Goal: Information Seeking & Learning: Learn about a topic

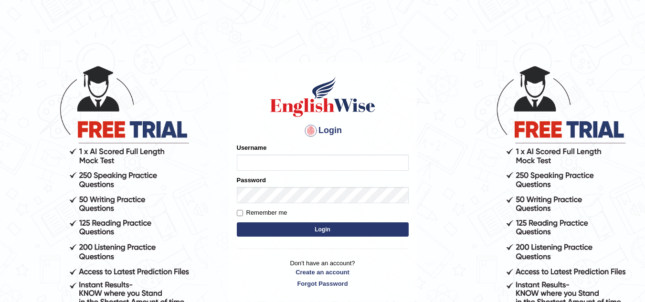
drag, startPoint x: 0, startPoint y: 0, endPoint x: 308, endPoint y: 170, distance: 351.9
click at [308, 170] on input "Username" at bounding box center [323, 163] width 172 height 16
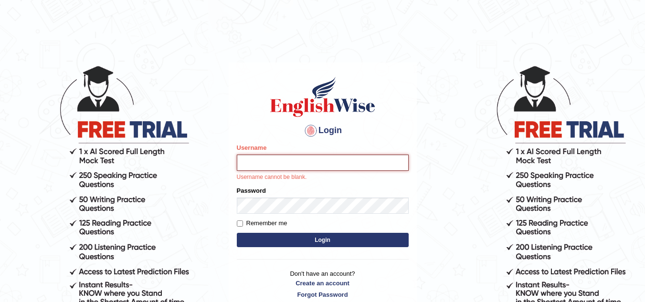
type input "sk247289"
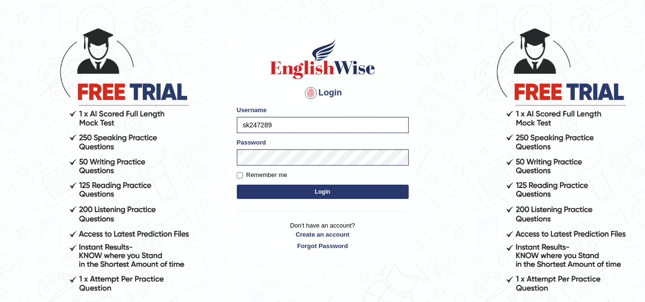
scroll to position [38, 0]
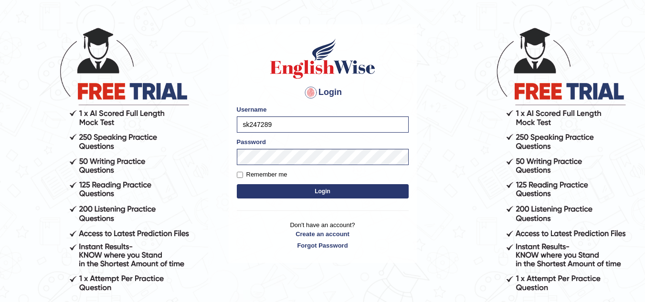
click at [301, 196] on form "Please fix the following errors: Username sk247289 Password Remember me Login" at bounding box center [323, 153] width 172 height 96
click at [301, 196] on button "Login" at bounding box center [323, 191] width 172 height 14
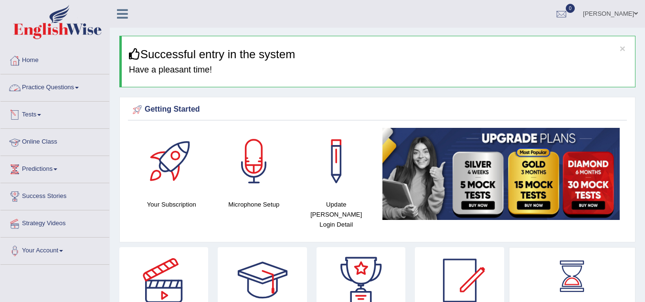
click at [73, 87] on link "Practice Questions" at bounding box center [54, 86] width 109 height 24
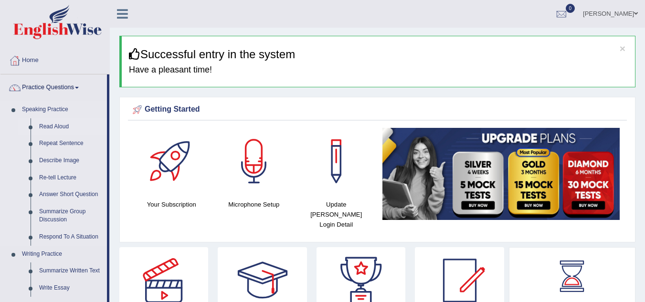
click at [58, 119] on link "Read Aloud" at bounding box center [71, 126] width 72 height 17
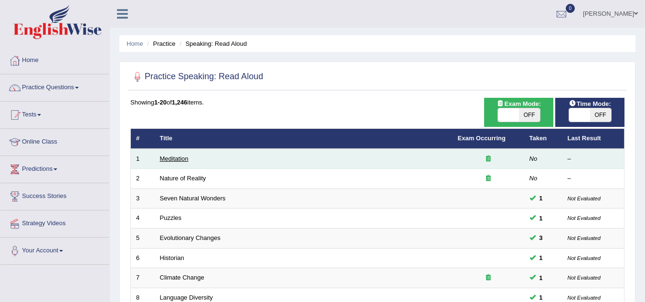
click at [175, 160] on link "Meditation" at bounding box center [174, 158] width 29 height 7
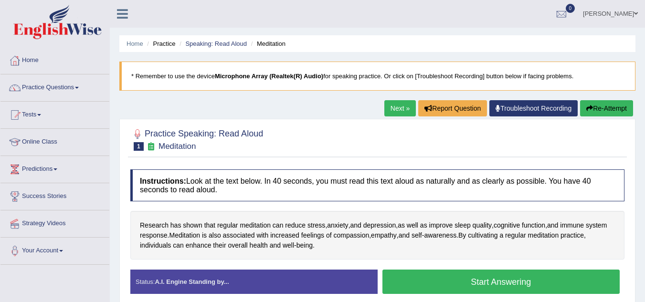
scroll to position [2, 0]
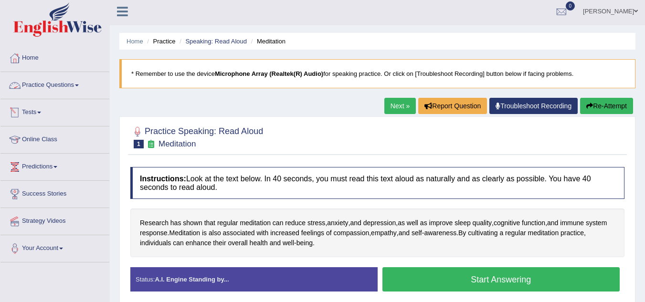
click at [60, 83] on link "Practice Questions" at bounding box center [54, 84] width 109 height 24
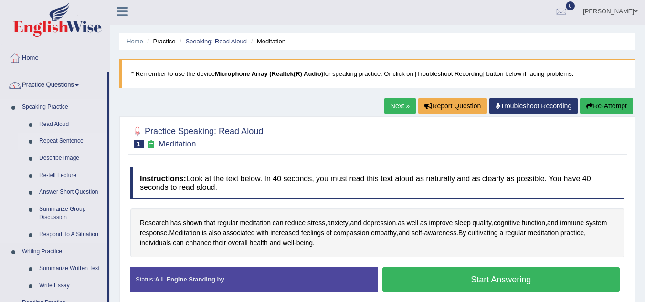
click at [74, 139] on link "Repeat Sentence" at bounding box center [71, 141] width 72 height 17
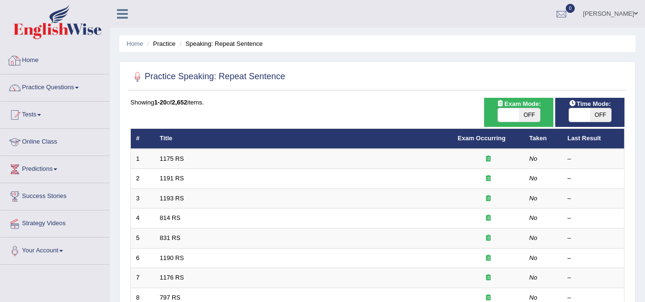
click at [71, 86] on link "Practice Questions" at bounding box center [54, 86] width 109 height 24
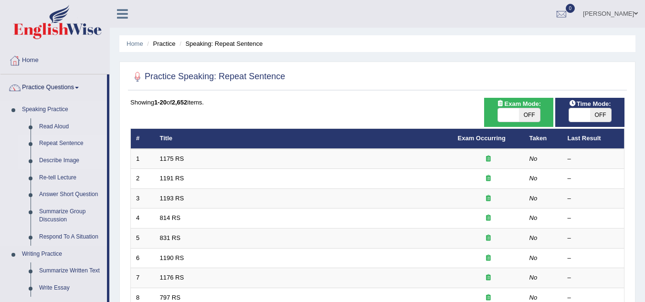
click at [59, 163] on link "Describe Image" at bounding box center [71, 160] width 72 height 17
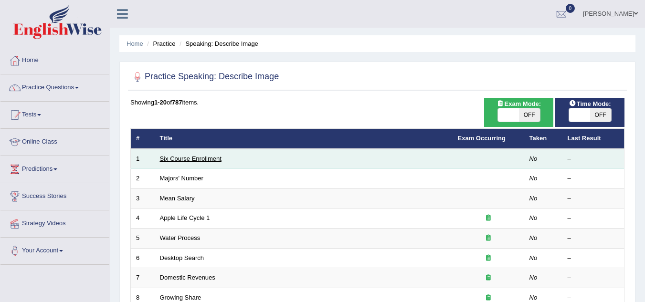
click at [191, 156] on link "Six Course Enrollment" at bounding box center [191, 158] width 62 height 7
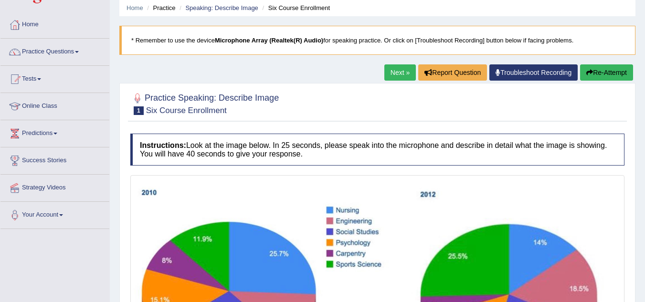
scroll to position [35, 0]
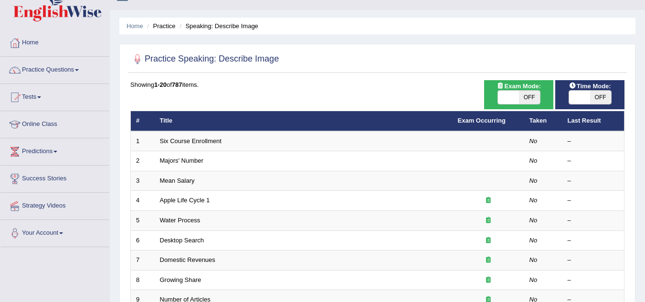
scroll to position [18, 0]
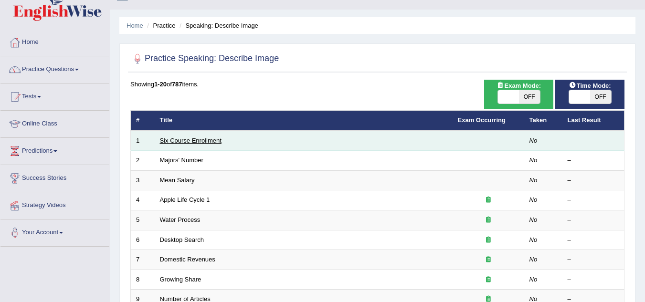
click at [187, 138] on link "Six Course Enrollment" at bounding box center [191, 140] width 62 height 7
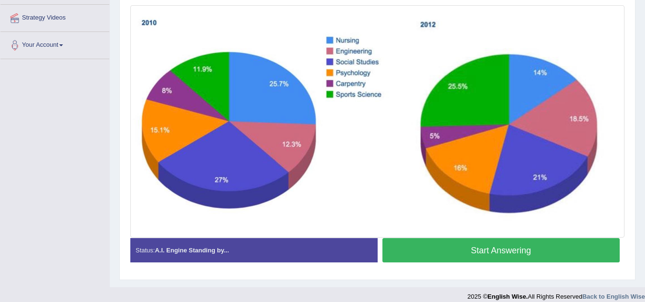
scroll to position [206, 0]
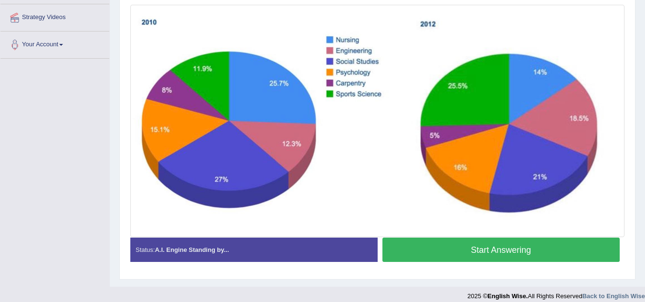
click at [274, 185] on img at bounding box center [377, 121] width 489 height 228
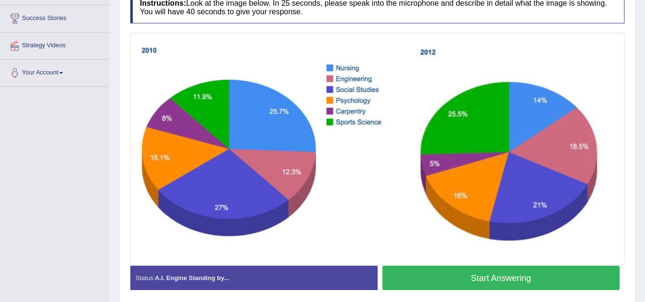
scroll to position [179, 0]
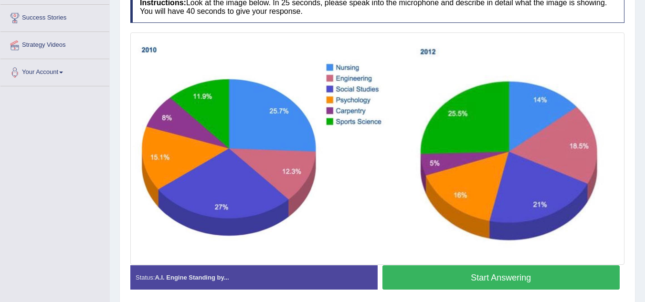
click at [421, 272] on button "Start Answering" at bounding box center [501, 277] width 238 height 24
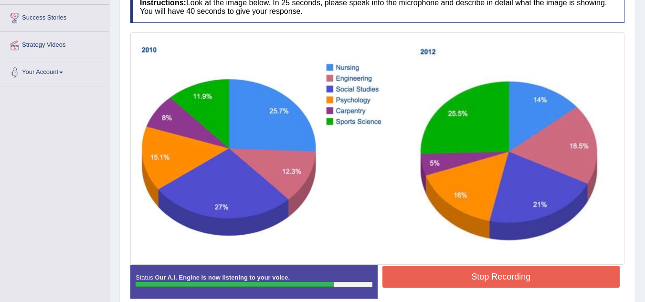
click at [427, 282] on button "Stop Recording" at bounding box center [501, 277] width 238 height 22
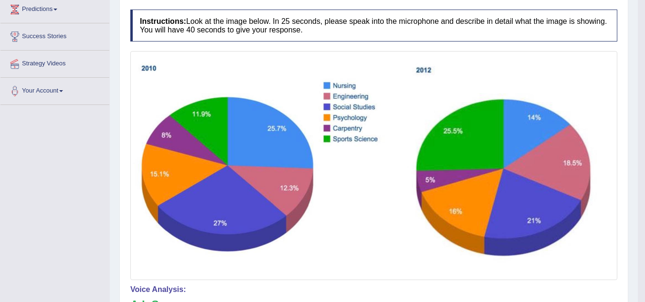
scroll to position [92, 0]
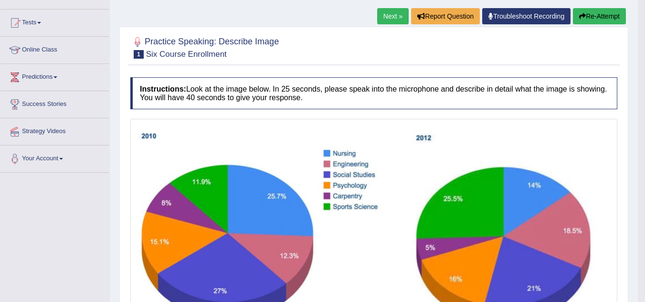
click at [394, 11] on link "Next »" at bounding box center [393, 16] width 32 height 16
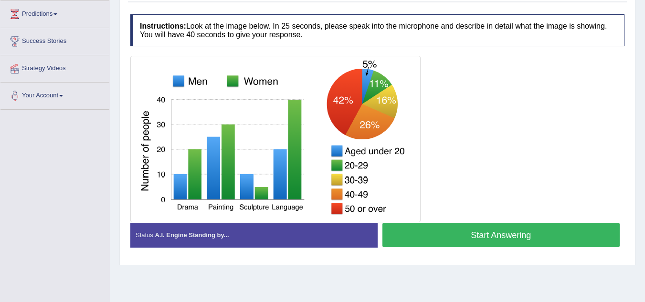
scroll to position [155, 0]
click at [426, 231] on button "Start Answering" at bounding box center [501, 235] width 238 height 24
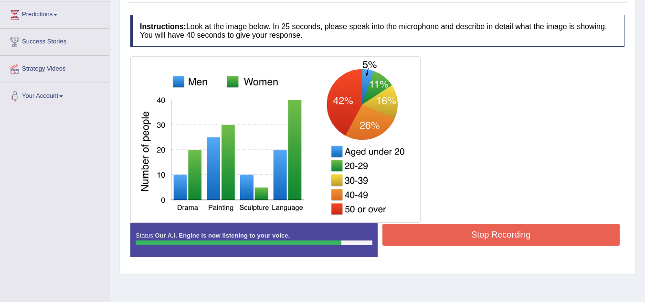
click at [450, 231] on button "Stop Recording" at bounding box center [501, 235] width 238 height 22
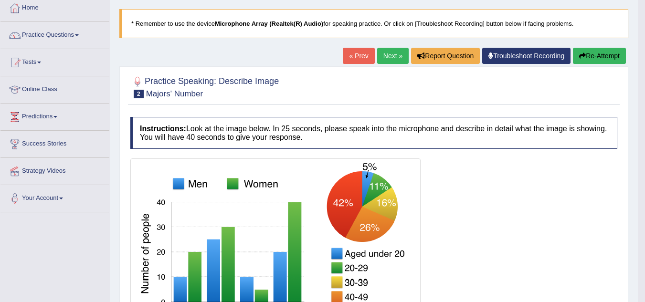
scroll to position [0, 0]
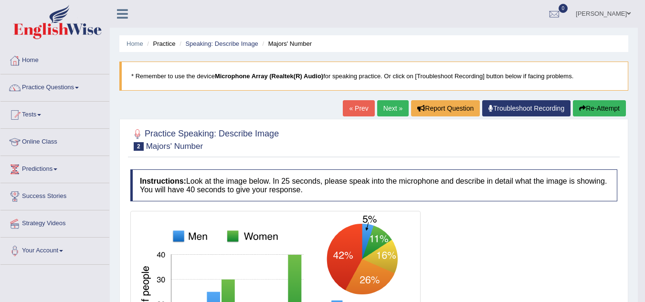
click at [391, 105] on link "Next »" at bounding box center [393, 108] width 32 height 16
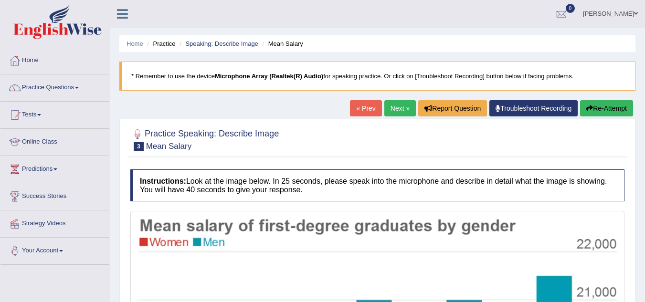
click at [404, 109] on link "Next »" at bounding box center [400, 108] width 32 height 16
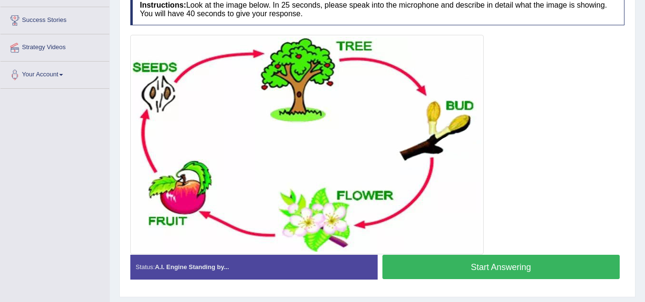
scroll to position [175, 0]
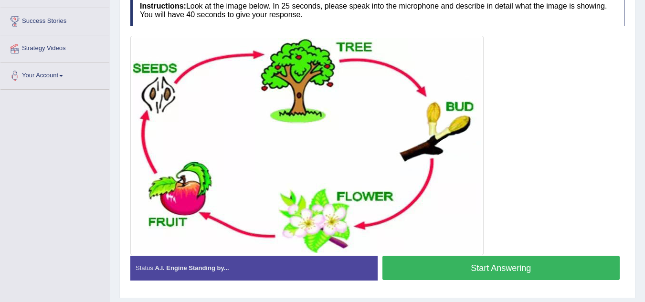
click at [491, 264] on button "Start Answering" at bounding box center [501, 268] width 238 height 24
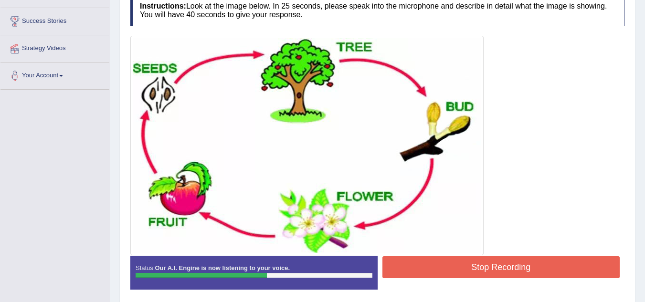
click at [505, 271] on button "Stop Recording" at bounding box center [501, 267] width 238 height 22
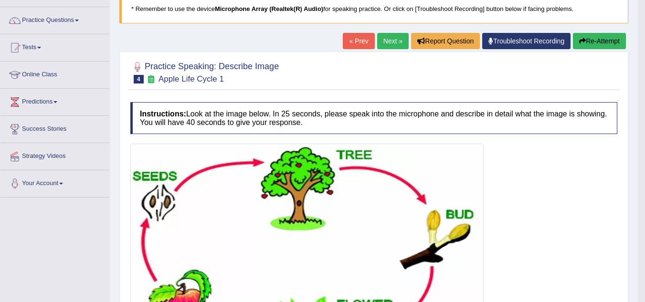
scroll to position [0, 0]
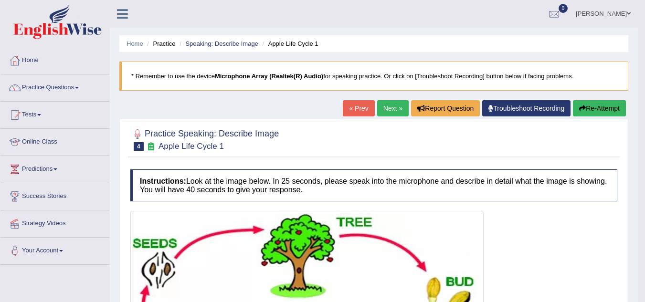
click at [395, 103] on link "Next »" at bounding box center [393, 108] width 32 height 16
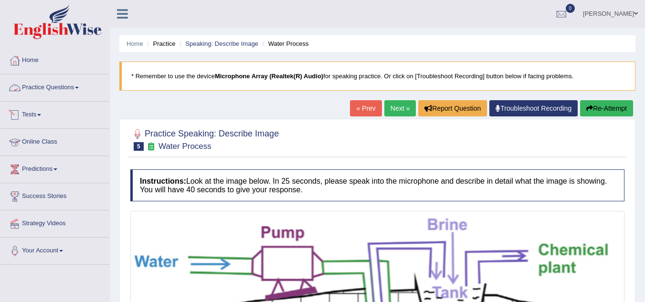
click at [82, 82] on link "Practice Questions" at bounding box center [54, 86] width 109 height 24
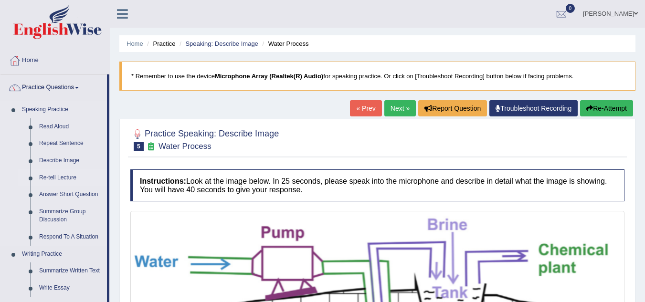
click at [65, 179] on link "Re-tell Lecture" at bounding box center [71, 177] width 72 height 17
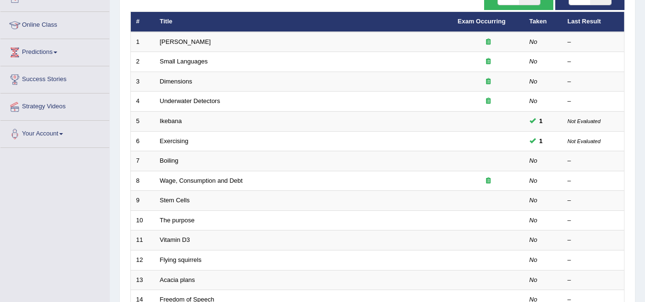
scroll to position [117, 0]
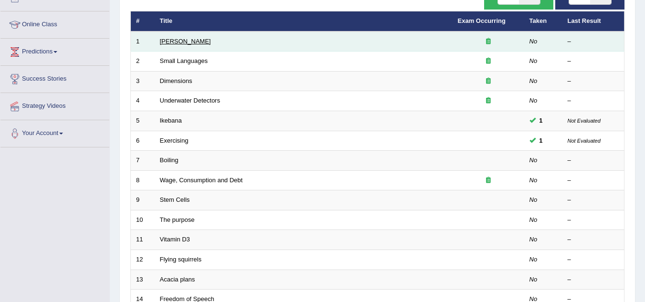
click at [179, 38] on link "[PERSON_NAME]" at bounding box center [185, 41] width 51 height 7
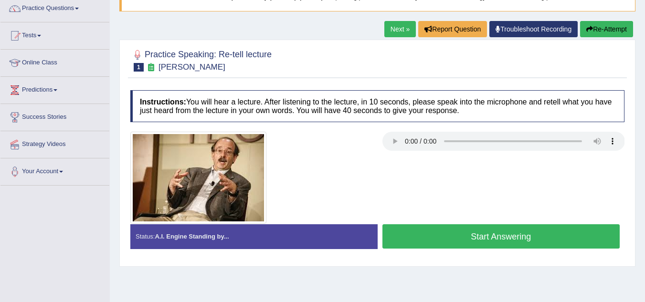
scroll to position [78, 0]
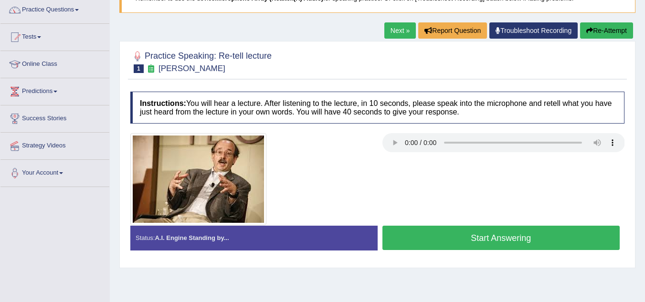
drag, startPoint x: 303, startPoint y: 106, endPoint x: 398, endPoint y: 114, distance: 94.9
click at [398, 114] on h4 "Instructions: You will hear a lecture. After listening to the lecture, in 10 se…" at bounding box center [377, 108] width 494 height 32
click at [442, 244] on button "Start Answering" at bounding box center [501, 238] width 238 height 24
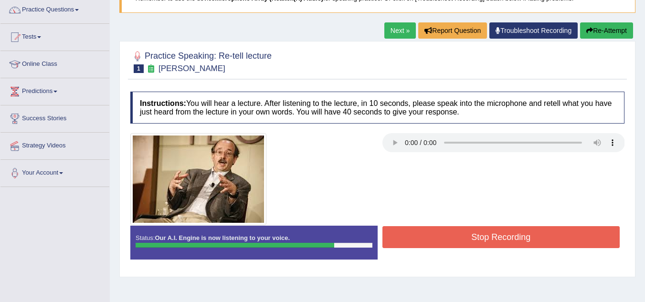
click at [441, 240] on button "Stop Recording" at bounding box center [501, 237] width 238 height 22
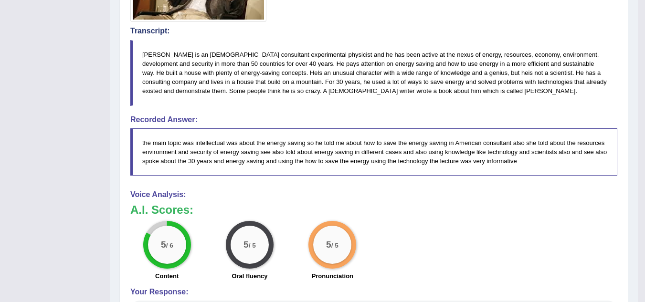
scroll to position [259, 0]
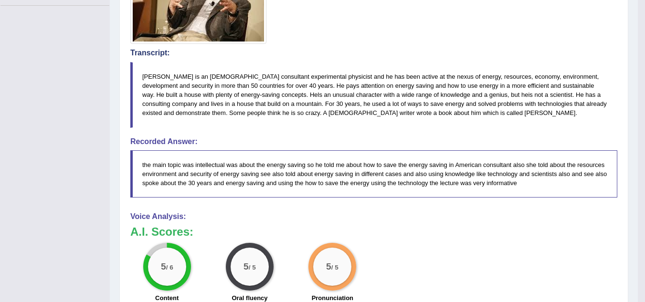
drag, startPoint x: 457, startPoint y: 108, endPoint x: 393, endPoint y: 196, distance: 109.0
click at [393, 196] on div "Instructions: You will hear a lecture. After listening to the lecture, in 10 se…" at bounding box center [374, 175] width 492 height 541
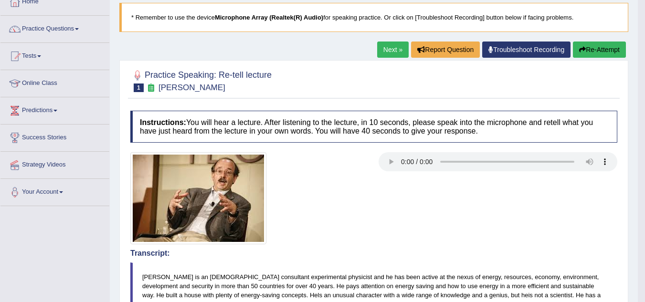
scroll to position [58, 0]
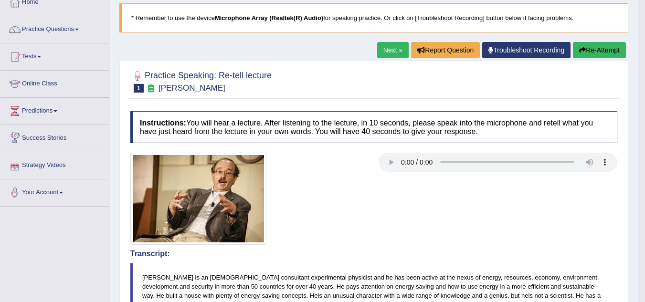
click at [377, 43] on link "Next »" at bounding box center [393, 50] width 32 height 16
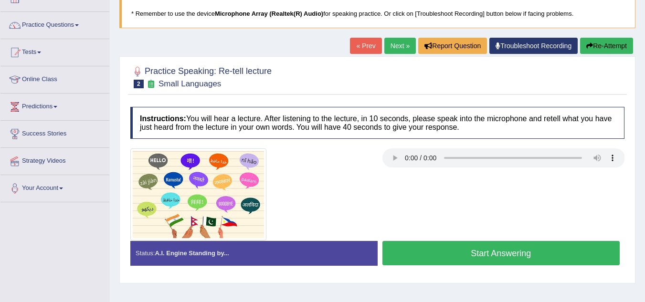
scroll to position [67, 0]
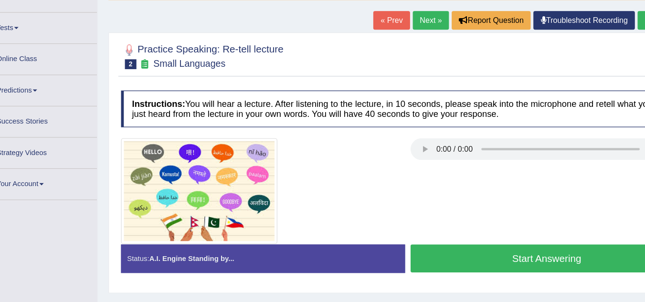
click at [206, 180] on img at bounding box center [198, 190] width 136 height 92
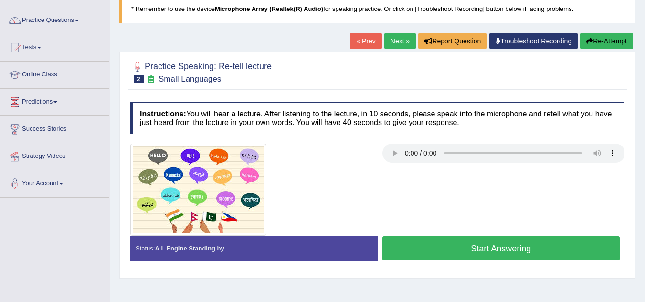
click at [393, 42] on link "Next »" at bounding box center [400, 41] width 32 height 16
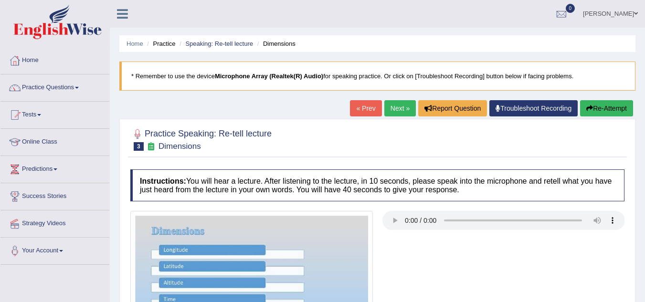
click at [392, 113] on link "Next »" at bounding box center [400, 108] width 32 height 16
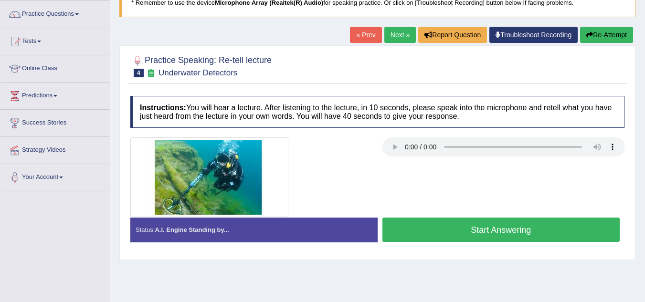
click at [385, 33] on link "Next »" at bounding box center [400, 35] width 32 height 16
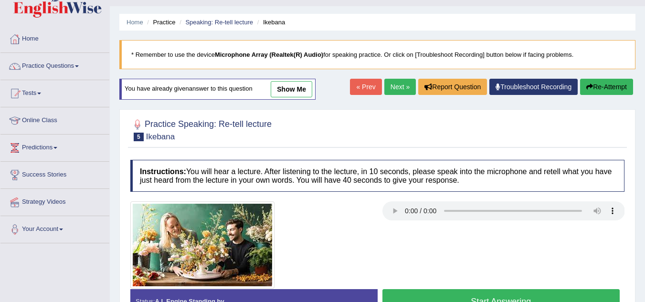
scroll to position [24, 0]
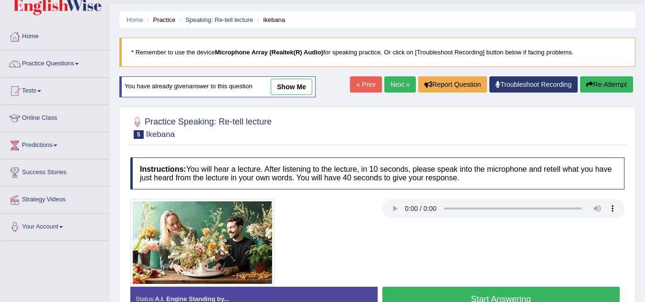
click at [391, 84] on link "Next »" at bounding box center [400, 84] width 32 height 16
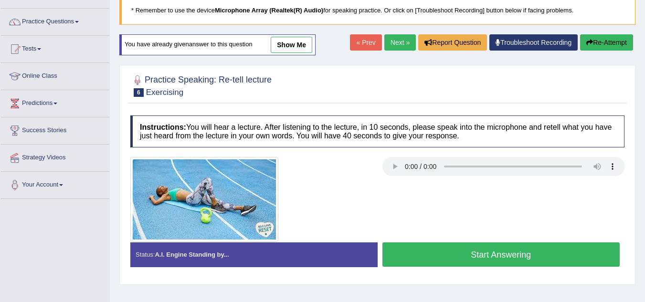
scroll to position [64, 0]
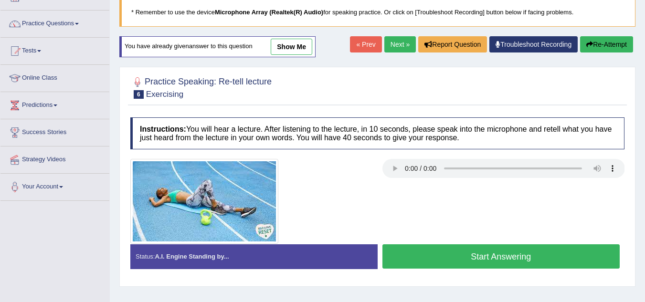
click at [400, 51] on link "Next »" at bounding box center [400, 44] width 32 height 16
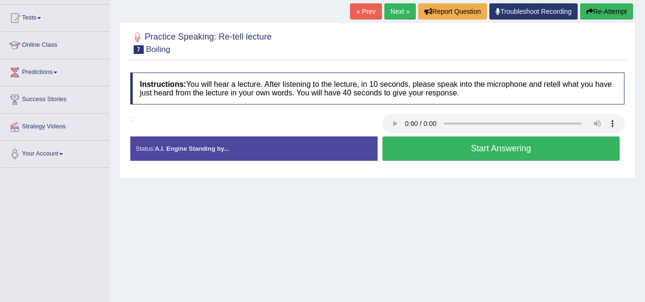
scroll to position [96, 0]
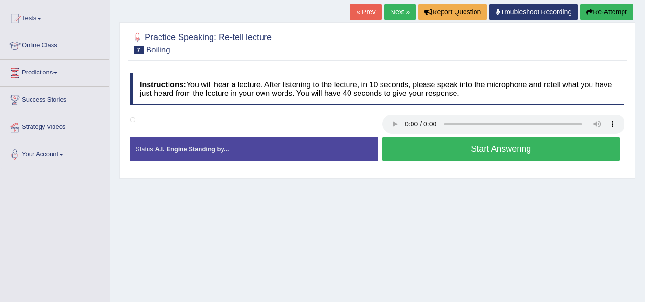
click at [400, 18] on link "Next »" at bounding box center [400, 12] width 32 height 16
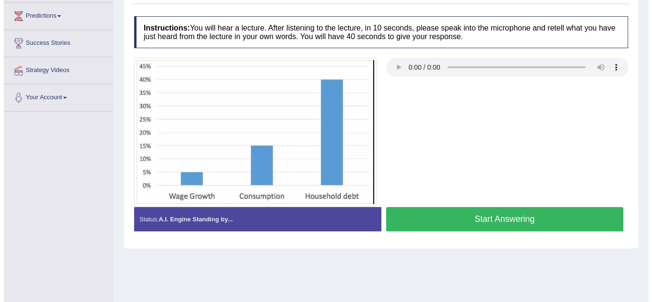
scroll to position [153, 0]
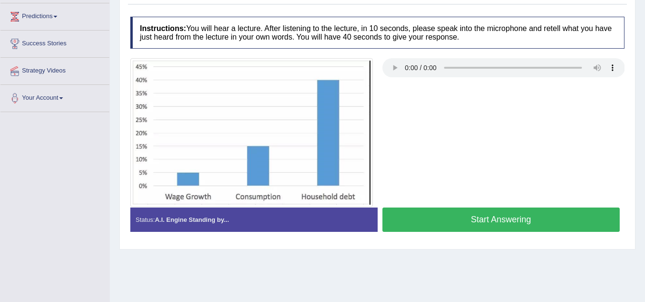
click at [430, 222] on button "Start Answering" at bounding box center [501, 220] width 238 height 24
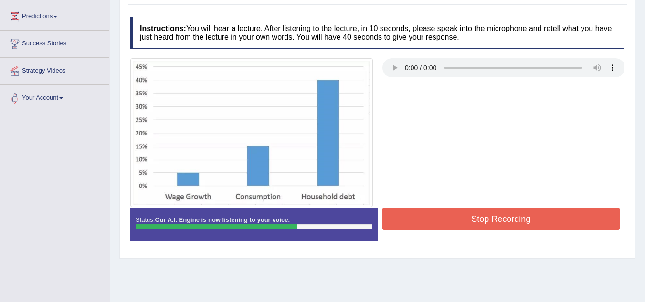
click at [430, 222] on button "Stop Recording" at bounding box center [501, 219] width 238 height 22
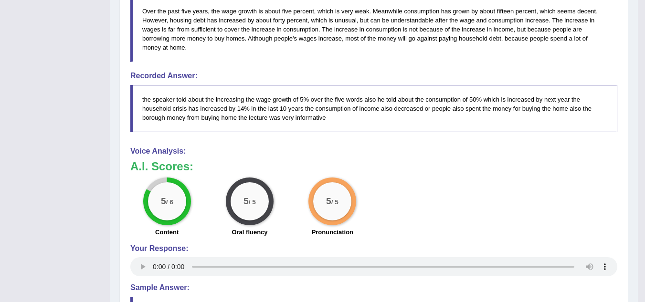
scroll to position [416, 0]
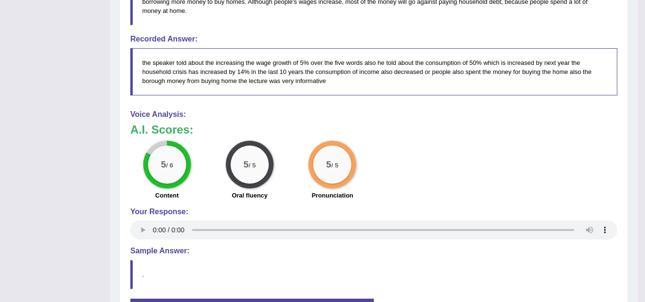
drag, startPoint x: 331, startPoint y: 79, endPoint x: 365, endPoint y: 85, distance: 33.9
click at [365, 85] on blockquote "the speaker told about the increasing the wage growth of 5% over the five words…" at bounding box center [373, 71] width 487 height 47
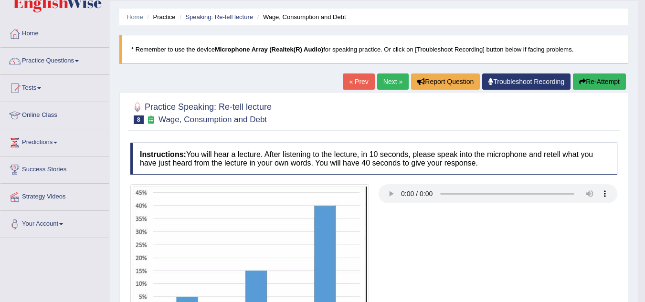
scroll to position [15, 0]
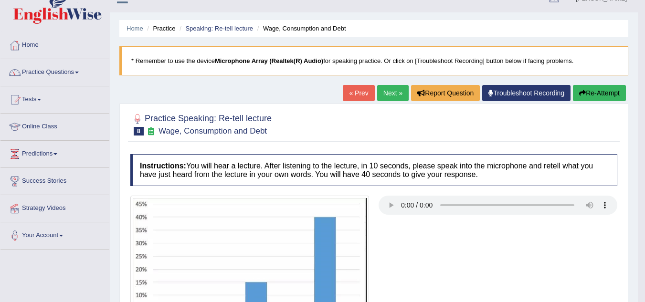
click at [386, 93] on link "Next »" at bounding box center [393, 93] width 32 height 16
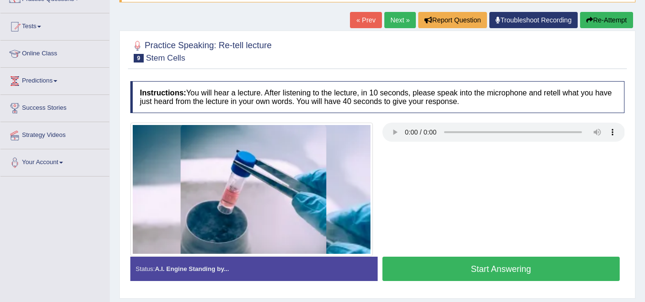
scroll to position [89, 0]
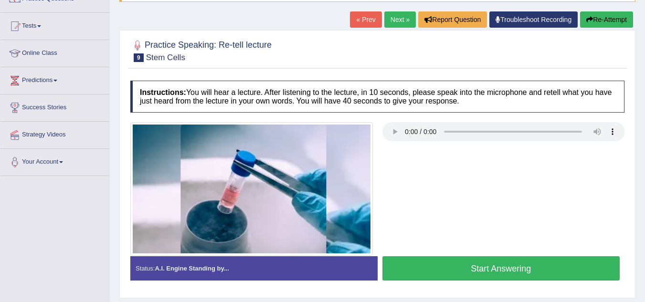
click at [395, 11] on div "Home Practice Speaking: Re-tell lecture Stem Cells * Remember to use the device…" at bounding box center [377, 149] width 535 height 477
click at [396, 16] on link "Next »" at bounding box center [400, 19] width 32 height 16
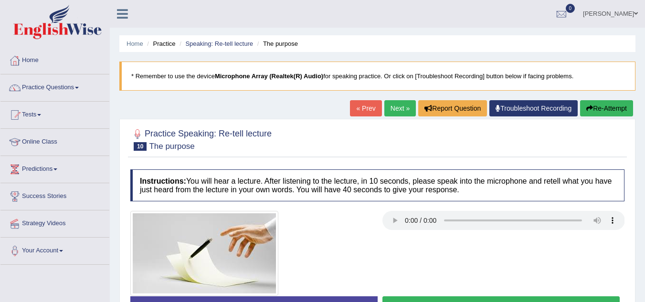
click at [398, 111] on link "Next »" at bounding box center [400, 108] width 32 height 16
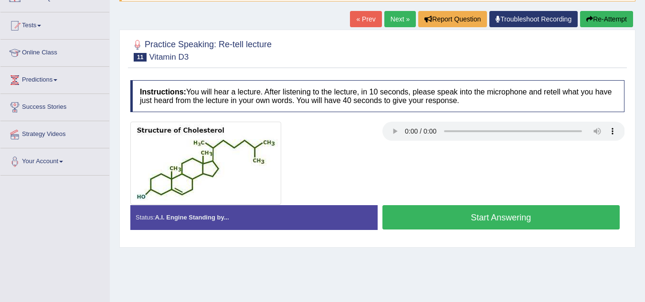
scroll to position [90, 0]
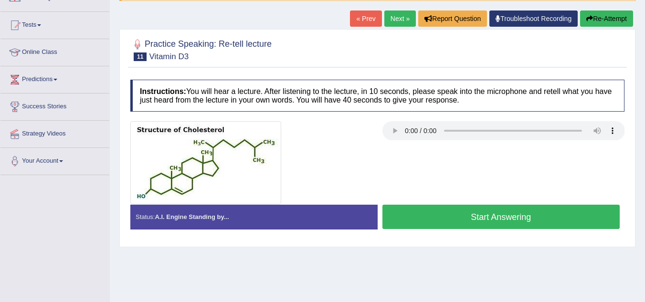
click at [393, 18] on link "Next »" at bounding box center [400, 19] width 32 height 16
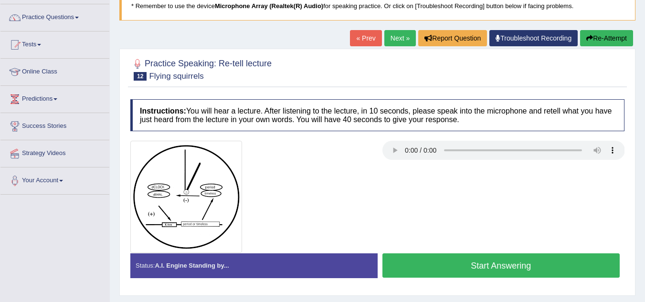
scroll to position [75, 0]
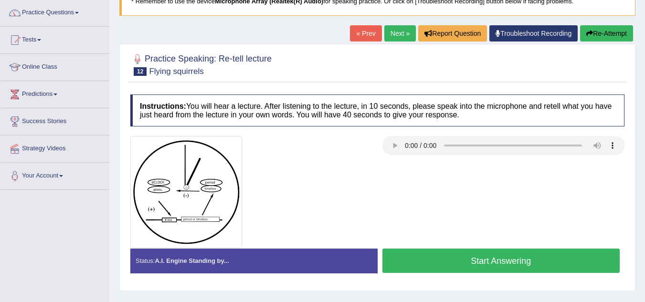
click at [400, 35] on link "Next »" at bounding box center [400, 33] width 32 height 16
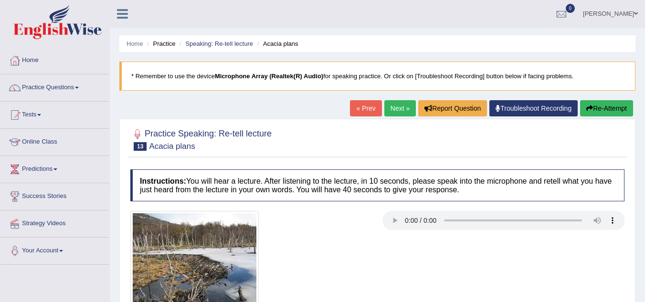
click at [393, 111] on link "Next »" at bounding box center [400, 108] width 32 height 16
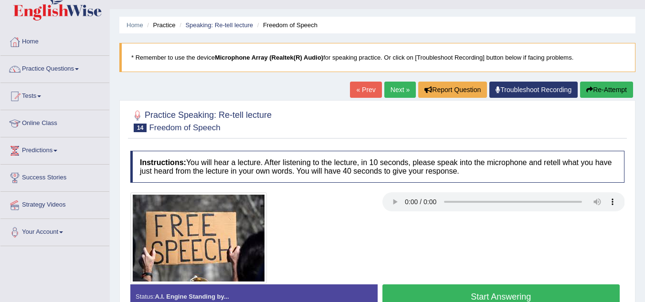
scroll to position [41, 0]
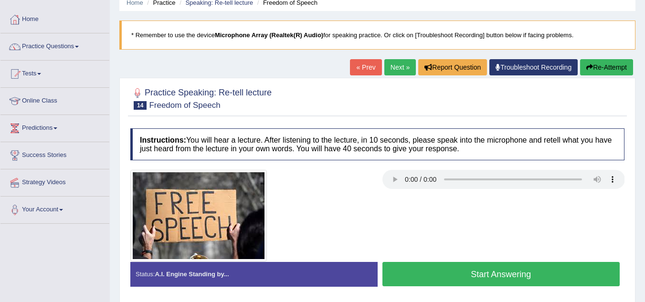
click at [390, 72] on link "Next »" at bounding box center [400, 67] width 32 height 16
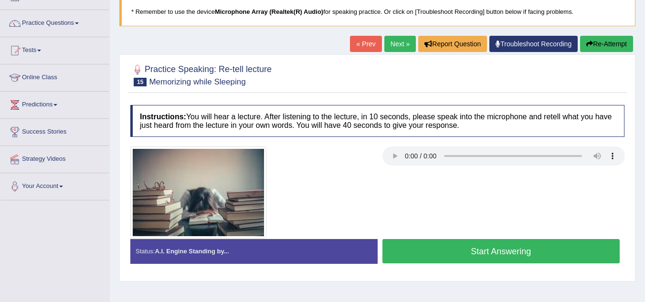
scroll to position [65, 0]
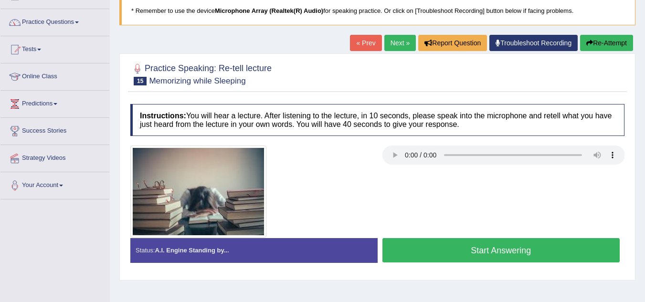
click at [445, 253] on button "Start Answering" at bounding box center [501, 250] width 238 height 24
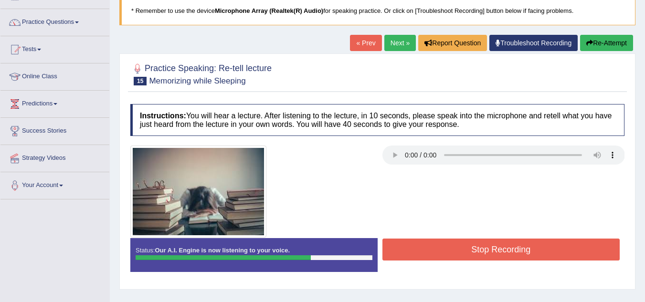
click at [445, 253] on button "Stop Recording" at bounding box center [501, 250] width 238 height 22
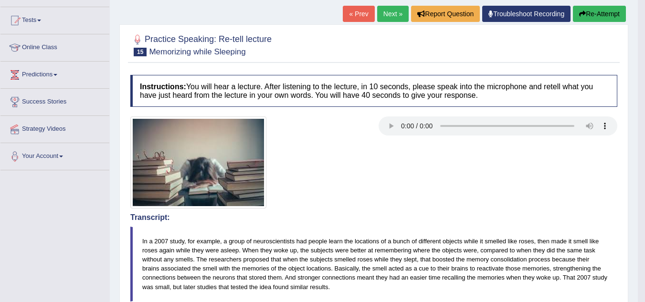
scroll to position [0, 0]
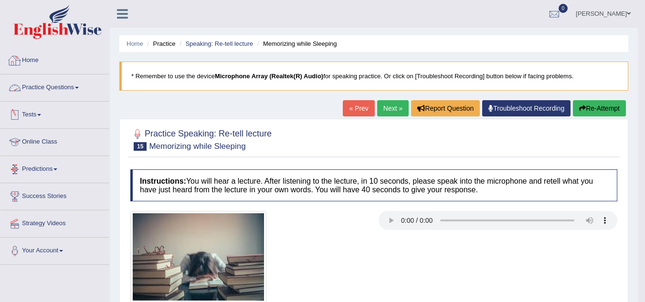
click at [81, 79] on link "Practice Questions" at bounding box center [54, 86] width 109 height 24
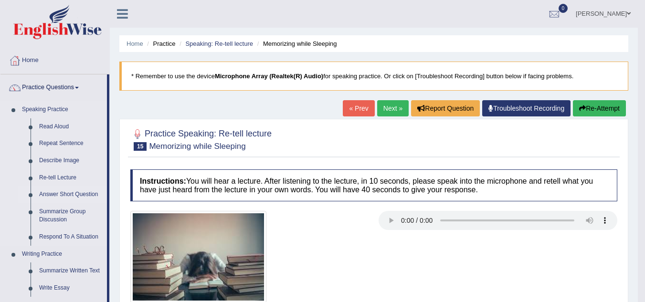
click at [67, 190] on link "Answer Short Question" at bounding box center [71, 194] width 72 height 17
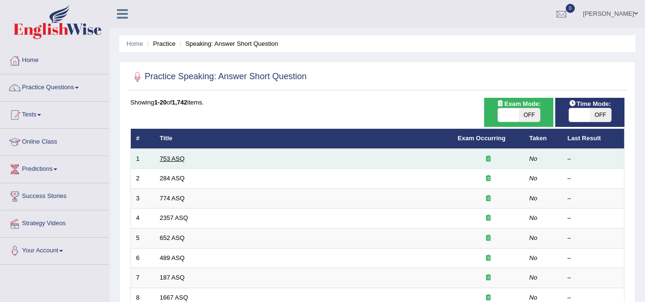
click at [174, 161] on link "753 ASQ" at bounding box center [172, 158] width 25 height 7
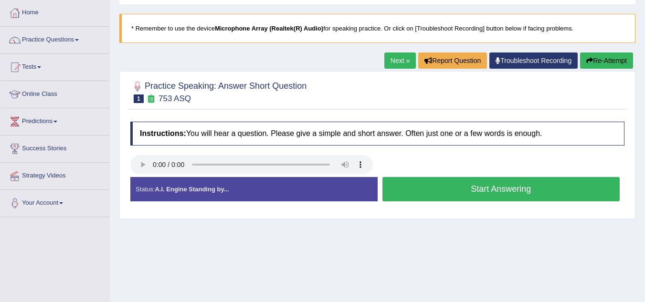
scroll to position [47, 0]
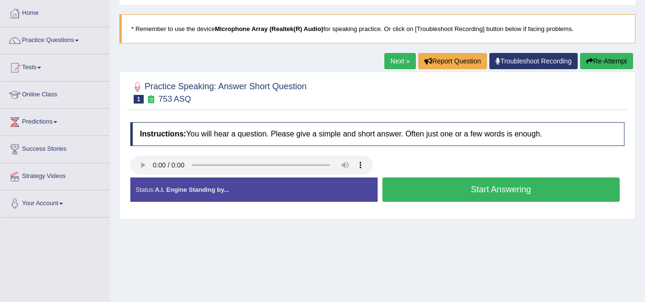
click at [399, 189] on button "Start Answering" at bounding box center [501, 190] width 238 height 24
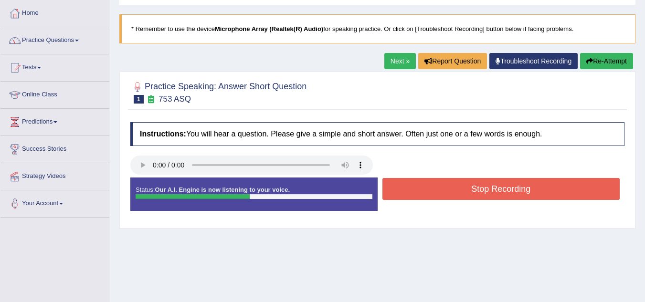
click at [399, 189] on button "Stop Recording" at bounding box center [501, 189] width 238 height 22
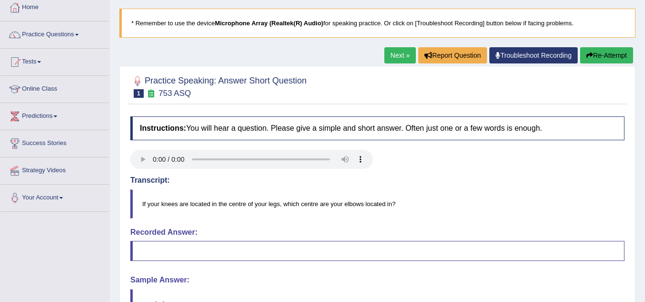
scroll to position [89, 0]
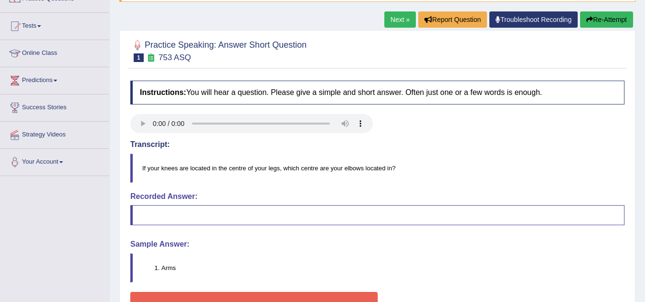
click at [397, 21] on link "Next »" at bounding box center [400, 19] width 32 height 16
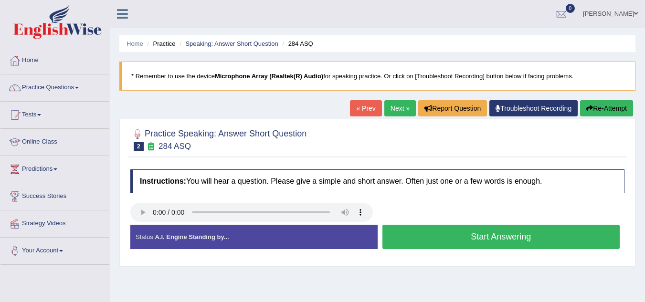
click at [402, 239] on button "Start Answering" at bounding box center [501, 237] width 238 height 24
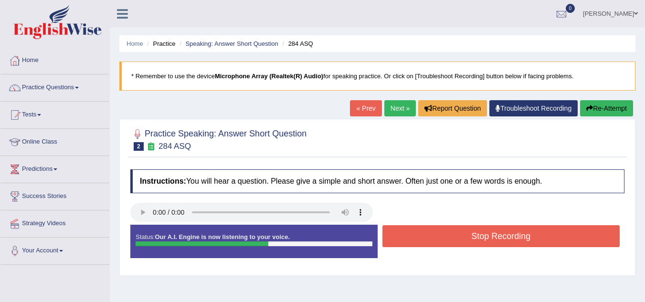
click at [425, 240] on button "Stop Recording" at bounding box center [501, 236] width 238 height 22
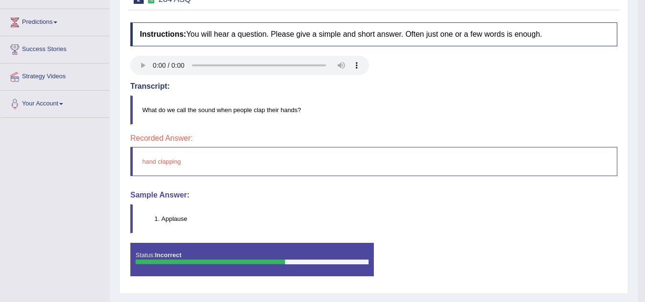
scroll to position [147, 0]
click at [174, 221] on li "Applause" at bounding box center [388, 218] width 455 height 9
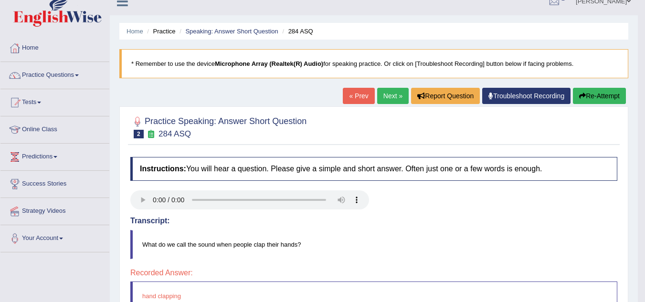
scroll to position [11, 0]
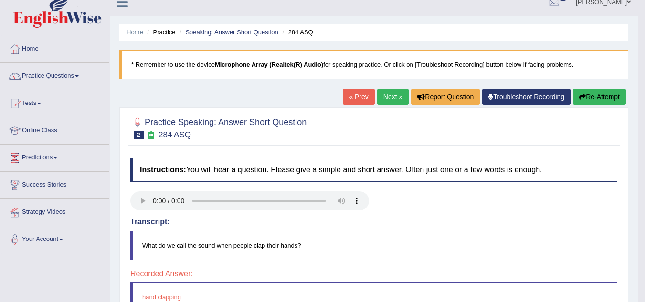
click at [384, 101] on link "Next »" at bounding box center [393, 97] width 32 height 16
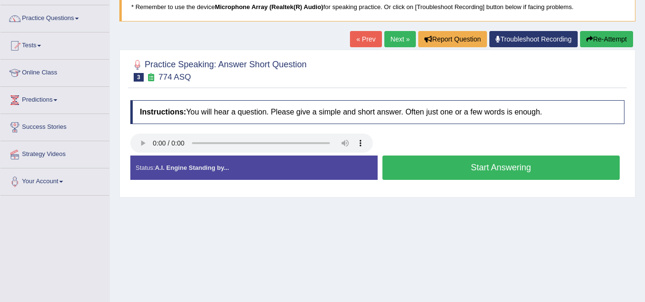
click at [467, 168] on button "Start Answering" at bounding box center [501, 168] width 238 height 24
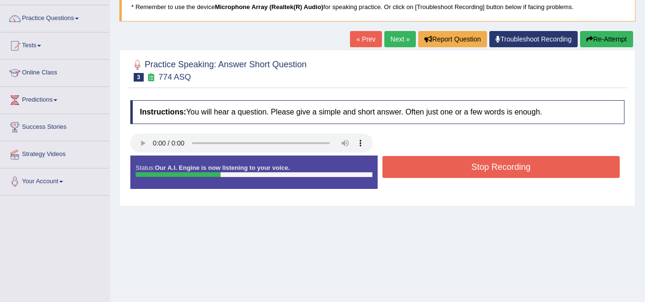
click at [467, 168] on button "Stop Recording" at bounding box center [501, 167] width 238 height 22
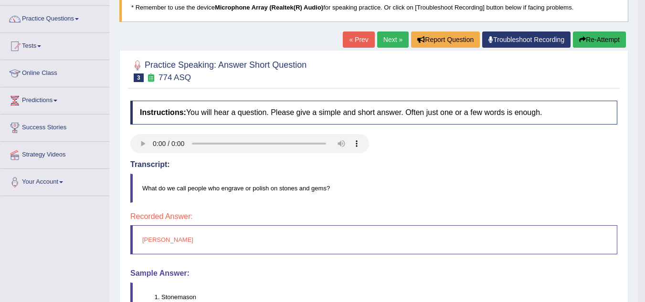
scroll to position [67, 0]
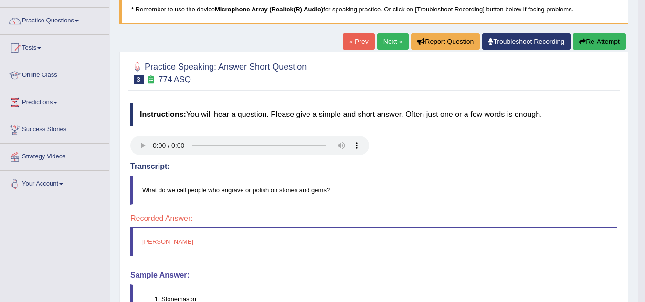
click at [388, 45] on link "Next »" at bounding box center [393, 41] width 32 height 16
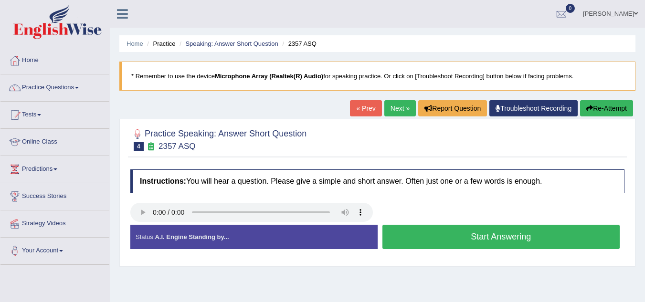
click at [444, 235] on button "Start Answering" at bounding box center [501, 237] width 238 height 24
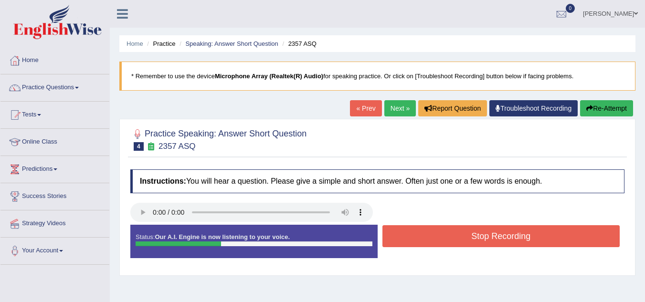
click at [444, 235] on button "Stop Recording" at bounding box center [501, 236] width 238 height 22
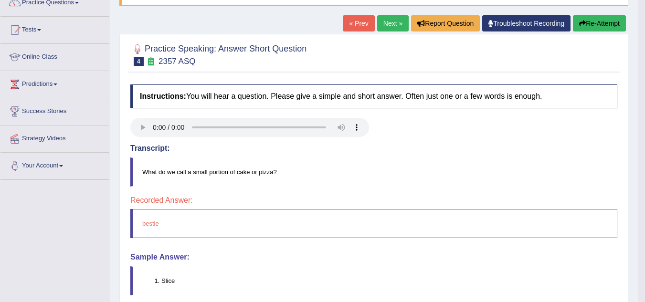
scroll to position [84, 0]
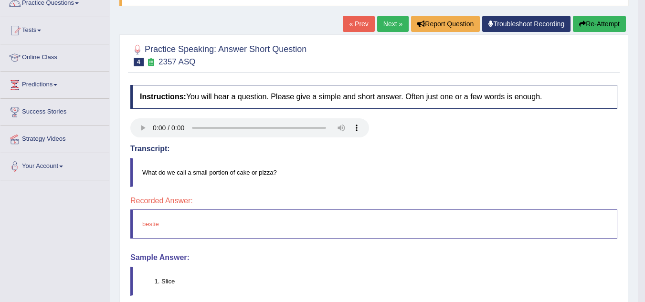
click at [390, 19] on link "Next »" at bounding box center [393, 24] width 32 height 16
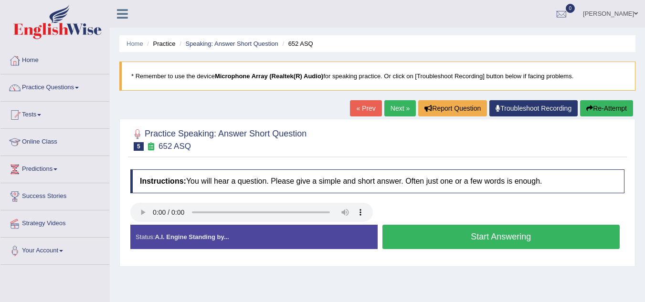
click at [437, 232] on button "Start Answering" at bounding box center [501, 237] width 238 height 24
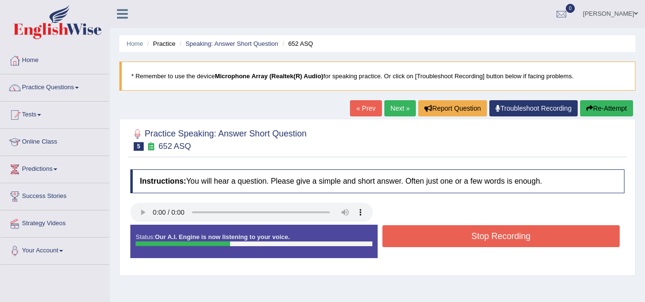
click at [437, 232] on button "Stop Recording" at bounding box center [501, 236] width 238 height 22
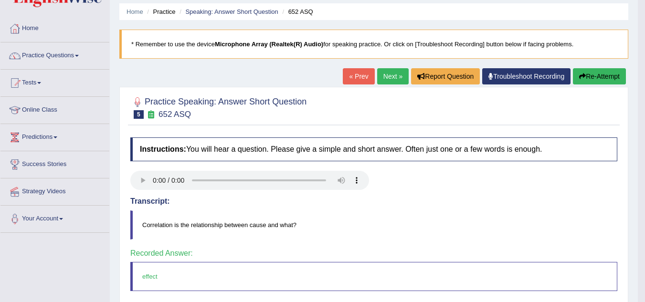
scroll to position [32, 0]
click at [387, 76] on link "Next »" at bounding box center [393, 76] width 32 height 16
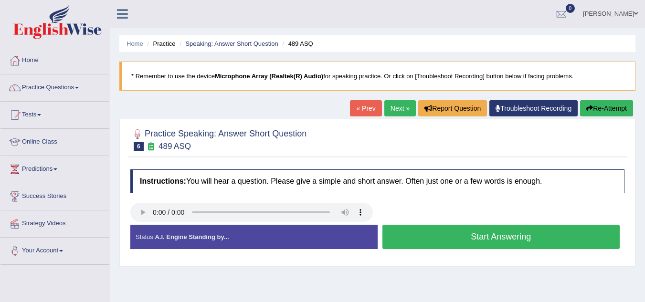
click at [418, 236] on button "Start Answering" at bounding box center [501, 237] width 238 height 24
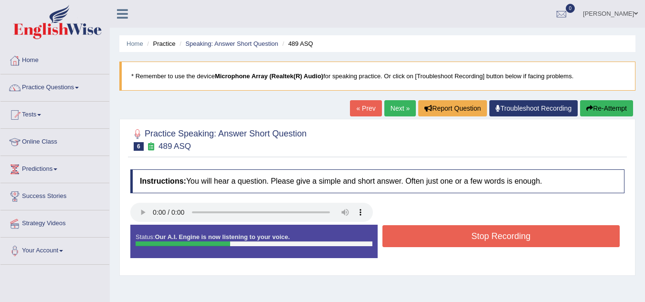
click at [418, 236] on button "Stop Recording" at bounding box center [501, 236] width 238 height 22
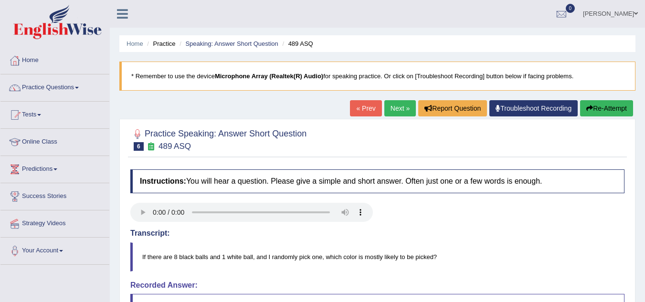
click at [401, 102] on link "Next »" at bounding box center [400, 108] width 32 height 16
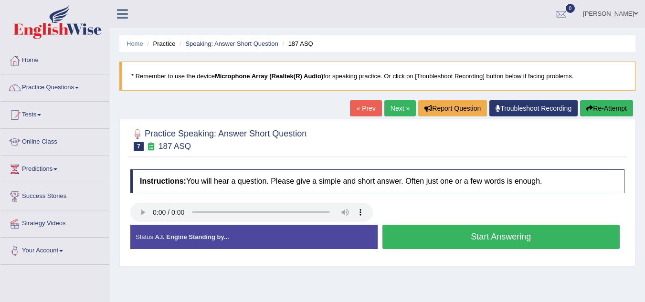
click at [431, 244] on button "Start Answering" at bounding box center [501, 237] width 238 height 24
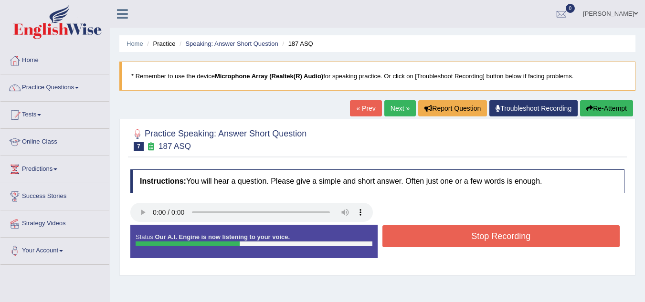
click at [431, 244] on button "Stop Recording" at bounding box center [501, 236] width 238 height 22
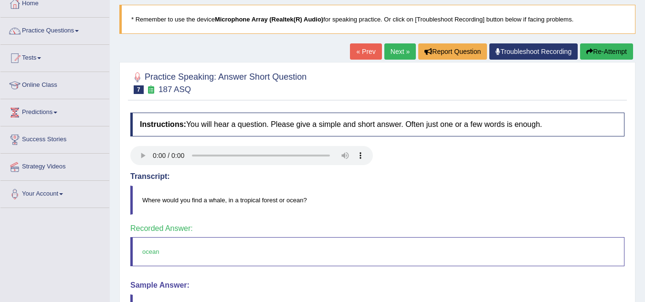
scroll to position [57, 0]
click at [391, 58] on link "Next »" at bounding box center [400, 51] width 32 height 16
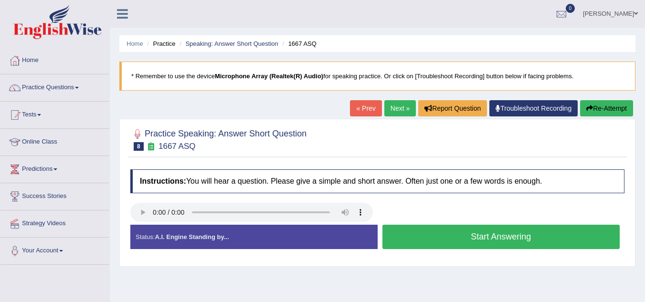
click at [421, 238] on button "Start Answering" at bounding box center [501, 237] width 238 height 24
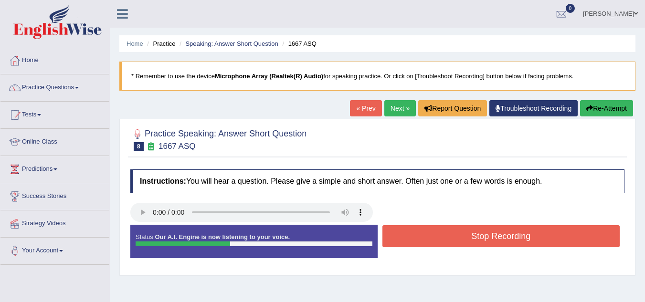
click button "Stop Recording"
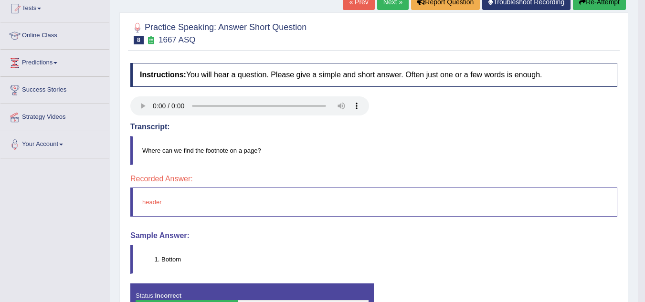
scroll to position [79, 0]
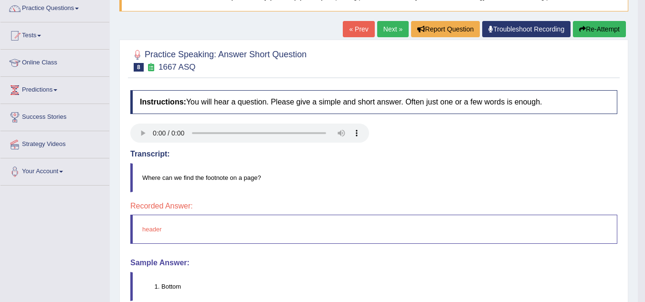
click link "Next »"
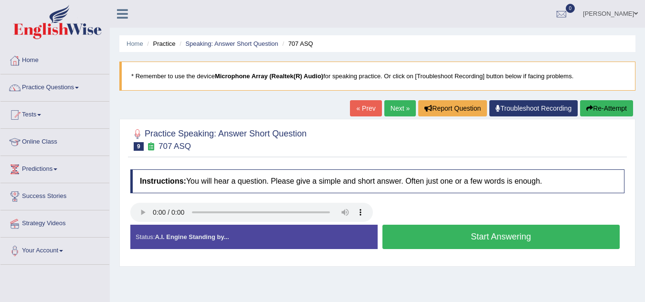
click at [465, 230] on button "Start Answering" at bounding box center [501, 237] width 238 height 24
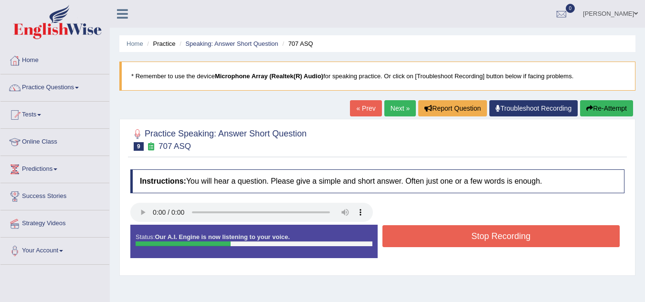
click at [465, 230] on button "Stop Recording" at bounding box center [501, 236] width 238 height 22
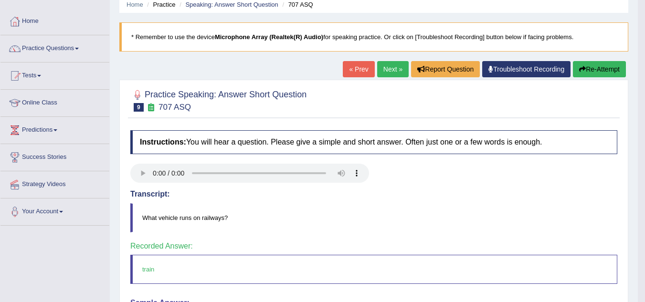
scroll to position [20, 0]
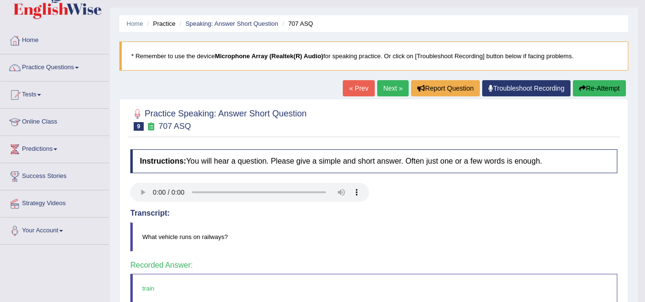
click at [386, 85] on link "Next »" at bounding box center [393, 88] width 32 height 16
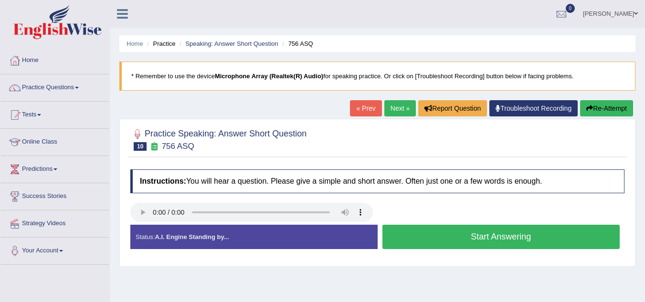
click at [422, 242] on button "Start Answering" at bounding box center [501, 237] width 238 height 24
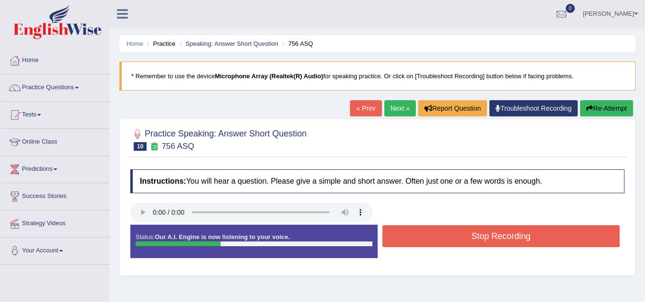
click at [422, 242] on button "Stop Recording" at bounding box center [501, 236] width 238 height 22
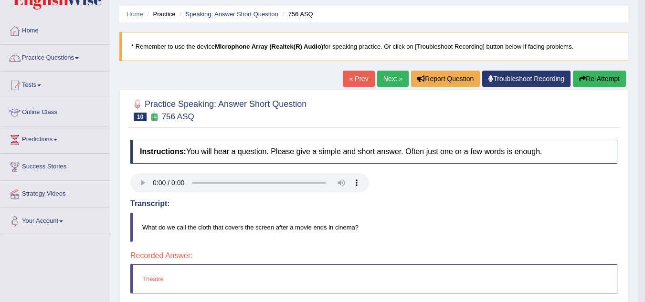
scroll to position [28, 0]
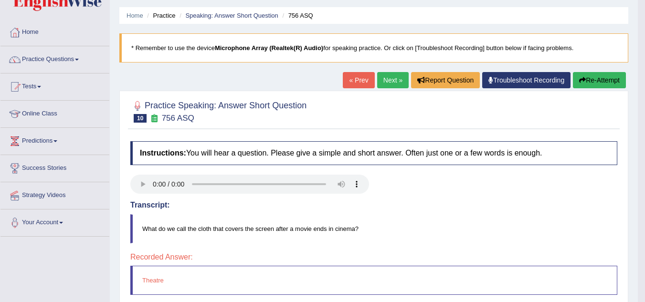
click at [377, 81] on link "Next »" at bounding box center [393, 80] width 32 height 16
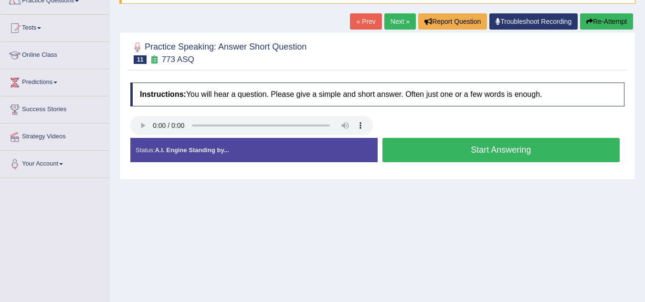
click at [447, 153] on button "Start Answering" at bounding box center [501, 150] width 238 height 24
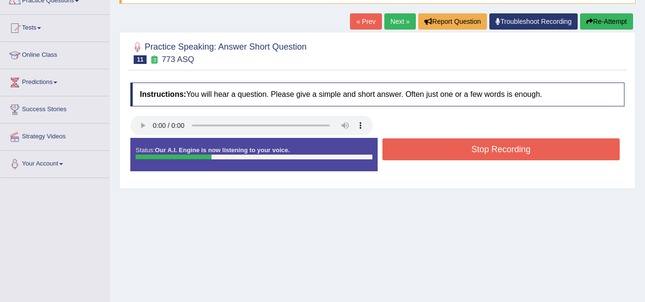
click at [447, 153] on button "Stop Recording" at bounding box center [501, 149] width 238 height 22
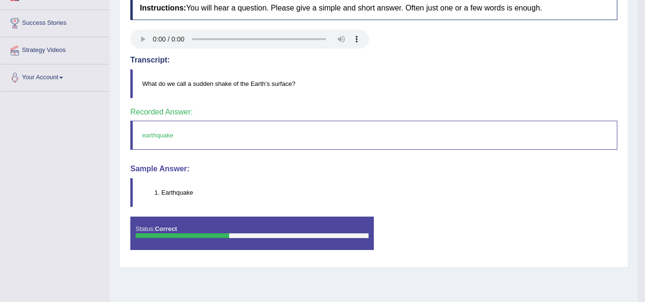
scroll to position [100, 0]
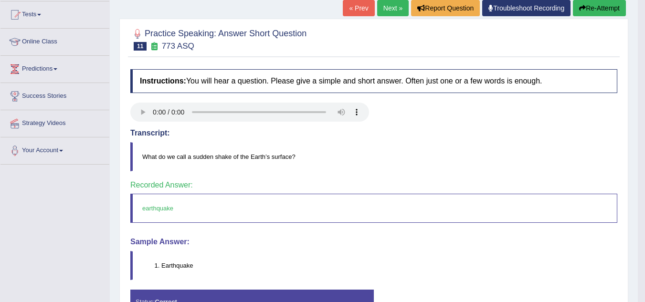
click at [388, 11] on link "Next »" at bounding box center [393, 8] width 32 height 16
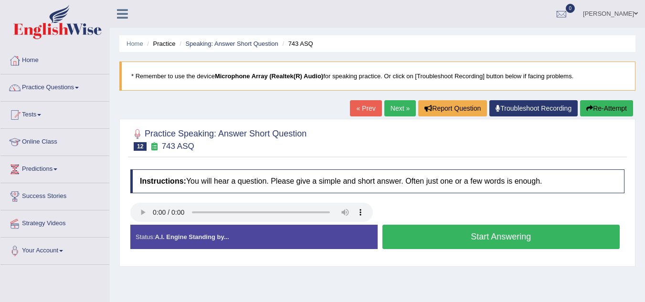
click at [403, 248] on button "Start Answering" at bounding box center [501, 237] width 238 height 24
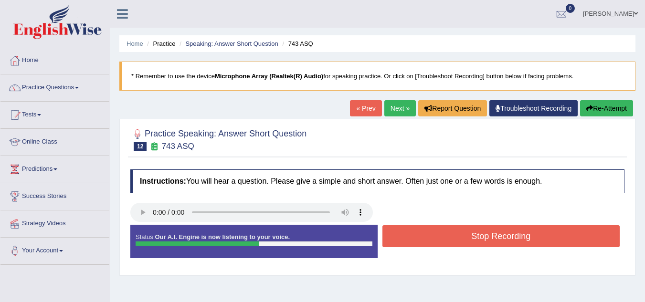
click at [415, 239] on button "Stop Recording" at bounding box center [501, 236] width 238 height 22
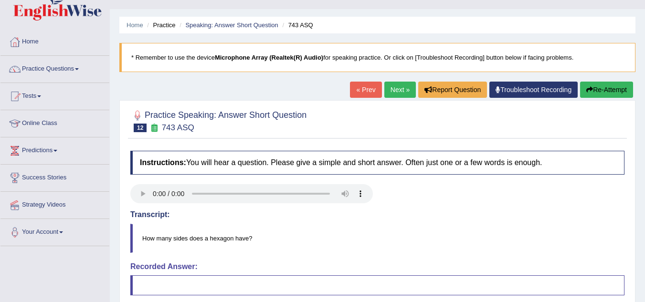
scroll to position [11, 0]
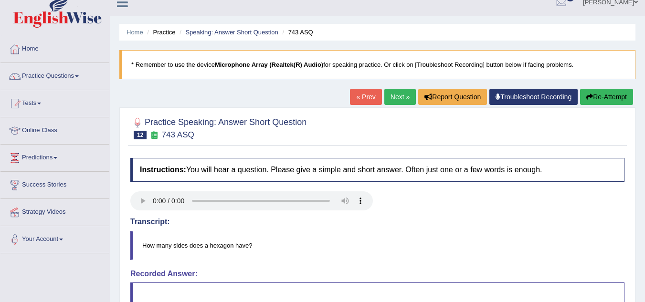
click at [389, 93] on link "Next »" at bounding box center [400, 97] width 32 height 16
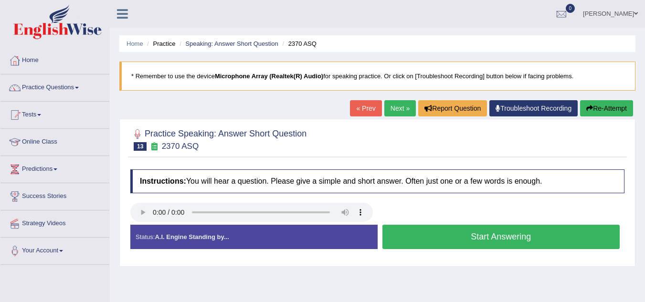
click at [430, 244] on button "Start Answering" at bounding box center [501, 237] width 238 height 24
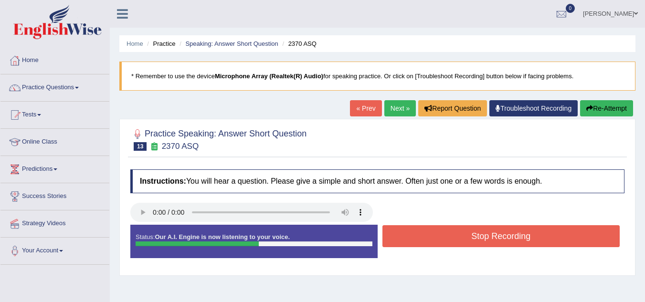
click at [429, 236] on button "Stop Recording" at bounding box center [501, 236] width 238 height 22
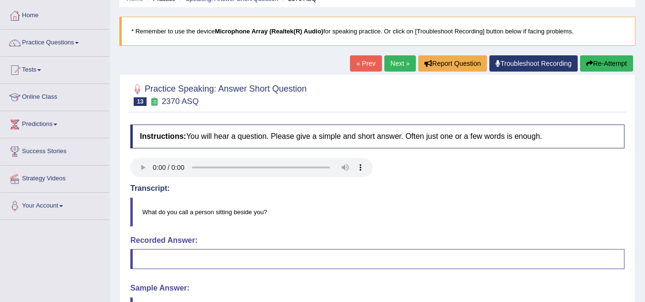
scroll to position [42, 0]
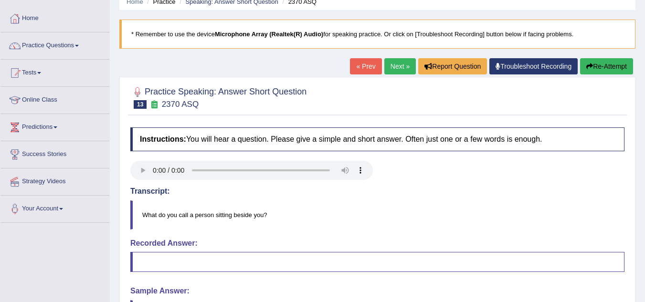
click at [397, 68] on link "Next »" at bounding box center [400, 66] width 32 height 16
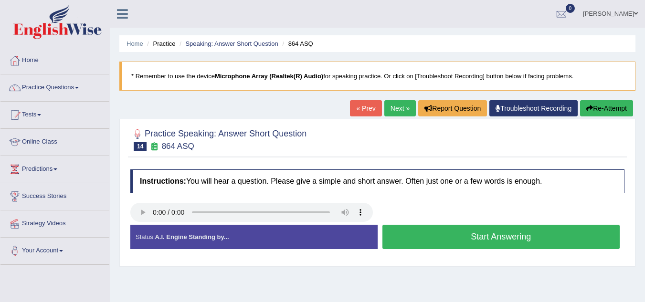
click at [403, 243] on button "Start Answering" at bounding box center [501, 237] width 238 height 24
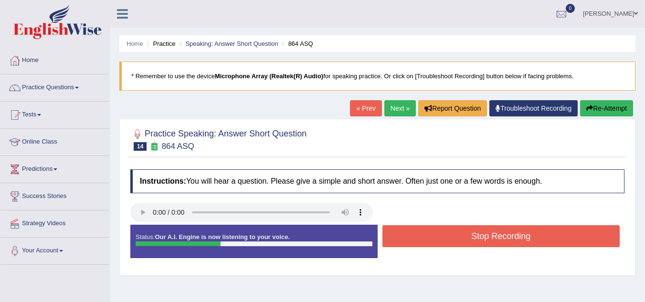
click at [403, 243] on button "Stop Recording" at bounding box center [501, 236] width 238 height 22
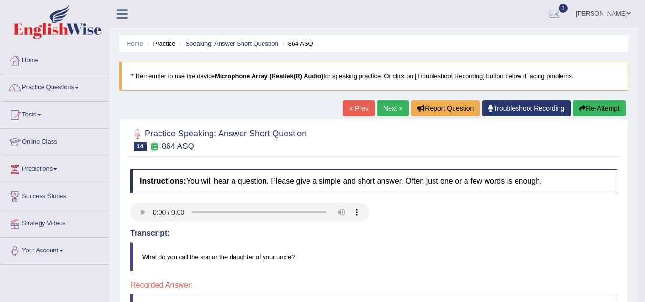
scroll to position [0, 0]
click at [387, 110] on link "Next »" at bounding box center [393, 108] width 32 height 16
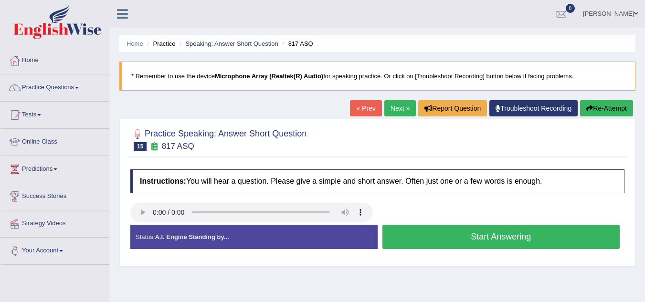
click at [431, 242] on button "Start Answering" at bounding box center [501, 237] width 238 height 24
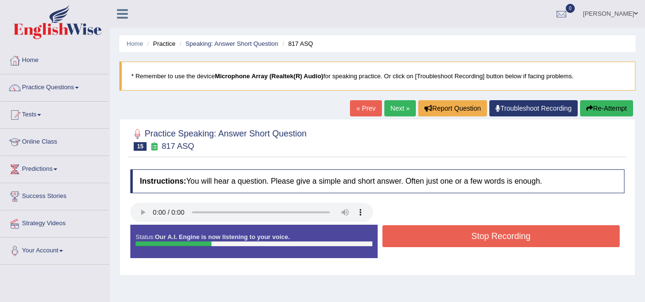
click at [431, 242] on button "Stop Recording" at bounding box center [501, 236] width 238 height 22
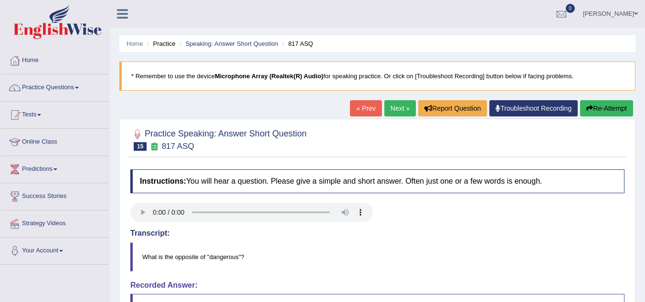
scroll to position [0, 0]
click at [396, 109] on link "Next »" at bounding box center [400, 108] width 32 height 16
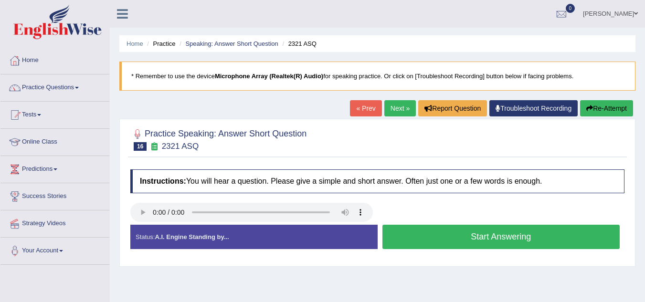
click at [403, 240] on button "Start Answering" at bounding box center [501, 237] width 238 height 24
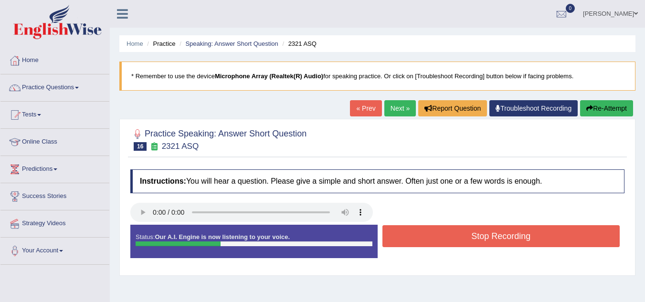
click at [403, 240] on button "Stop Recording" at bounding box center [501, 236] width 238 height 22
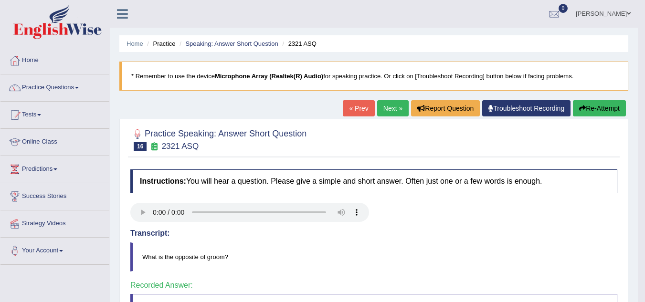
scroll to position [0, 0]
click at [387, 111] on link "Next »" at bounding box center [393, 108] width 32 height 16
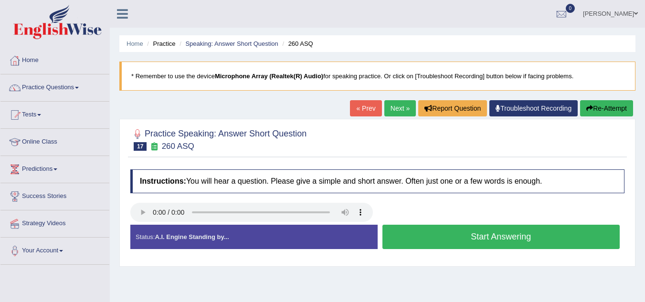
click at [429, 235] on button "Start Answering" at bounding box center [501, 237] width 238 height 24
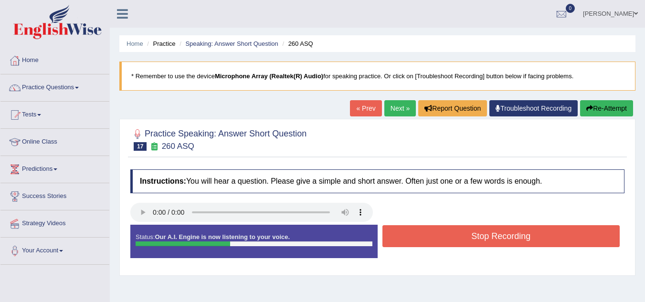
click at [429, 235] on button "Stop Recording" at bounding box center [501, 236] width 238 height 22
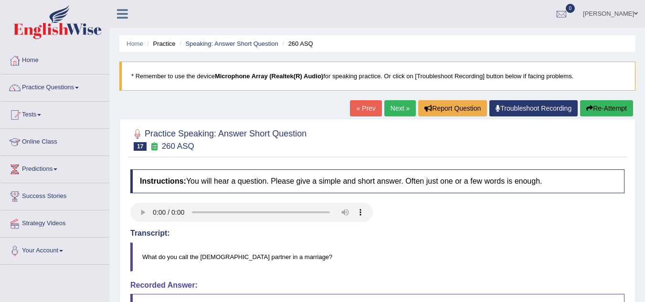
click at [391, 110] on link "Next »" at bounding box center [400, 108] width 32 height 16
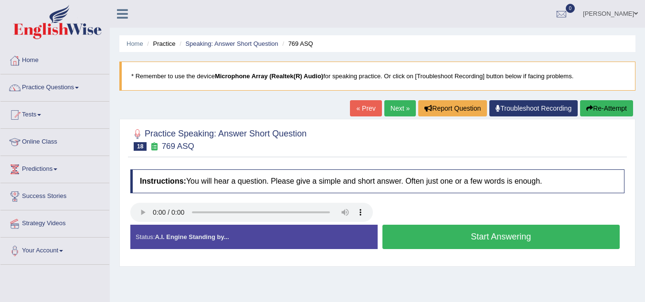
click at [405, 237] on button "Start Answering" at bounding box center [501, 237] width 238 height 24
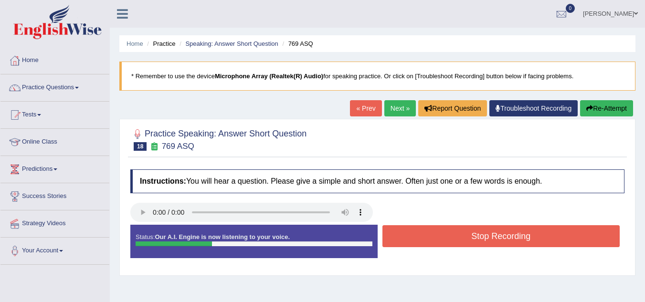
click at [405, 237] on button "Stop Recording" at bounding box center [501, 236] width 238 height 22
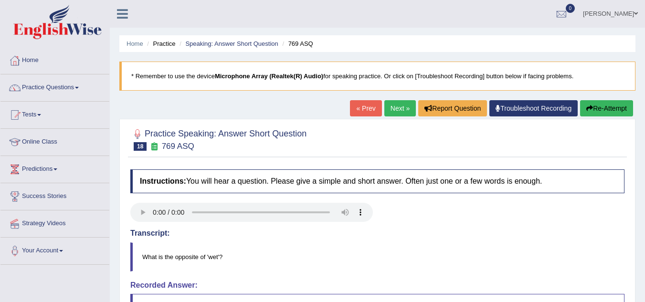
click at [395, 107] on link "Next »" at bounding box center [400, 108] width 32 height 16
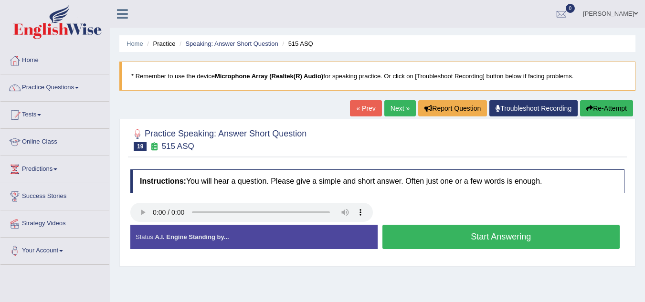
click at [441, 241] on button "Start Answering" at bounding box center [501, 237] width 238 height 24
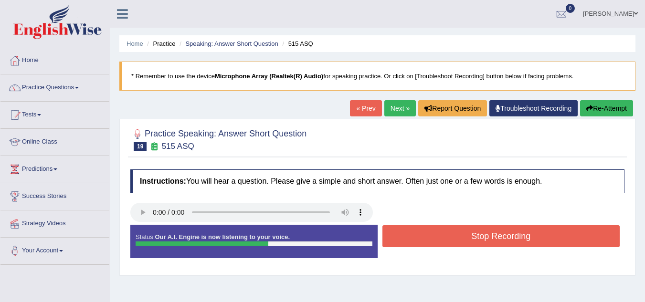
click at [441, 241] on button "Stop Recording" at bounding box center [501, 236] width 238 height 22
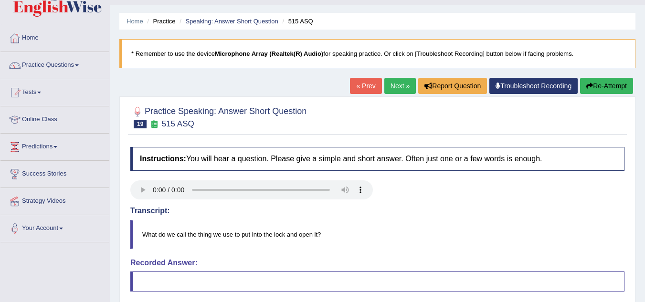
scroll to position [23, 0]
click at [394, 85] on link "Next »" at bounding box center [400, 85] width 32 height 16
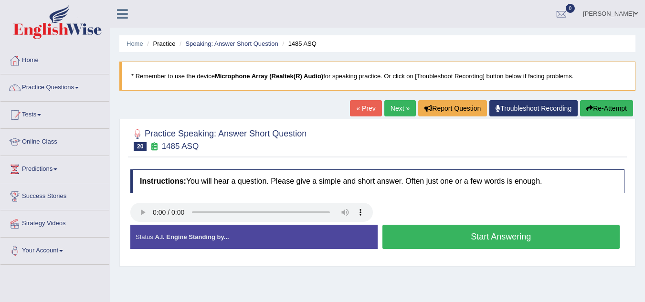
click at [450, 232] on button "Start Answering" at bounding box center [501, 237] width 238 height 24
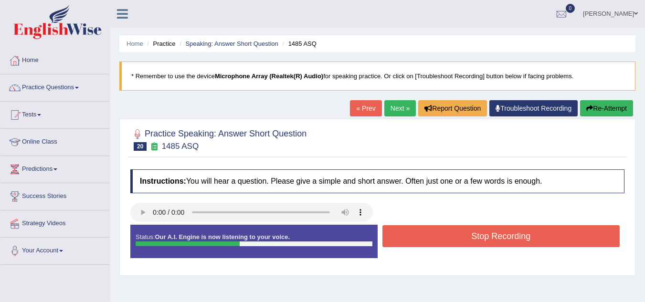
click at [450, 240] on button "Stop Recording" at bounding box center [501, 236] width 238 height 22
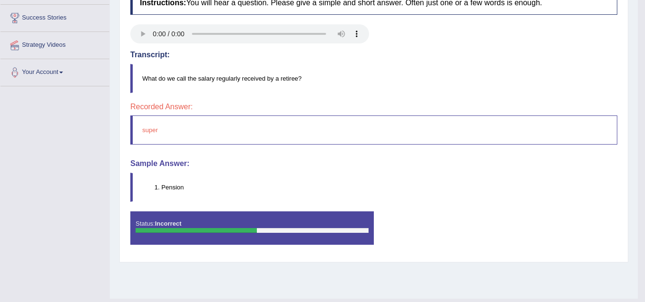
scroll to position [101, 0]
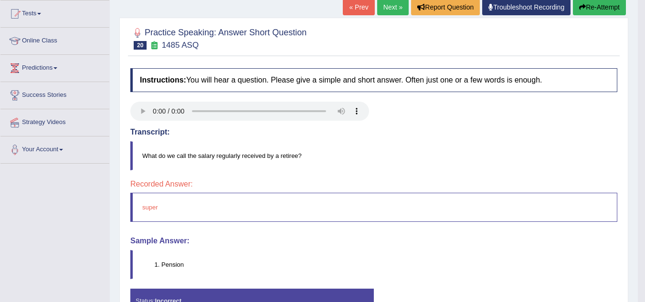
click at [390, 7] on link "Next »" at bounding box center [393, 7] width 32 height 16
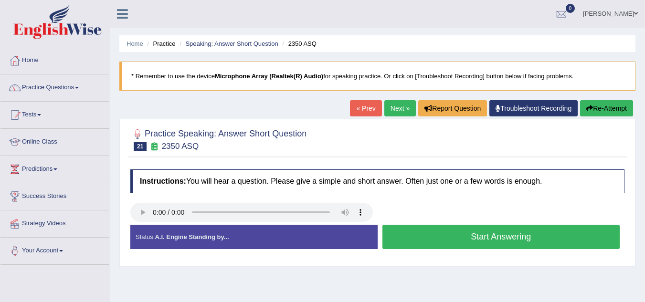
click at [490, 238] on button "Start Answering" at bounding box center [501, 237] width 238 height 24
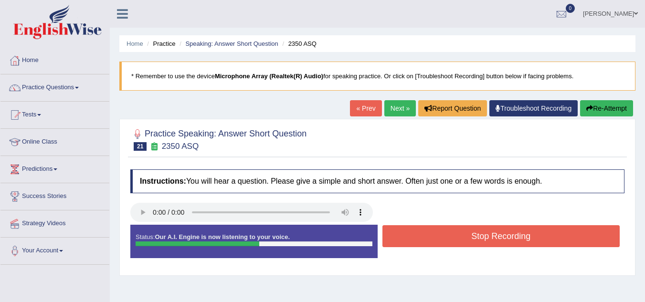
click at [485, 229] on button "Stop Recording" at bounding box center [501, 236] width 238 height 22
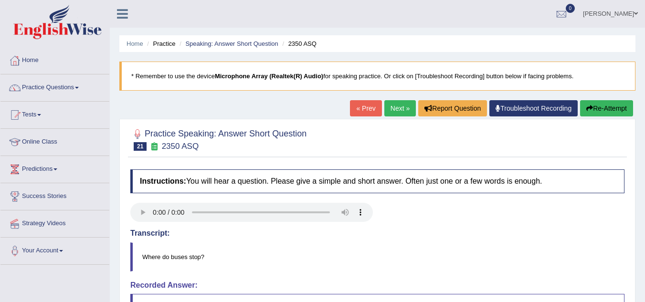
click at [596, 107] on button "Re-Attempt" at bounding box center [606, 108] width 53 height 16
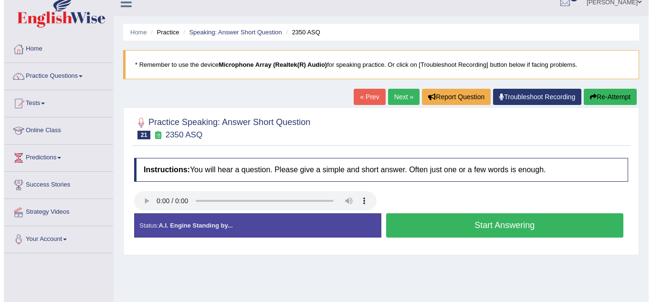
scroll to position [12, 0]
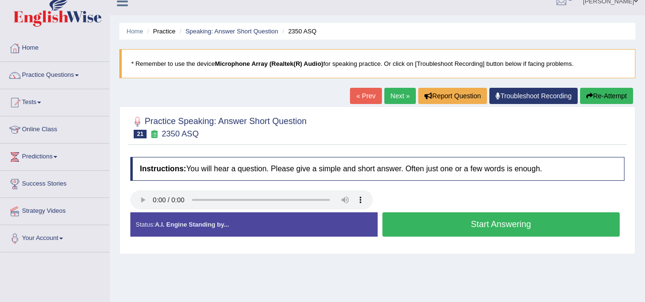
click at [481, 224] on button "Start Answering" at bounding box center [501, 224] width 238 height 24
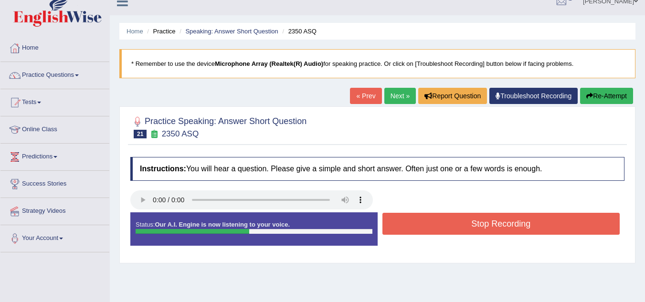
click at [481, 224] on button "Stop Recording" at bounding box center [501, 224] width 238 height 22
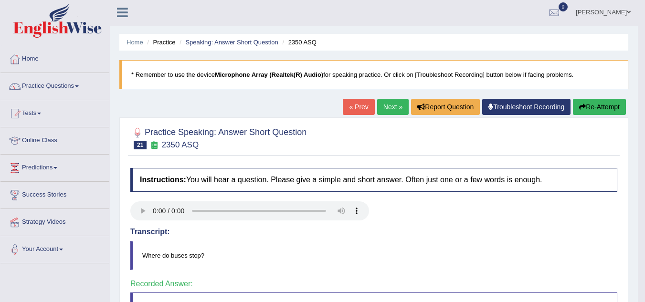
scroll to position [0, 0]
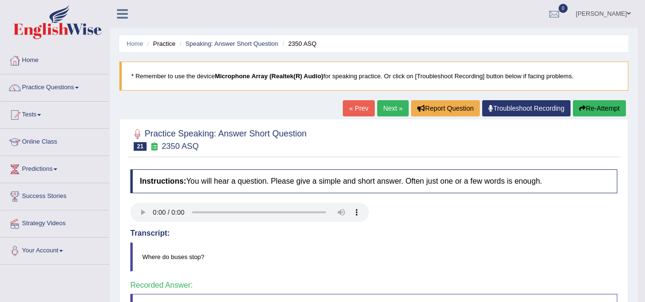
click at [400, 108] on link "Next »" at bounding box center [393, 108] width 32 height 16
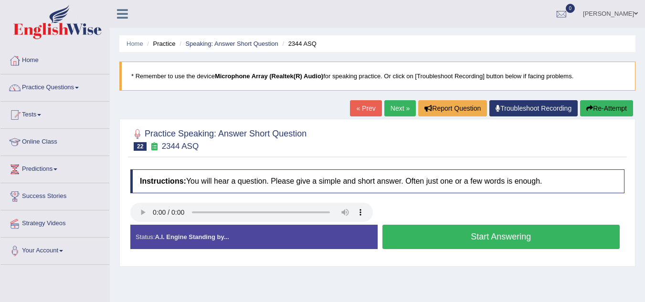
click at [490, 232] on button "Start Answering" at bounding box center [501, 237] width 238 height 24
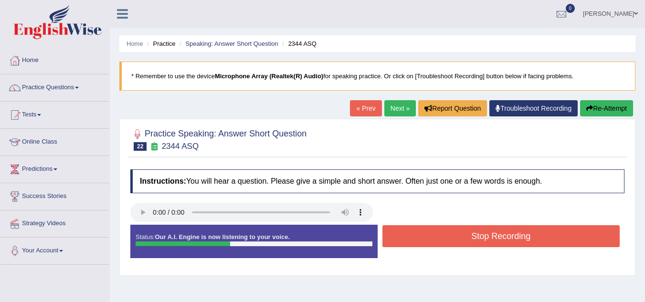
click at [490, 232] on button "Stop Recording" at bounding box center [501, 236] width 238 height 22
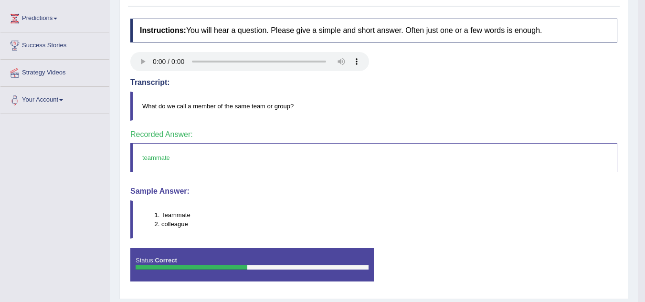
scroll to position [153, 0]
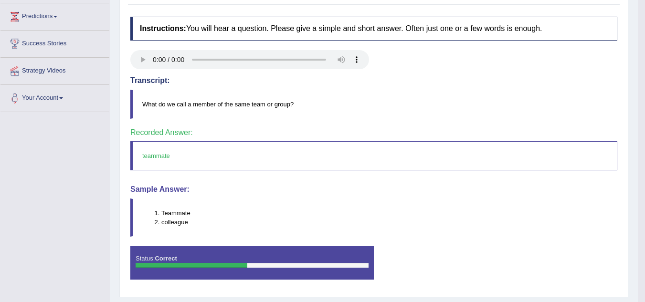
click at [324, 186] on h4 "Sample Answer:" at bounding box center [373, 189] width 487 height 9
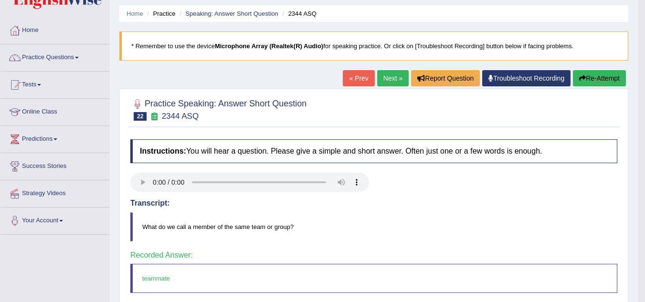
scroll to position [13, 0]
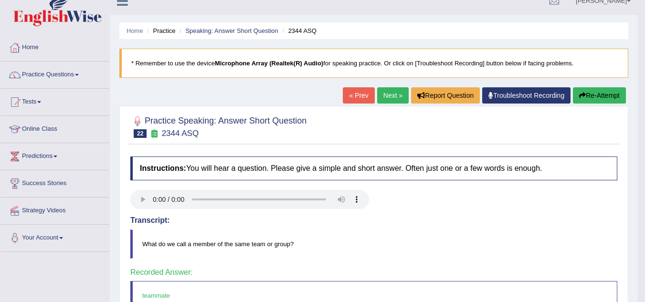
click at [386, 91] on link "Next »" at bounding box center [393, 95] width 32 height 16
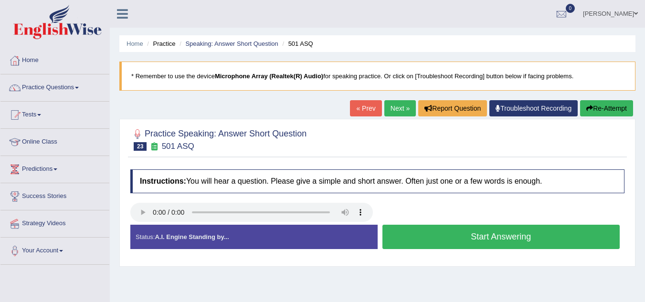
click at [440, 242] on button "Start Answering" at bounding box center [501, 237] width 238 height 24
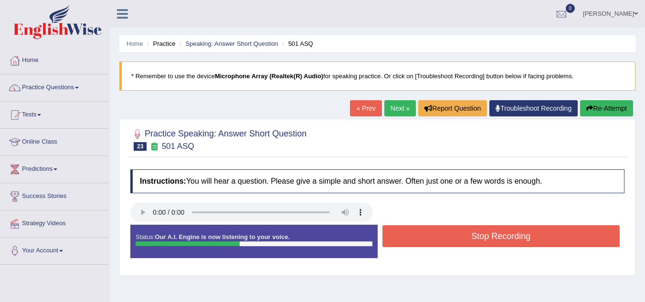
click at [440, 242] on button "Stop Recording" at bounding box center [501, 236] width 238 height 22
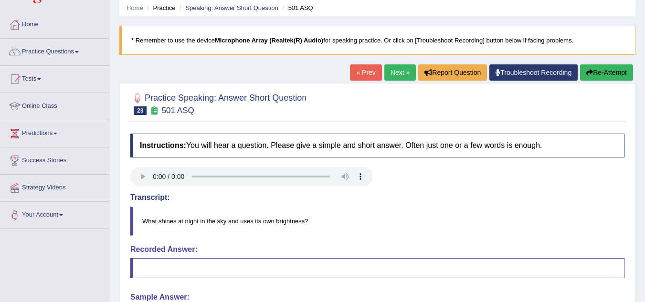
scroll to position [34, 0]
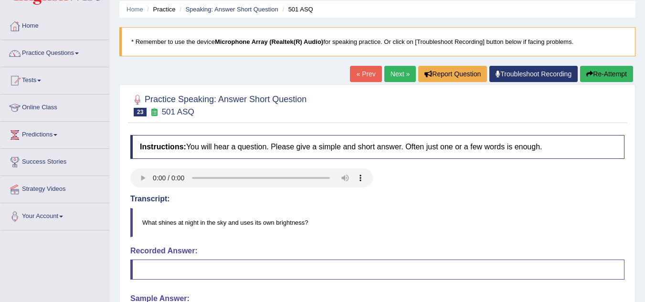
click at [393, 74] on link "Next »" at bounding box center [400, 74] width 32 height 16
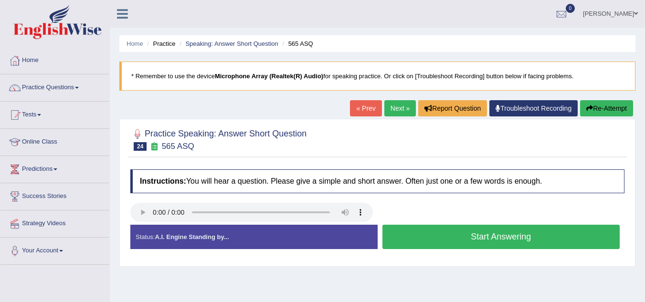
click at [451, 240] on button "Start Answering" at bounding box center [501, 237] width 238 height 24
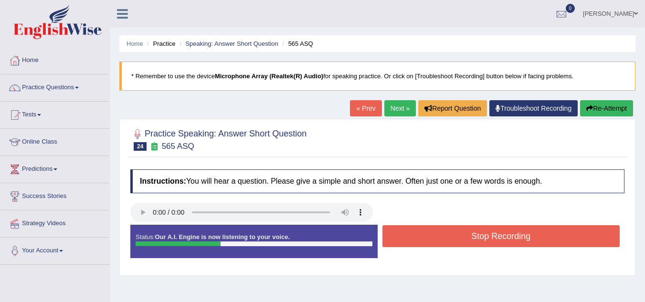
click at [451, 240] on button "Stop Recording" at bounding box center [501, 236] width 238 height 22
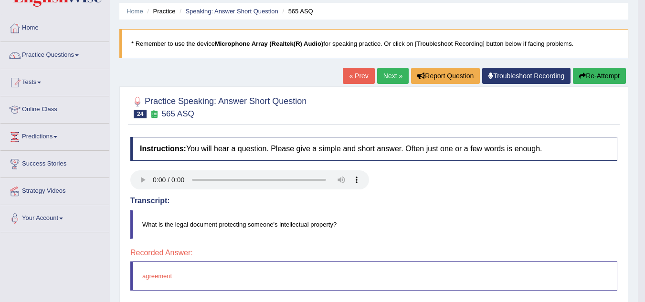
scroll to position [26, 0]
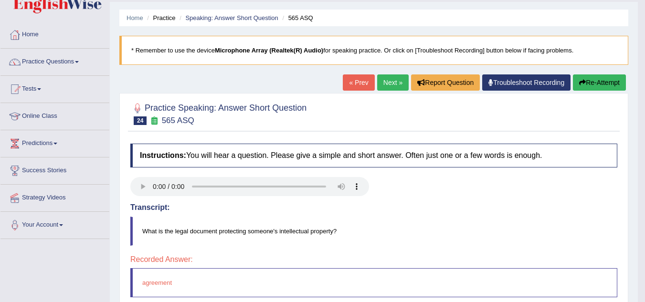
click at [380, 84] on link "Next »" at bounding box center [393, 82] width 32 height 16
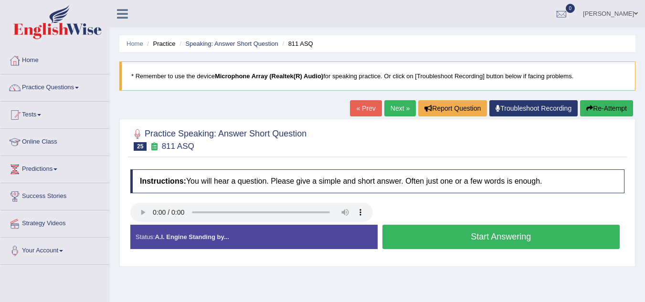
click at [427, 236] on button "Start Answering" at bounding box center [501, 237] width 238 height 24
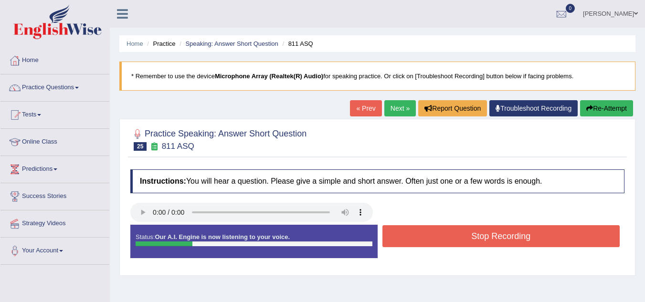
click at [427, 236] on button "Stop Recording" at bounding box center [501, 236] width 238 height 22
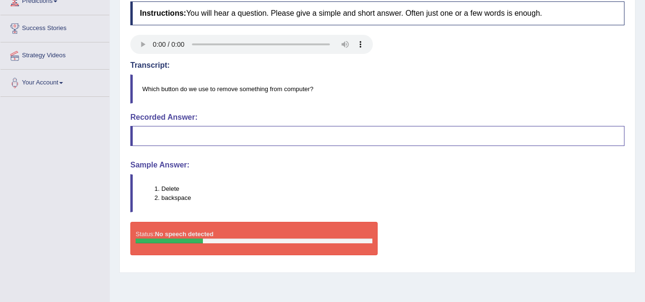
scroll to position [84, 0]
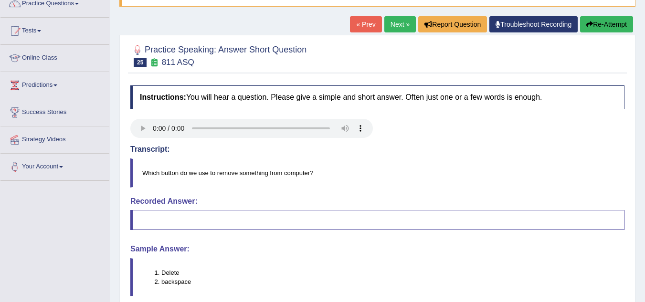
click at [394, 19] on link "Next »" at bounding box center [400, 24] width 32 height 16
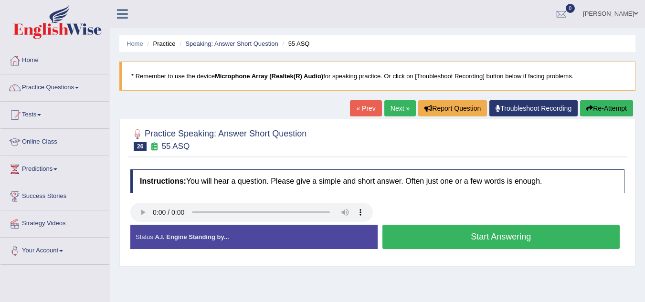
click at [420, 240] on button "Start Answering" at bounding box center [501, 237] width 238 height 24
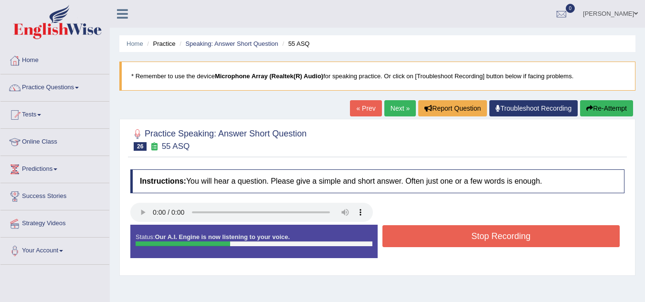
click at [420, 240] on button "Stop Recording" at bounding box center [501, 236] width 238 height 22
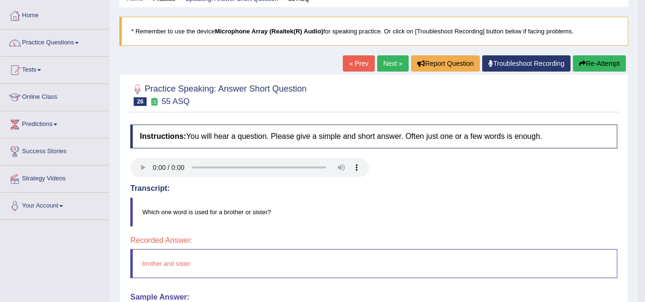
scroll to position [38, 0]
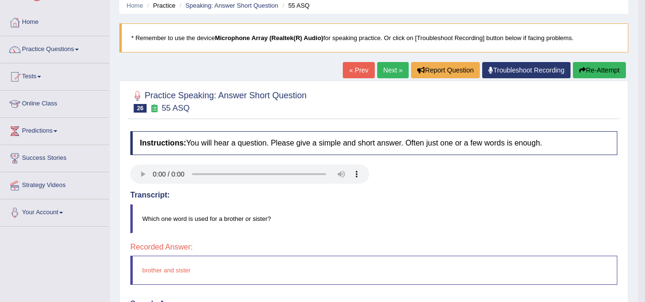
click at [385, 73] on link "Next »" at bounding box center [393, 70] width 32 height 16
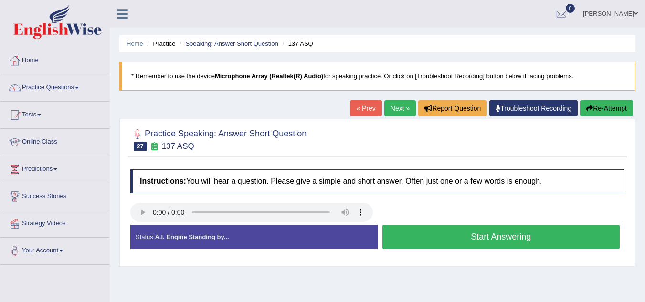
click at [403, 235] on button "Start Answering" at bounding box center [501, 237] width 238 height 24
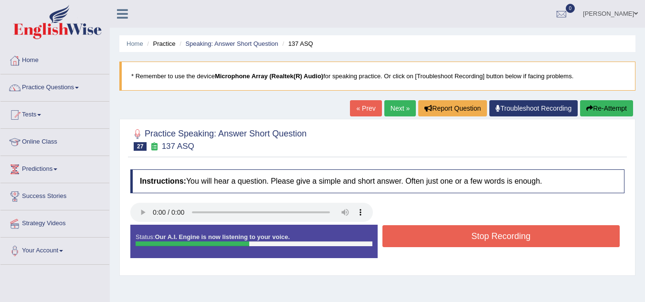
click at [403, 235] on button "Stop Recording" at bounding box center [501, 236] width 238 height 22
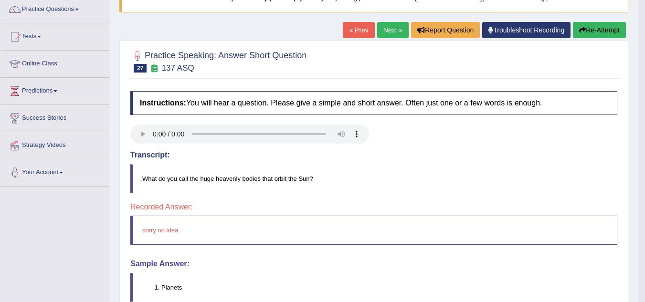
scroll to position [56, 0]
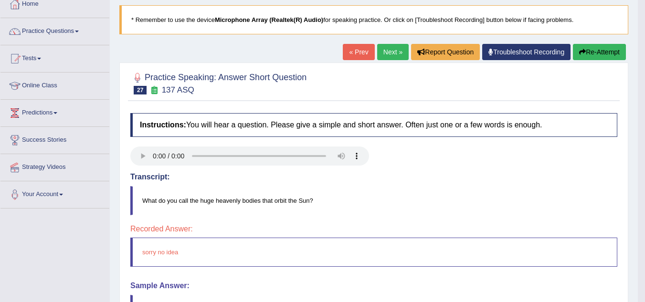
click at [388, 58] on link "Next »" at bounding box center [393, 52] width 32 height 16
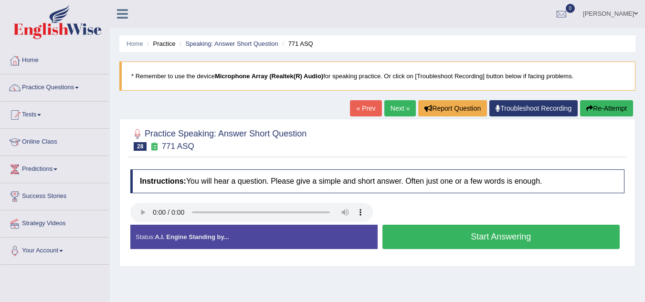
click at [471, 238] on button "Start Answering" at bounding box center [501, 237] width 238 height 24
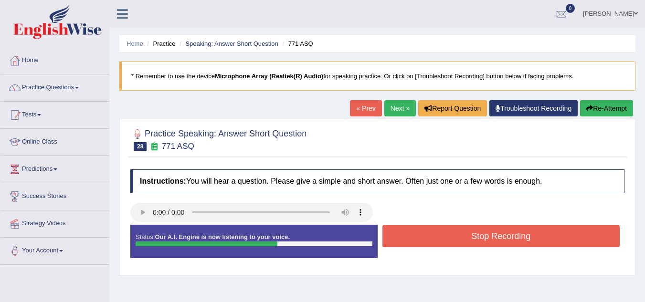
click at [471, 238] on button "Stop Recording" at bounding box center [501, 236] width 238 height 22
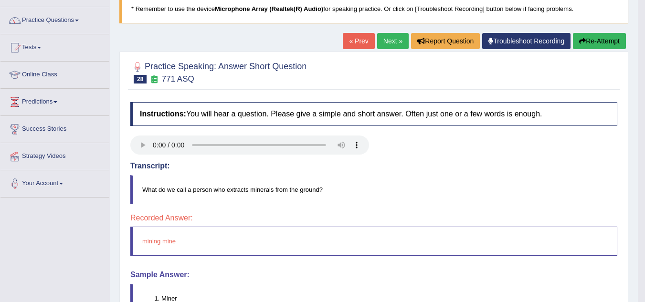
scroll to position [66, 0]
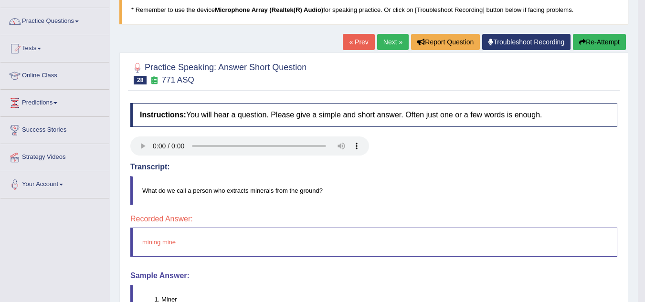
click at [389, 45] on link "Next »" at bounding box center [393, 42] width 32 height 16
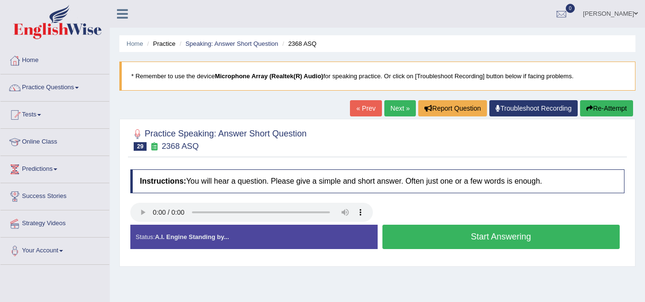
click at [432, 236] on button "Start Answering" at bounding box center [501, 237] width 238 height 24
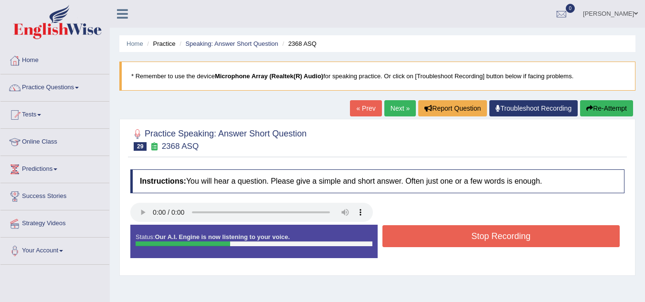
click at [432, 236] on button "Stop Recording" at bounding box center [501, 236] width 238 height 22
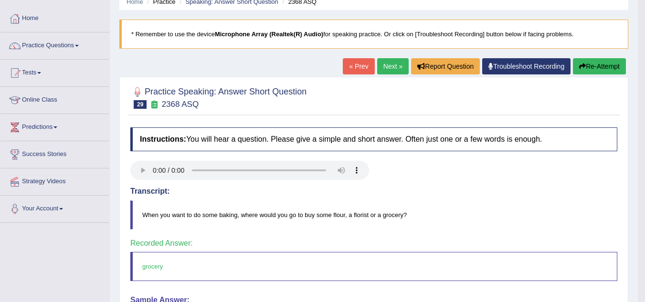
scroll to position [40, 0]
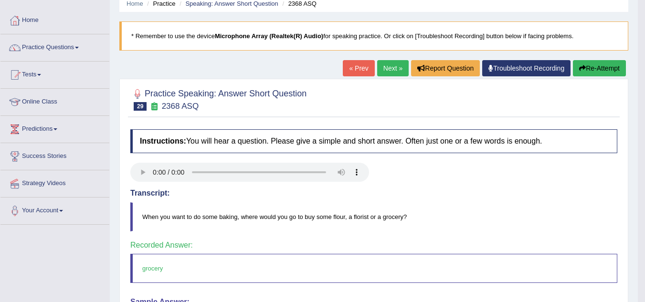
click at [387, 62] on link "Next »" at bounding box center [393, 68] width 32 height 16
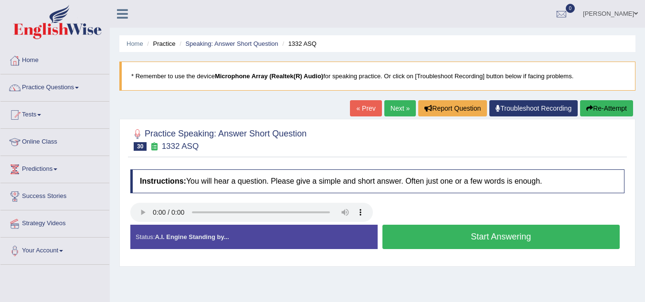
click at [484, 239] on button "Start Answering" at bounding box center [501, 237] width 238 height 24
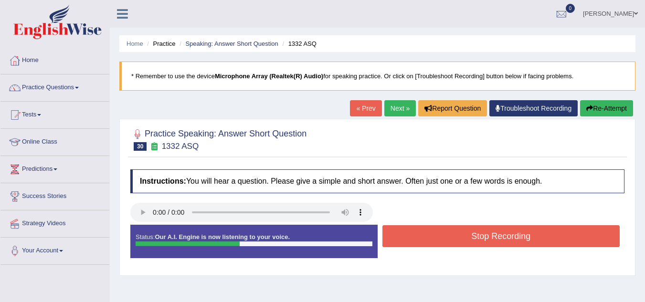
click at [484, 239] on button "Stop Recording" at bounding box center [501, 236] width 238 height 22
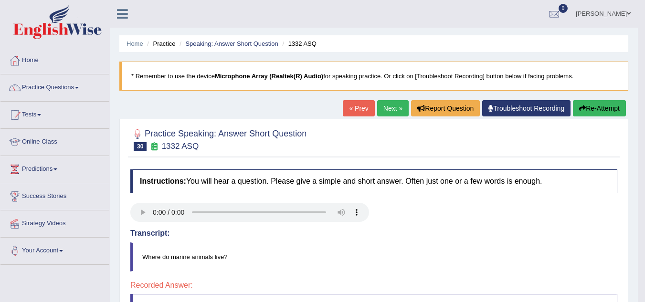
click at [386, 114] on link "Next »" at bounding box center [393, 108] width 32 height 16
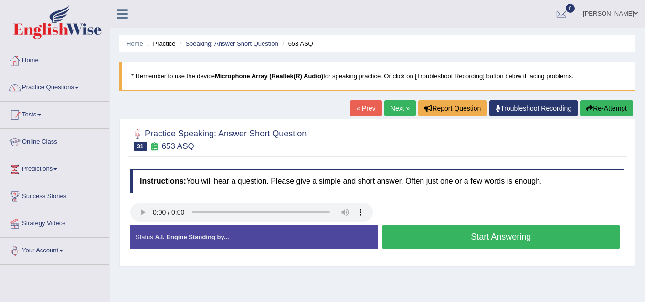
click at [446, 242] on button "Start Answering" at bounding box center [501, 237] width 238 height 24
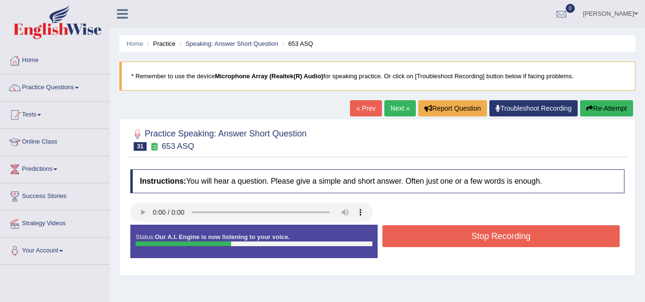
click at [446, 242] on button "Stop Recording" at bounding box center [501, 236] width 238 height 22
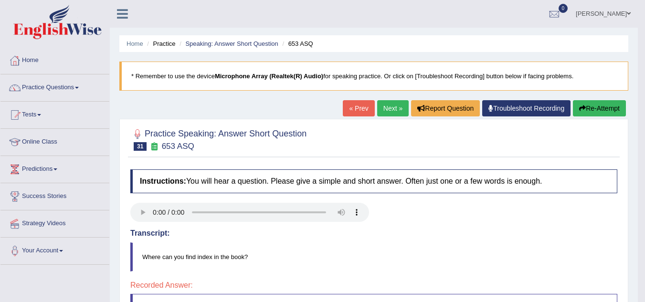
scroll to position [0, 0]
click at [389, 105] on link "Next »" at bounding box center [393, 108] width 32 height 16
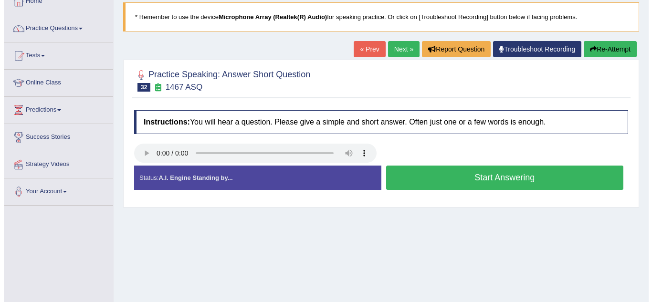
scroll to position [59, 0]
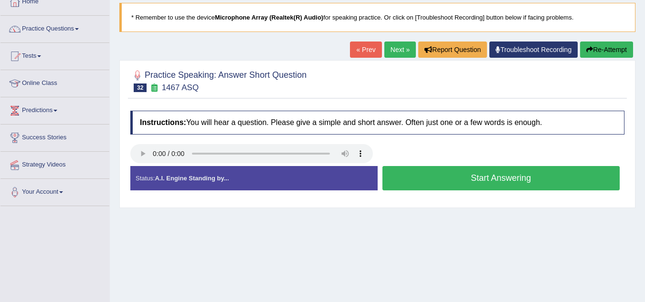
click at [491, 169] on button "Start Answering" at bounding box center [501, 178] width 238 height 24
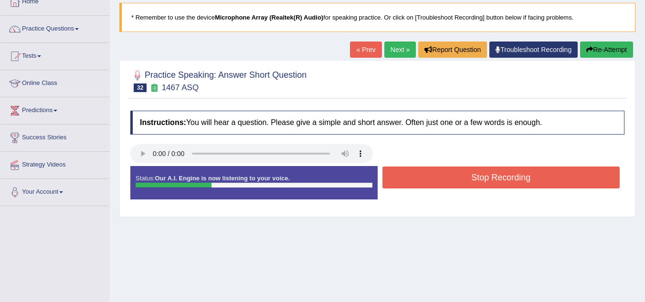
click at [491, 169] on button "Stop Recording" at bounding box center [501, 178] width 238 height 22
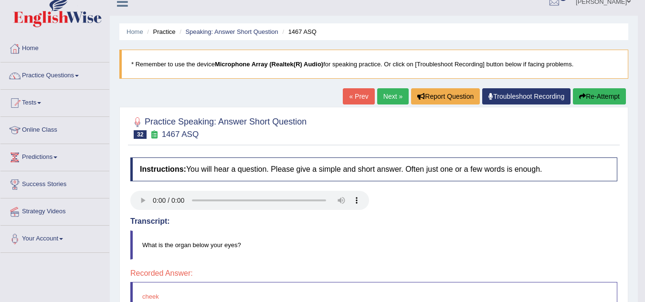
scroll to position [0, 0]
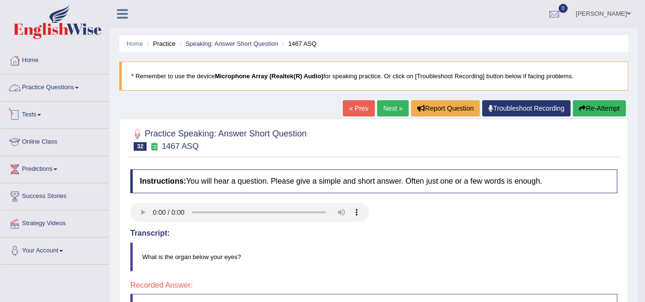
click at [64, 83] on link "Practice Questions" at bounding box center [54, 86] width 109 height 24
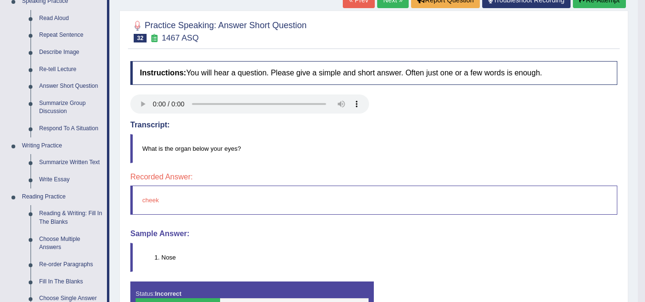
scroll to position [117, 0]
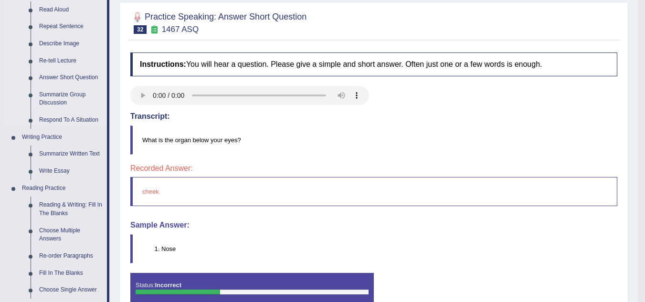
click at [67, 94] on link "Summarize Group Discussion" at bounding box center [71, 98] width 72 height 25
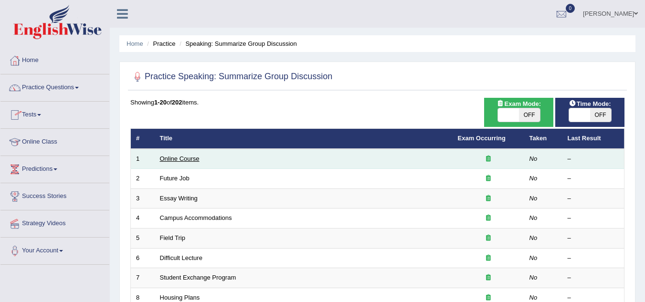
click at [185, 157] on link "Online Course" at bounding box center [180, 158] width 40 height 7
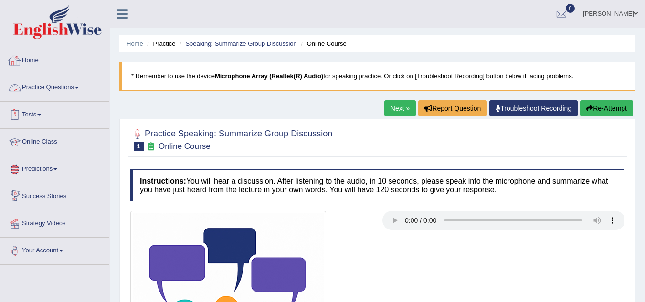
click at [68, 99] on li "Practice Questions Speaking Practice Read Aloud Repeat Sentence Describe Image …" at bounding box center [54, 87] width 109 height 27
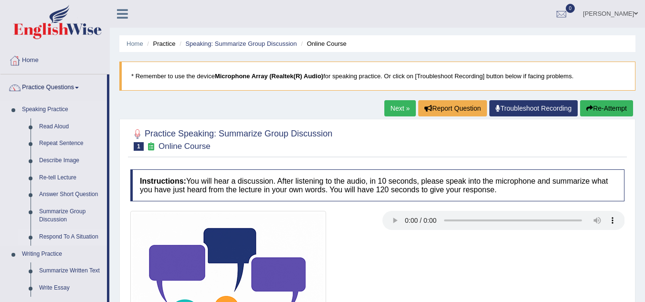
click at [70, 241] on link "Respond To A Situation" at bounding box center [71, 237] width 72 height 17
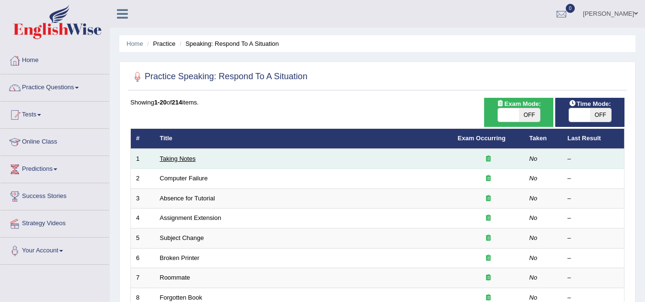
click at [171, 159] on link "Taking Notes" at bounding box center [178, 158] width 36 height 7
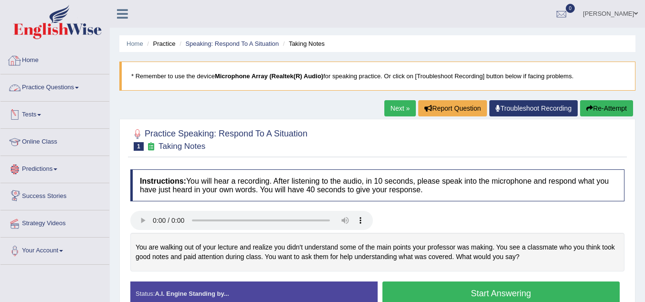
click at [53, 81] on link "Practice Questions" at bounding box center [54, 86] width 109 height 24
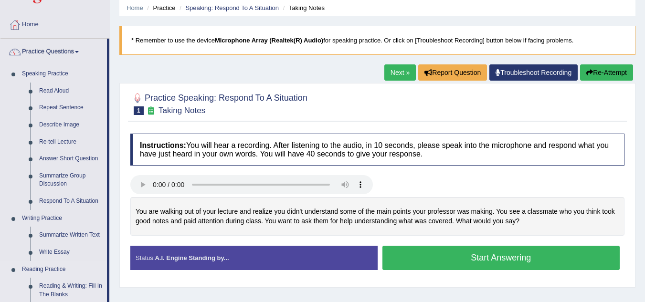
scroll to position [35, 0]
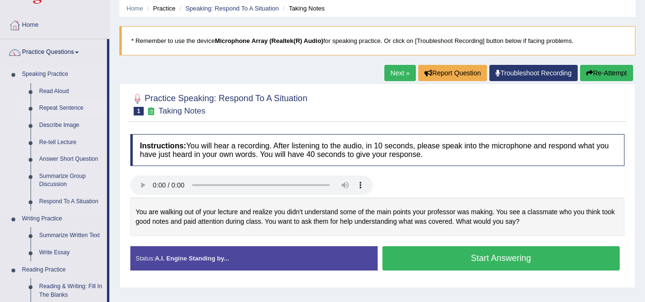
click at [61, 105] on link "Repeat Sentence" at bounding box center [71, 108] width 72 height 17
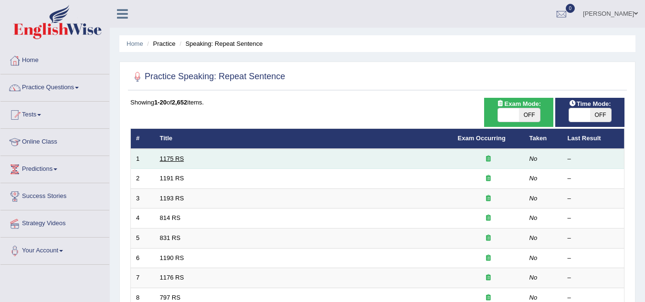
click at [174, 160] on link "1175 RS" at bounding box center [172, 158] width 24 height 7
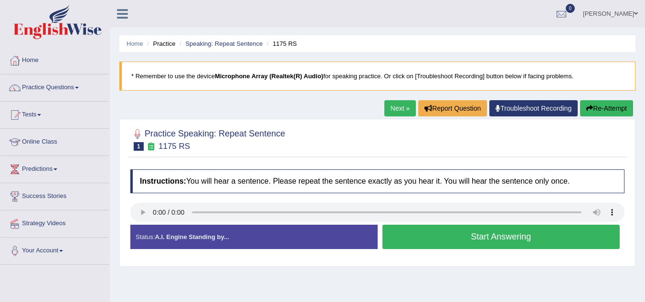
click at [447, 238] on button "Start Answering" at bounding box center [501, 237] width 238 height 24
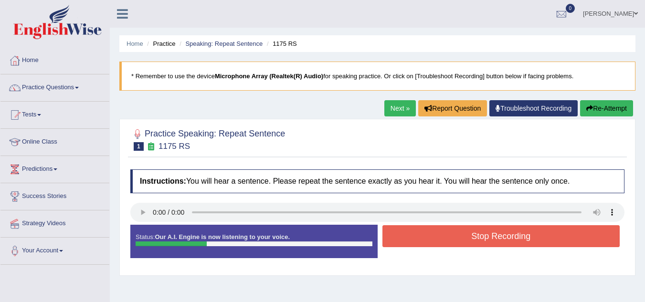
click at [447, 238] on button "Stop Recording" at bounding box center [501, 236] width 238 height 22
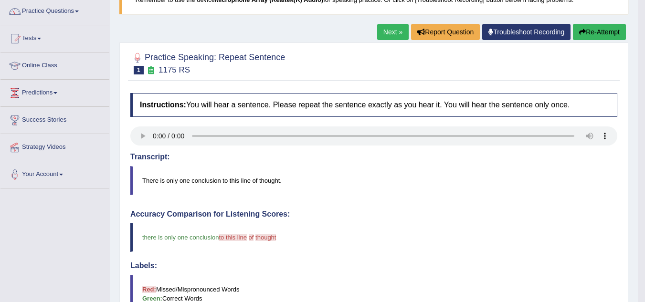
scroll to position [75, 0]
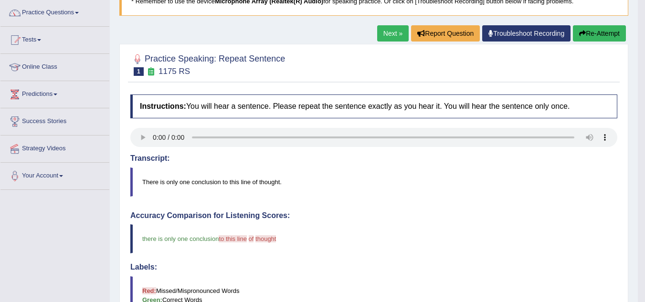
click at [397, 35] on link "Next »" at bounding box center [393, 33] width 32 height 16
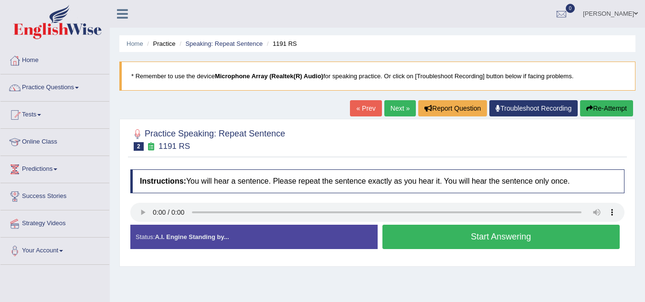
click at [419, 242] on button "Start Answering" at bounding box center [501, 237] width 238 height 24
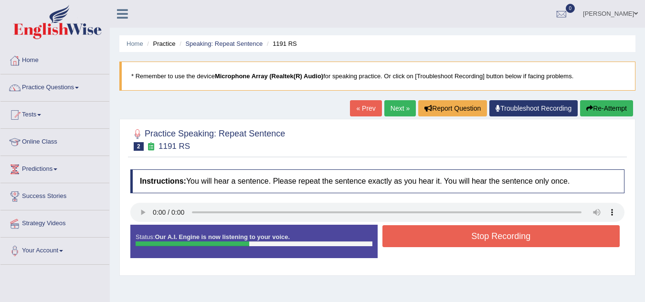
click at [419, 242] on button "Stop Recording" at bounding box center [501, 236] width 238 height 22
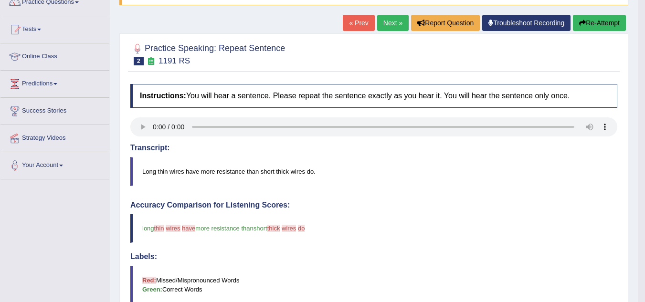
scroll to position [85, 0]
click at [377, 24] on link "Next »" at bounding box center [393, 23] width 32 height 16
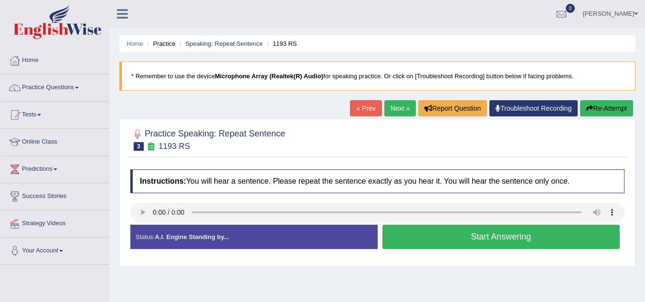
click at [438, 232] on button "Start Answering" at bounding box center [501, 237] width 238 height 24
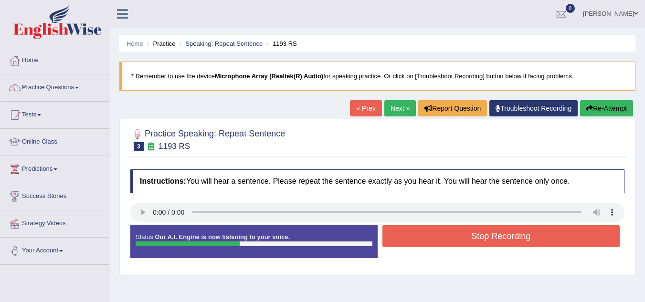
click at [438, 232] on button "Stop Recording" at bounding box center [501, 236] width 238 height 22
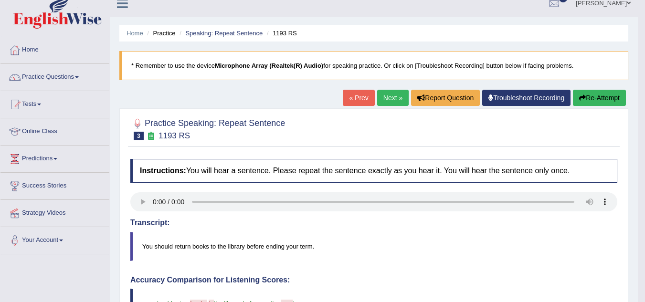
scroll to position [7, 0]
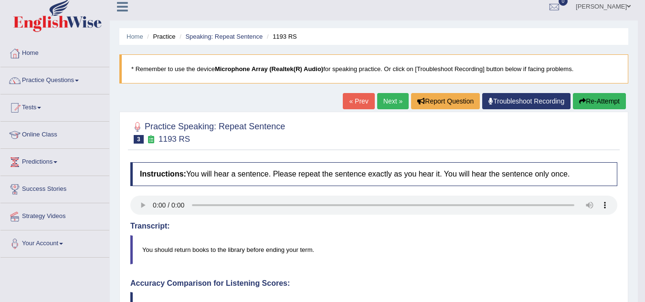
click at [395, 98] on link "Next »" at bounding box center [393, 101] width 32 height 16
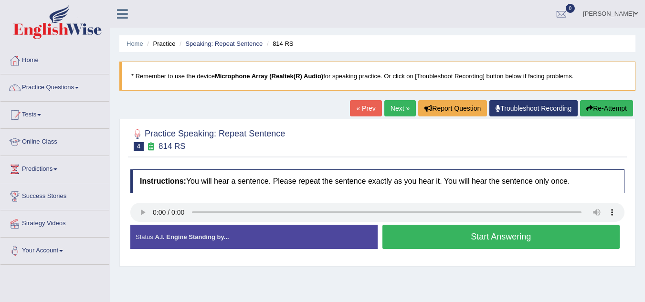
click at [410, 232] on button "Start Answering" at bounding box center [501, 237] width 238 height 24
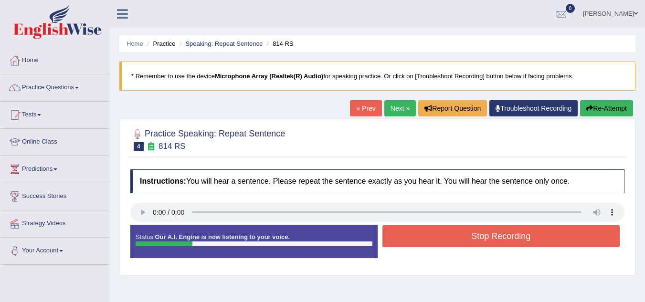
click at [410, 232] on button "Stop Recording" at bounding box center [501, 236] width 238 height 22
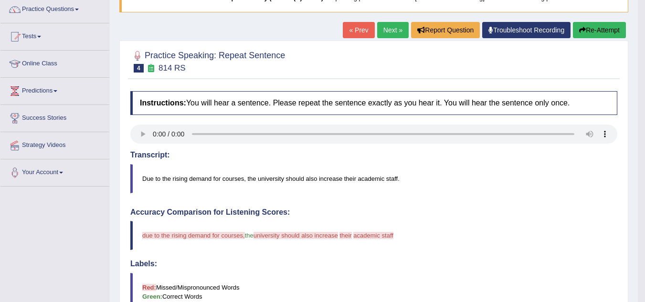
scroll to position [77, 0]
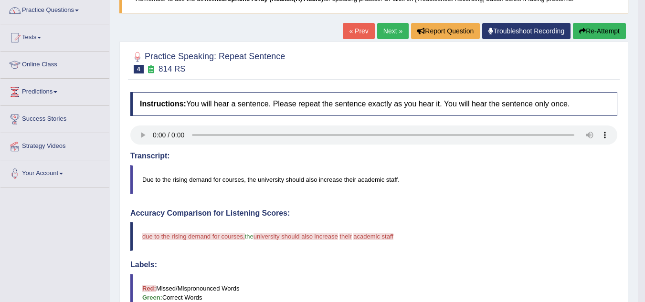
click at [382, 31] on link "Next »" at bounding box center [393, 31] width 32 height 16
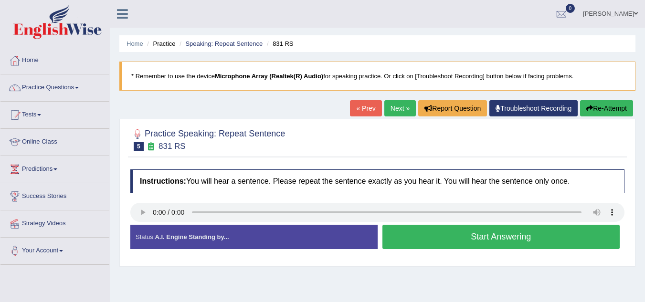
click at [422, 237] on button "Start Answering" at bounding box center [501, 237] width 238 height 24
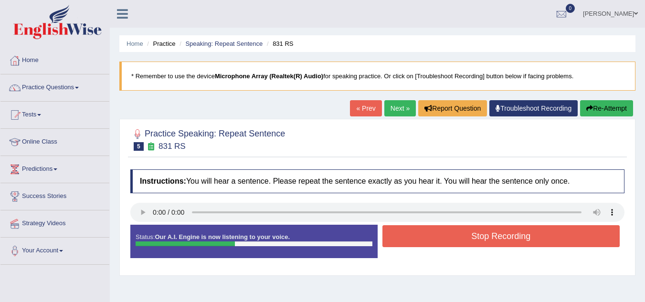
click at [422, 237] on button "Stop Recording" at bounding box center [501, 236] width 238 height 22
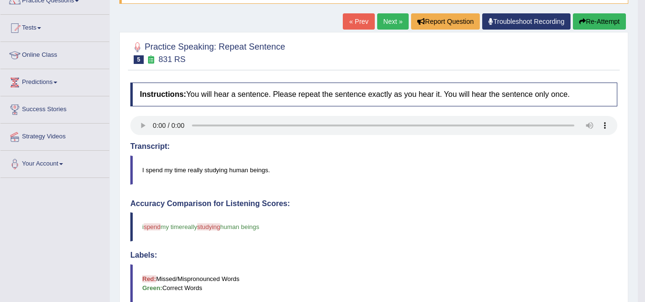
scroll to position [32, 0]
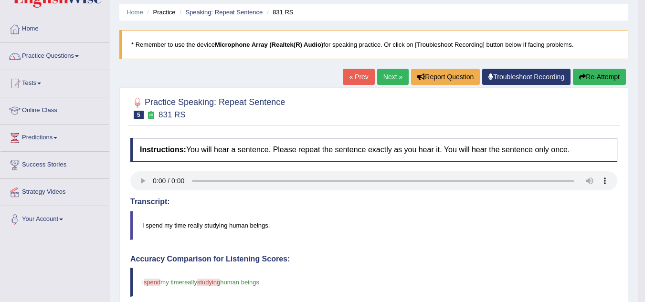
click at [388, 77] on link "Next »" at bounding box center [393, 77] width 32 height 16
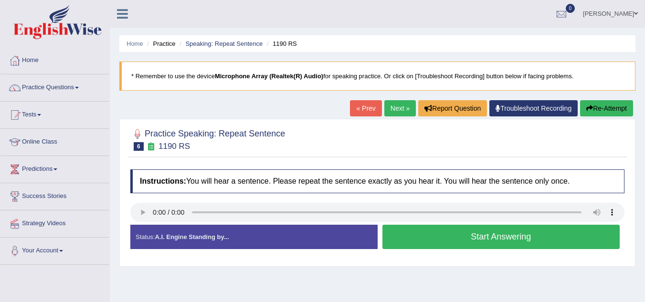
click at [395, 109] on link "Next »" at bounding box center [400, 108] width 32 height 16
click at [387, 238] on button "Start Answering" at bounding box center [501, 237] width 238 height 24
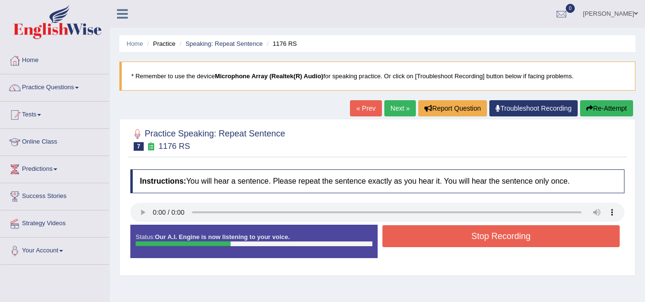
click at [435, 237] on button "Stop Recording" at bounding box center [501, 236] width 238 height 22
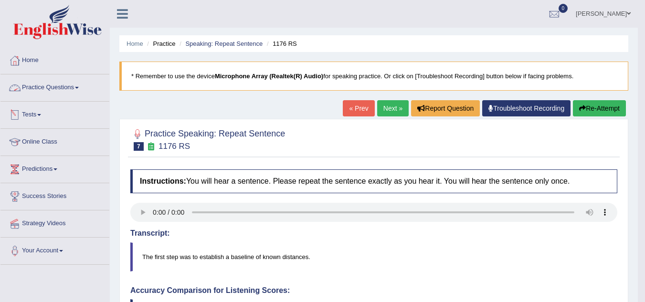
click at [63, 87] on link "Practice Questions" at bounding box center [54, 86] width 109 height 24
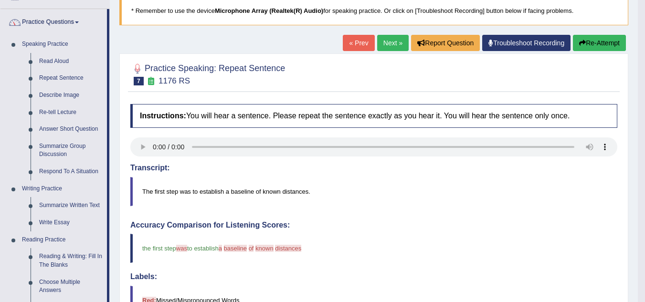
scroll to position [66, 0]
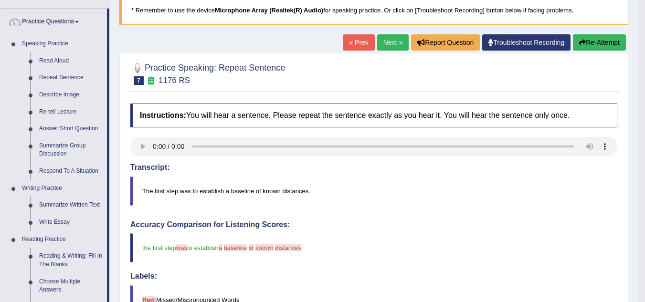
click at [41, 63] on link "Read Aloud" at bounding box center [71, 61] width 72 height 17
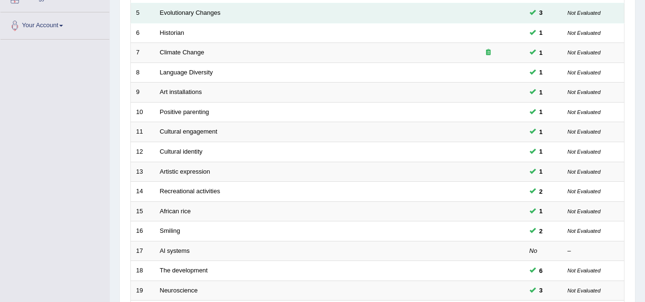
scroll to position [330, 0]
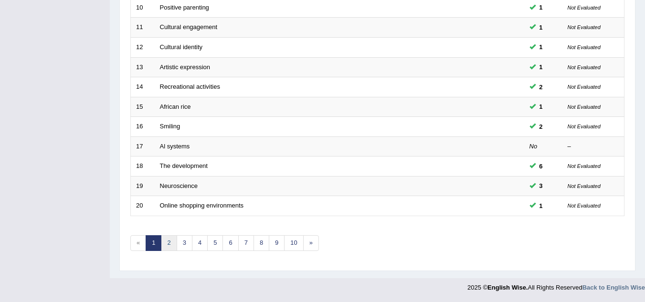
click at [162, 245] on link "2" at bounding box center [169, 243] width 16 height 16
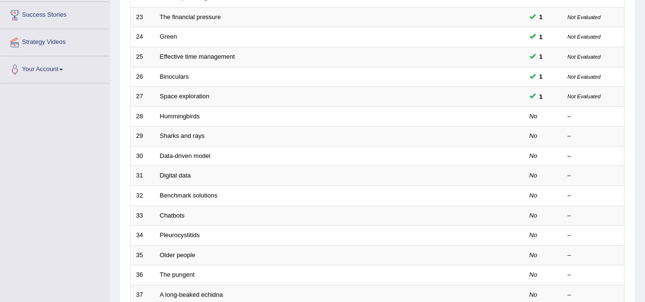
scroll to position [184, 0]
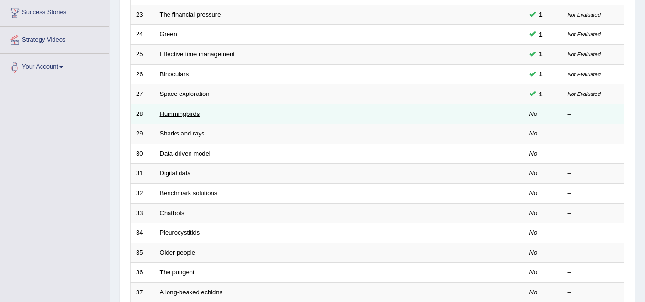
click at [169, 116] on link "Hummingbirds" at bounding box center [180, 113] width 40 height 7
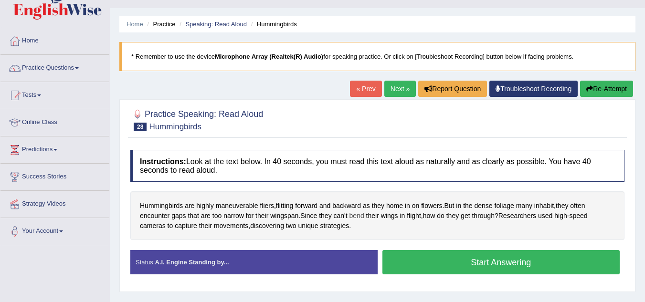
scroll to position [19, 0]
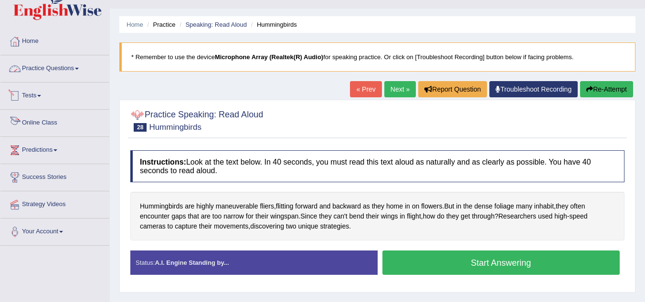
click at [58, 68] on link "Practice Questions" at bounding box center [54, 67] width 109 height 24
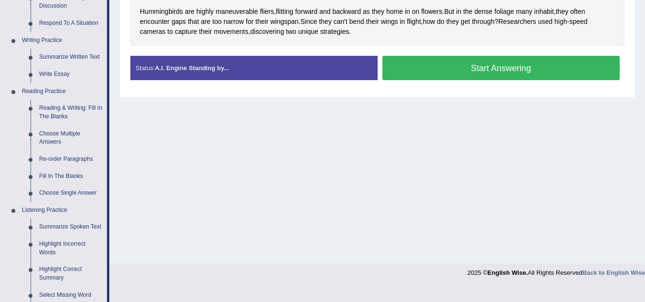
scroll to position [214, 0]
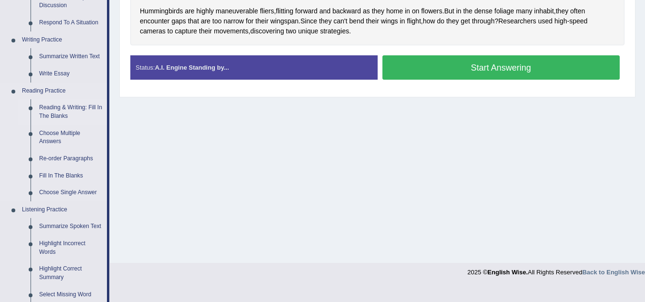
click at [46, 114] on link "Reading & Writing: Fill In The Blanks" at bounding box center [71, 111] width 72 height 25
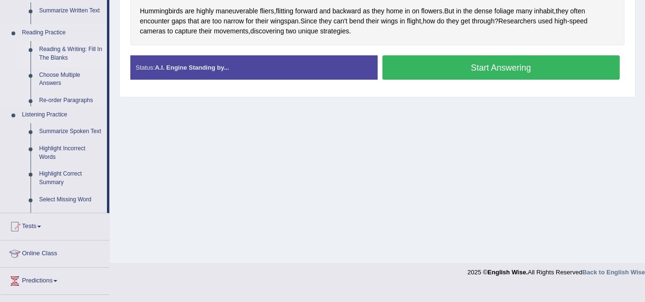
scroll to position [199, 0]
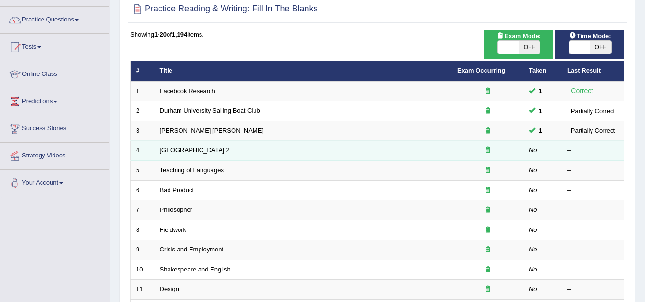
scroll to position [68, 0]
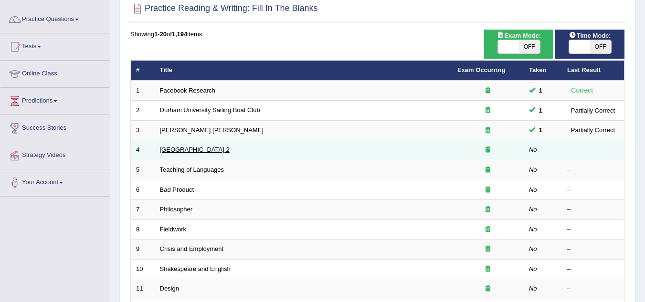
click at [178, 149] on link "[GEOGRAPHIC_DATA] 2" at bounding box center [195, 149] width 70 height 7
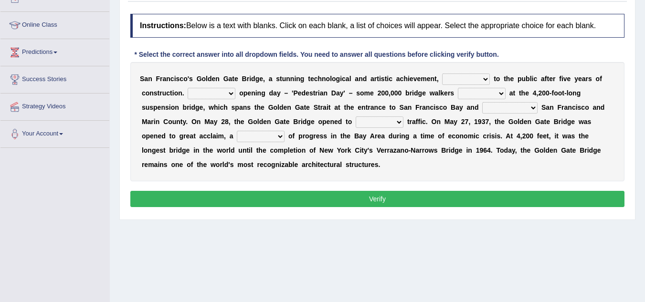
scroll to position [117, 0]
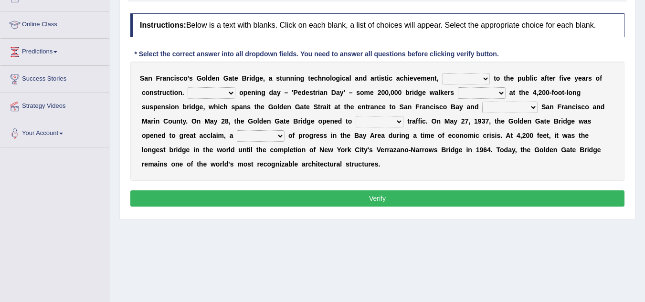
click at [445, 76] on select "opens closes appears equals" at bounding box center [466, 78] width 48 height 11
click at [446, 220] on div "Home Practice Reading & Writing: Fill In The Blanks [GEOGRAPHIC_DATA] 2 « Prev …" at bounding box center [377, 121] width 535 height 477
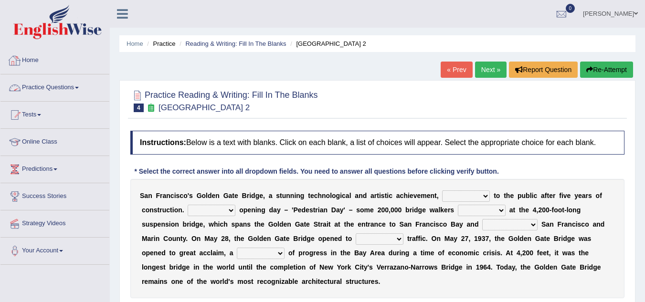
click at [73, 88] on link "Practice Questions" at bounding box center [54, 86] width 109 height 24
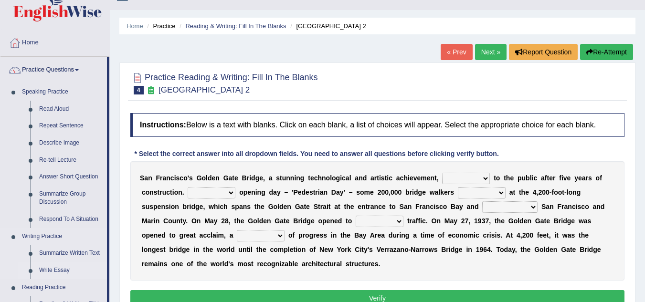
scroll to position [17, 0]
click at [218, 29] on link "Reading & Writing: Fill In The Blanks" at bounding box center [235, 26] width 101 height 7
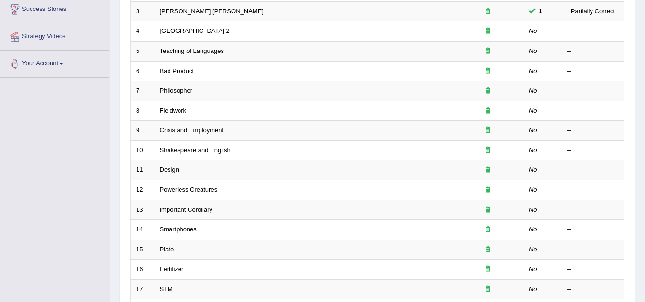
scroll to position [330, 0]
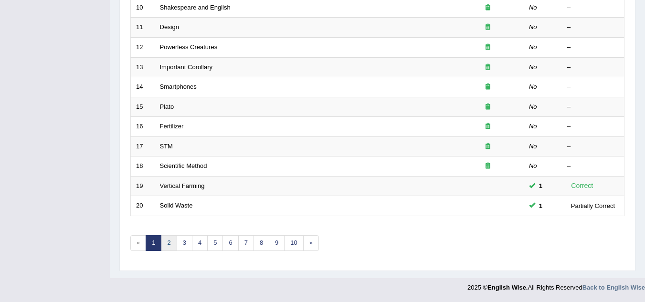
click at [172, 239] on link "2" at bounding box center [169, 243] width 16 height 16
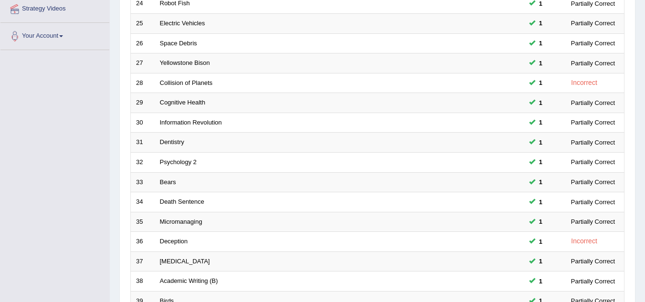
scroll to position [330, 0]
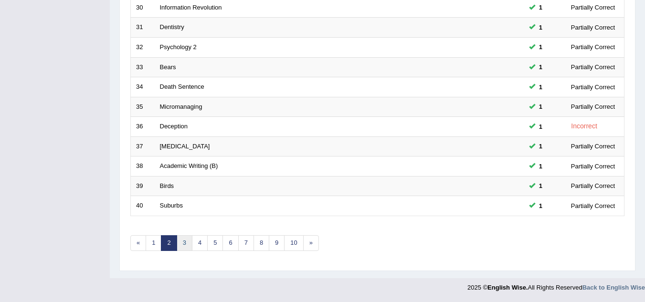
click at [178, 241] on link "3" at bounding box center [185, 243] width 16 height 16
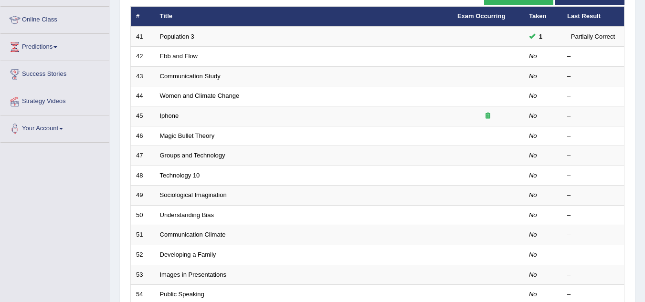
scroll to position [117, 0]
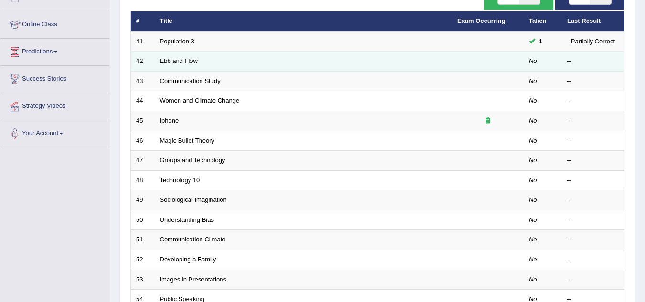
click at [158, 60] on td "Ebb and Flow" at bounding box center [303, 62] width 297 height 20
click at [180, 62] on td "Ebb and Flow" at bounding box center [303, 62] width 297 height 20
click at [180, 62] on link "Ebb and Flow" at bounding box center [179, 60] width 38 height 7
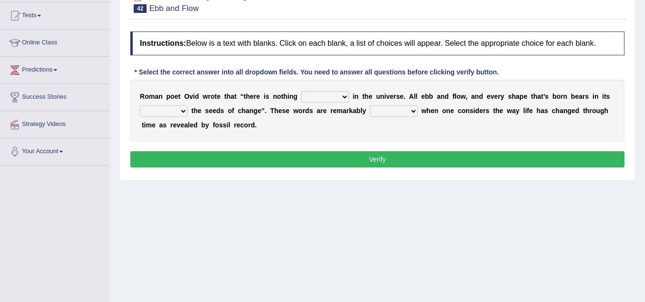
scroll to position [100, 0]
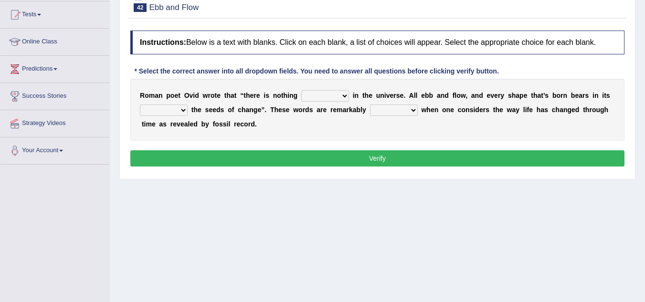
click at [323, 94] on select "orthodox volatile constant cheap" at bounding box center [325, 95] width 48 height 11
select select "constant"
click at [301, 90] on select "orthodox volatile constant cheap" at bounding box center [325, 95] width 48 height 11
click at [171, 111] on select "heart limb womb brain" at bounding box center [164, 110] width 48 height 11
click at [358, 114] on div "R o m a n p o e t O v i d w r o t e t h a t “ t h e r e i s n o t h i n g ortho…" at bounding box center [377, 110] width 494 height 62
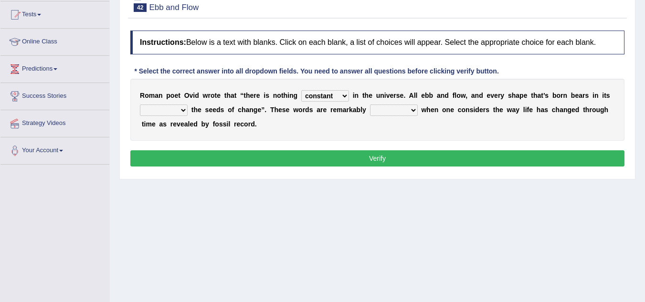
click at [395, 110] on select "prevalent detached relevant dominant" at bounding box center [394, 110] width 48 height 11
click at [177, 104] on div "R o m a n p o e t O v i d w r o t e t h a t “ t h e r e i s n o t h i n g ortho…" at bounding box center [377, 110] width 494 height 62
click at [175, 110] on select "heart limb womb brain" at bounding box center [164, 110] width 48 height 11
click at [316, 117] on div "R o m a n p o e t O v i d w r o t e t h a t “ t h e r e i s n o t h i n g ortho…" at bounding box center [377, 110] width 494 height 62
click at [151, 106] on select "heart limb womb brain" at bounding box center [164, 110] width 48 height 11
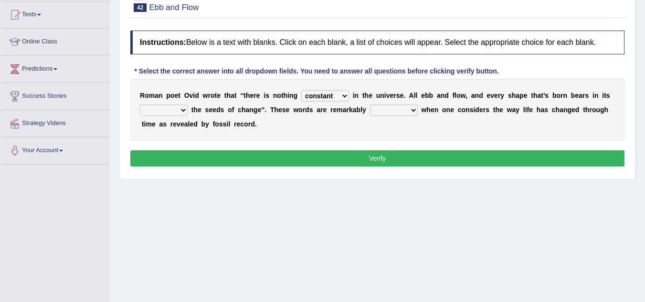
select select "brain"
click at [140, 105] on select "heart limb womb brain" at bounding box center [164, 110] width 48 height 11
click at [179, 106] on select "heart limb womb brain" at bounding box center [164, 110] width 48 height 11
click at [140, 105] on select "heart limb womb brain" at bounding box center [164, 110] width 48 height 11
click at [388, 114] on select "prevalent detached relevant dominant" at bounding box center [394, 110] width 48 height 11
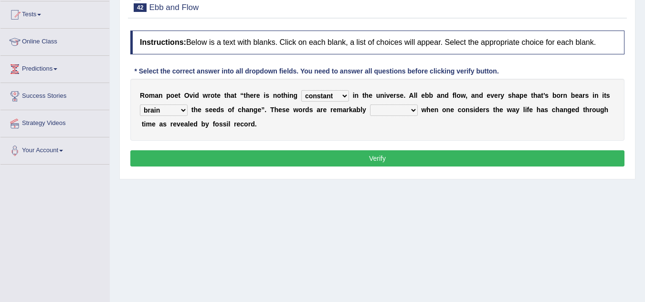
select select "relevant"
click at [370, 105] on select "prevalent detached relevant dominant" at bounding box center [394, 110] width 48 height 11
click at [383, 154] on button "Verify" at bounding box center [377, 158] width 494 height 16
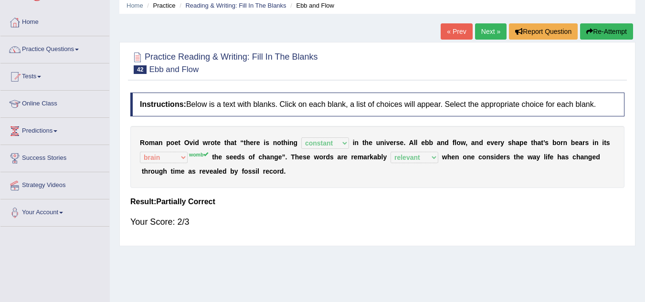
scroll to position [38, 0]
click at [483, 35] on link "Next »" at bounding box center [491, 32] width 32 height 16
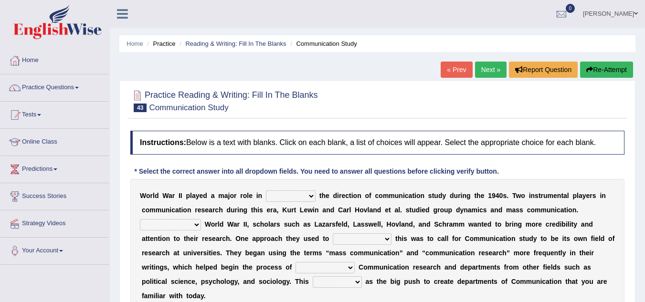
click at [289, 200] on select "shaping sharpening shunning shivering" at bounding box center [291, 195] width 50 height 11
select select "shaping"
click at [266, 190] on select "shaping sharpening shunning shivering" at bounding box center [291, 195] width 50 height 11
click at [303, 202] on select "shaping sharpening shunning shivering" at bounding box center [291, 195] width 50 height 11
click at [266, 190] on select "shaping sharpening shunning shivering" at bounding box center [291, 195] width 50 height 11
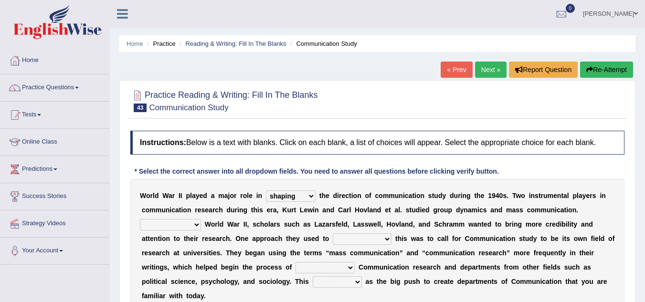
click at [312, 199] on select "shaping sharpening shunning shivering" at bounding box center [291, 195] width 50 height 11
click at [266, 190] on select "shaping sharpening shunning shivering" at bounding box center [291, 195] width 50 height 11
click at [189, 231] on select "Being followed To be followed Following Followed" at bounding box center [170, 224] width 61 height 11
select select "Being followed"
click at [140, 219] on select "Being followed To be followed Following Followed" at bounding box center [170, 224] width 61 height 11
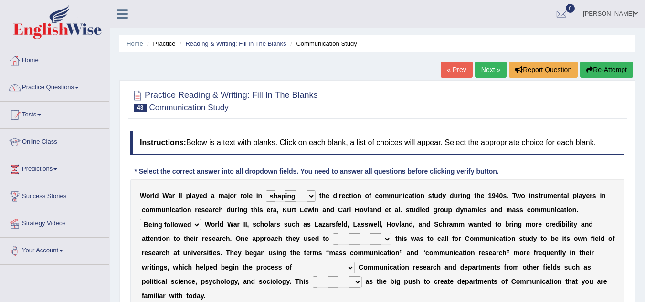
click at [179, 223] on select "Being followed To be followed Following Followed" at bounding box center [170, 224] width 61 height 11
click at [140, 219] on select "Being followed To be followed Following Followed" at bounding box center [170, 224] width 61 height 11
click at [378, 236] on select "accompany accomplish acknowledge accommodate" at bounding box center [362, 238] width 59 height 11
click at [405, 241] on b "s" at bounding box center [405, 239] width 4 height 8
click at [360, 243] on select "accompany accomplish acknowledge accommodate" at bounding box center [362, 238] width 59 height 11
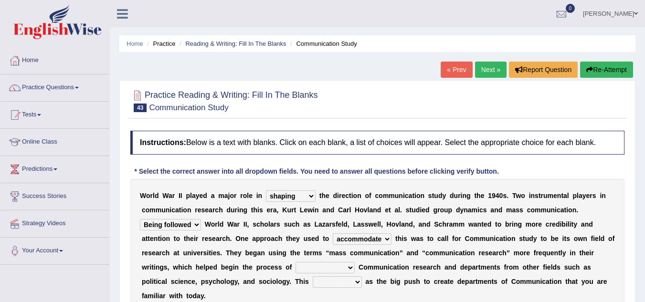
click at [333, 233] on select "accompany accomplish acknowledge accommodate" at bounding box center [362, 238] width 59 height 11
click at [384, 239] on select "accompany accomplish acknowledge accommodate" at bounding box center [362, 238] width 59 height 11
select select "acknowledge"
click at [333, 233] on select "accompany accomplish acknowledge accommodate" at bounding box center [362, 238] width 59 height 11
click at [323, 266] on select "discharging distinguishing disputing displaying" at bounding box center [324, 267] width 59 height 11
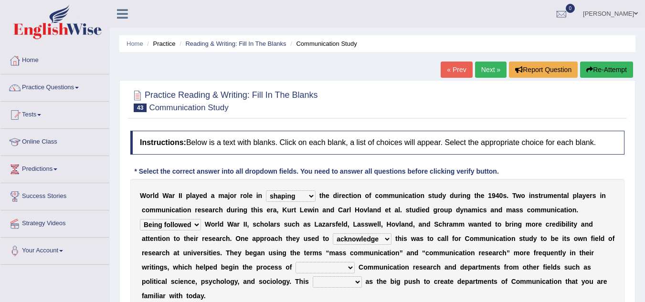
click at [436, 277] on div "W o r l d W a r I I p l a y e d a m a j o r r o l e i n shaping sharpening shun…" at bounding box center [377, 246] width 494 height 134
click at [334, 271] on select "discharging distinguishing disputing displaying" at bounding box center [324, 267] width 59 height 11
select select "disputing"
click at [295, 262] on select "discharging distinguishing disputing displaying" at bounding box center [324, 267] width 59 height 11
click at [327, 281] on select "served considered regarded provided" at bounding box center [337, 281] width 49 height 11
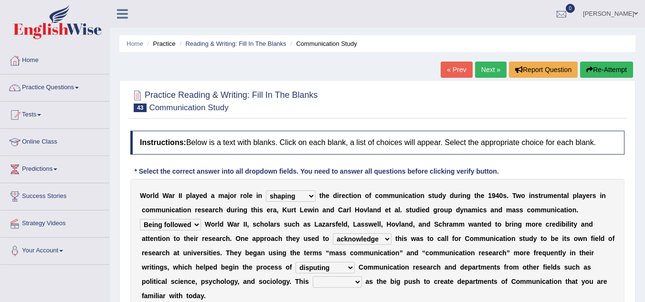
click at [277, 295] on div "W o r l d W a r I I p l a y e d a m a j o r r o l e i n shaping sharpening shun…" at bounding box center [377, 246] width 494 height 134
click at [341, 282] on select "served considered regarded provided" at bounding box center [337, 281] width 49 height 11
select select "considered"
click at [313, 276] on select "served considered regarded provided" at bounding box center [337, 281] width 49 height 11
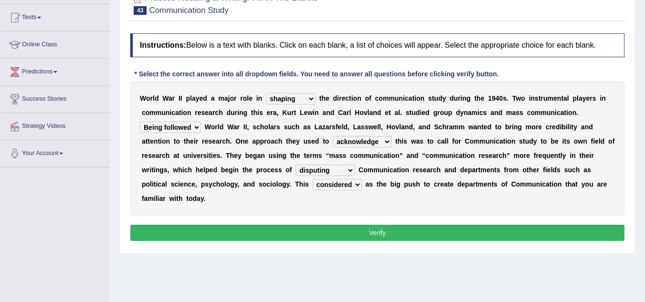
scroll to position [99, 0]
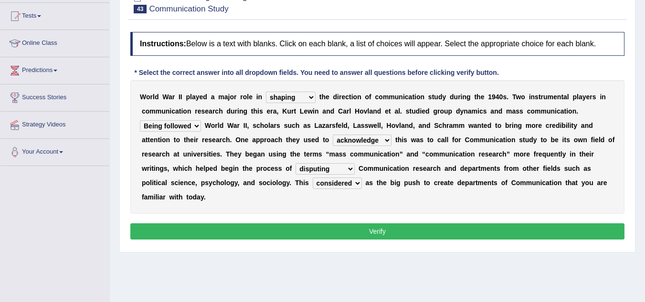
click at [338, 226] on button "Verify" at bounding box center [377, 231] width 494 height 16
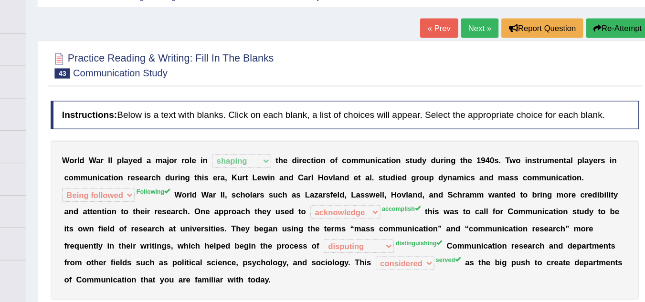
scroll to position [42, 0]
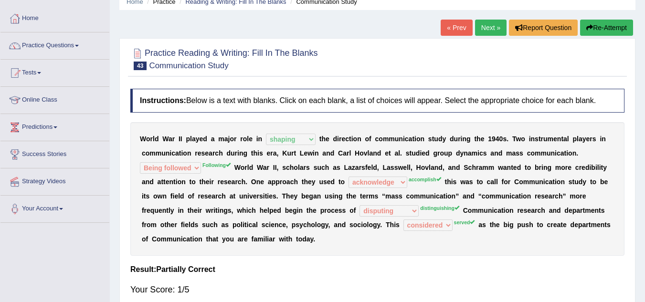
click at [481, 29] on link "Next »" at bounding box center [491, 28] width 32 height 16
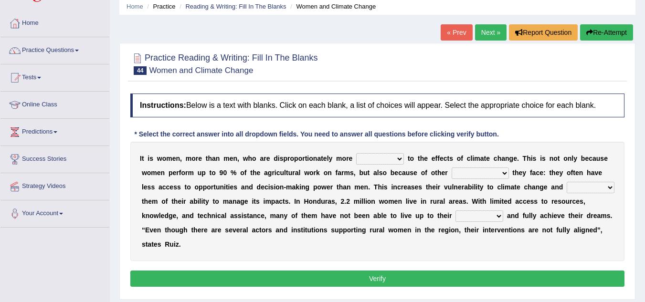
scroll to position [38, 0]
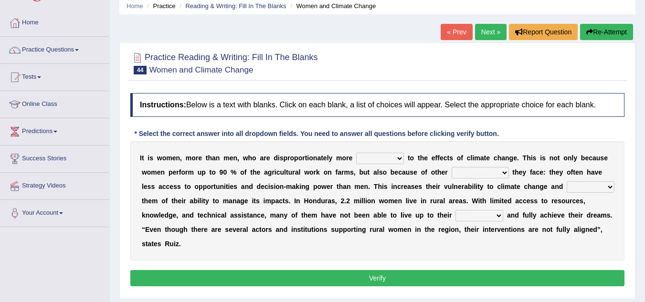
click at [373, 160] on select "defensive beatable vulnerable defective" at bounding box center [380, 158] width 48 height 11
select select "defensive"
click at [356, 153] on select "defensive beatable vulnerable defective" at bounding box center [380, 158] width 48 height 11
click at [373, 161] on select "defensive beatable vulnerable defective" at bounding box center [380, 158] width 48 height 11
click at [356, 153] on select "defensive beatable vulnerable defective" at bounding box center [380, 158] width 48 height 11
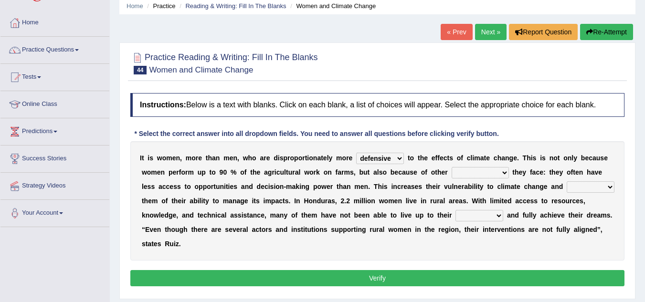
click at [469, 172] on select "chances challenges awkwardness changes" at bounding box center [480, 172] width 57 height 11
select select "challenges"
click at [452, 167] on select "chances challenges awkwardness changes" at bounding box center [480, 172] width 57 height 11
click at [458, 172] on select "chances challenges awkwardness changes" at bounding box center [480, 172] width 57 height 11
click at [452, 167] on select "chances challenges awkwardness changes" at bounding box center [480, 172] width 57 height 11
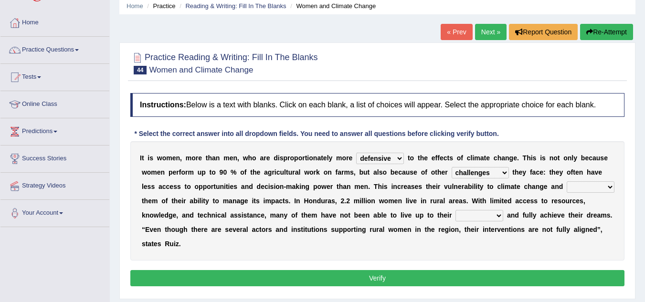
click at [583, 187] on select "deprives caprices deposits thrives" at bounding box center [591, 186] width 48 height 11
select select "deprives"
click at [567, 181] on select "deprives caprices deposits thrives" at bounding box center [591, 186] width 48 height 11
click at [482, 214] on select "endurance patience capacities publicity" at bounding box center [479, 215] width 48 height 11
select select "endurance"
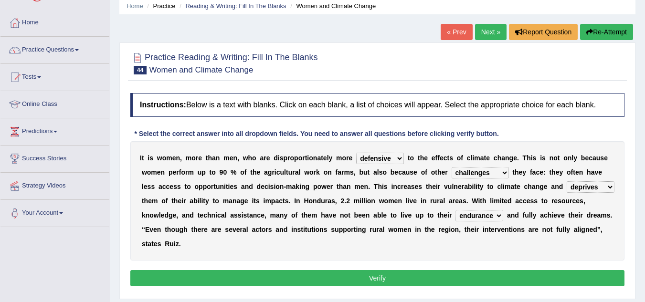
click at [455, 210] on select "endurance patience capacities publicity" at bounding box center [479, 215] width 48 height 11
click at [414, 276] on button "Verify" at bounding box center [377, 278] width 494 height 16
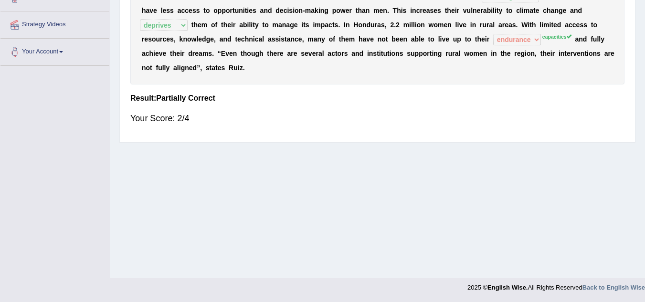
scroll to position [0, 0]
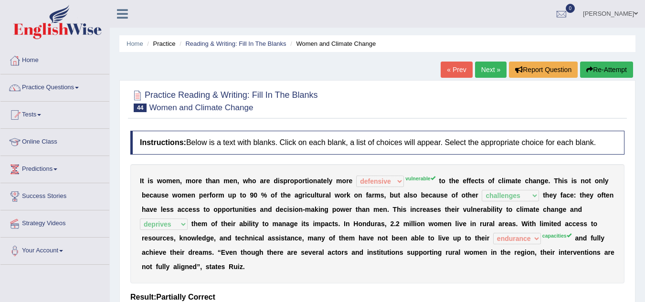
click at [488, 71] on link "Next »" at bounding box center [491, 70] width 32 height 16
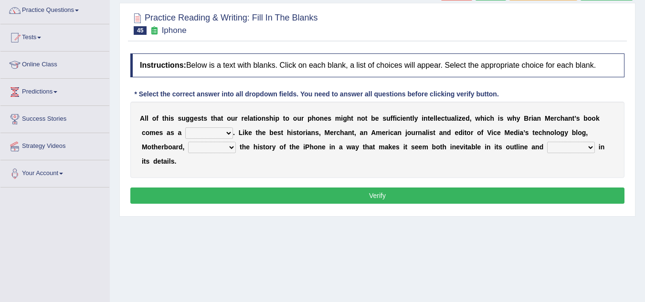
scroll to position [77, 0]
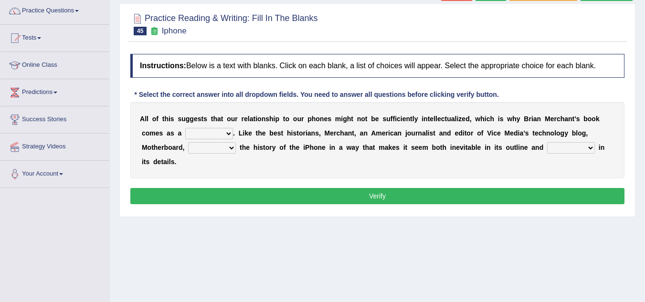
click at [214, 132] on select "privilege relief demotion flash" at bounding box center [209, 133] width 48 height 11
select select "flash"
click at [185, 128] on select "privilege relief demotion flash" at bounding box center [209, 133] width 48 height 11
click at [230, 131] on select "privilege relief demotion flash" at bounding box center [209, 133] width 48 height 11
click at [185, 128] on select "privilege relief demotion flash" at bounding box center [209, 133] width 48 height 11
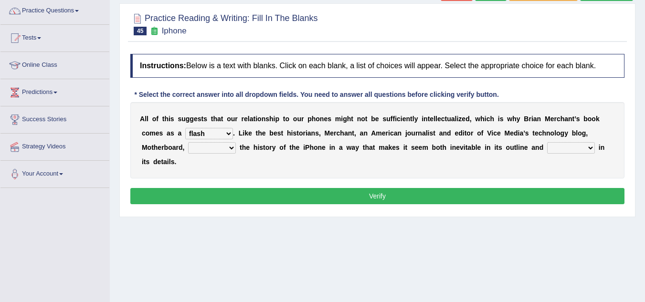
click at [210, 147] on select "enriches unpacks detours contorts" at bounding box center [212, 147] width 48 height 11
select select "enriches"
click at [188, 142] on select "enriches unpacks detours contorts" at bounding box center [212, 147] width 48 height 11
drag, startPoint x: 232, startPoint y: 155, endPoint x: 228, endPoint y: 151, distance: 5.8
click at [228, 151] on div "A l l o f t h i s s u g g e s t s t h a t o u r r e l a t i o n s h i p t o o u…" at bounding box center [377, 140] width 494 height 76
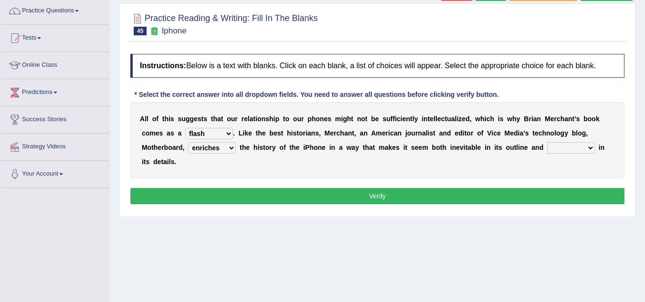
click at [228, 151] on select "enriches unpacks detours contorts" at bounding box center [212, 147] width 48 height 11
click at [188, 142] on select "enriches unpacks detours contorts" at bounding box center [212, 147] width 48 height 11
click at [566, 147] on select "surprises surprised surprising surprise" at bounding box center [571, 147] width 48 height 11
select select "surprises"
click at [547, 142] on select "surprises surprised surprising surprise" at bounding box center [571, 147] width 48 height 11
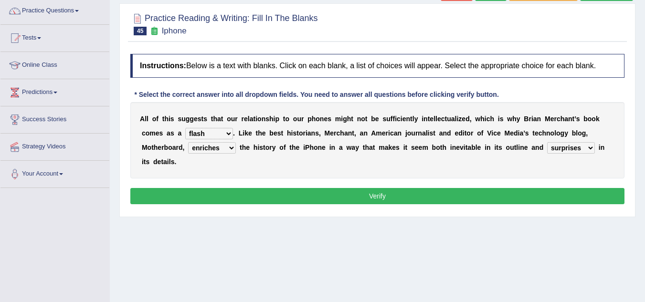
click at [446, 194] on button "Verify" at bounding box center [377, 196] width 494 height 16
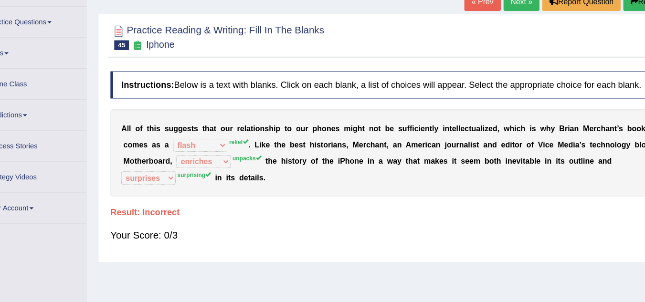
scroll to position [67, 0]
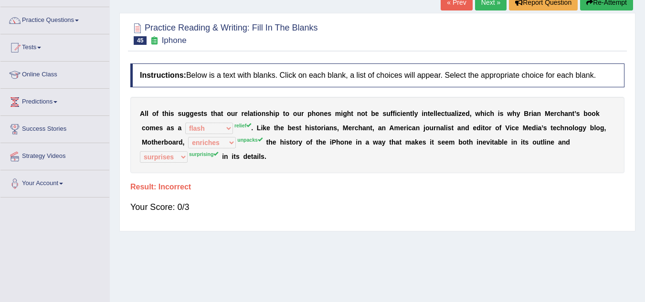
click at [484, 1] on link "Next »" at bounding box center [491, 2] width 32 height 16
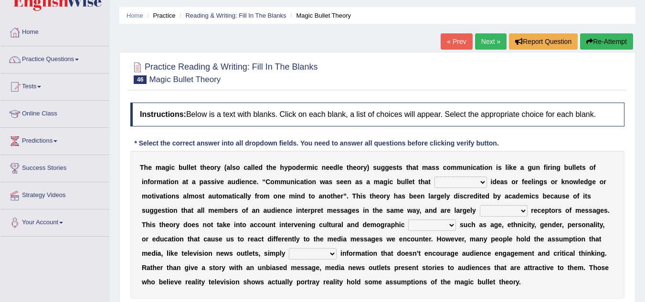
scroll to position [29, 0]
click at [448, 179] on select "transported translated transferred transformed" at bounding box center [460, 181] width 53 height 11
select select "transferred"
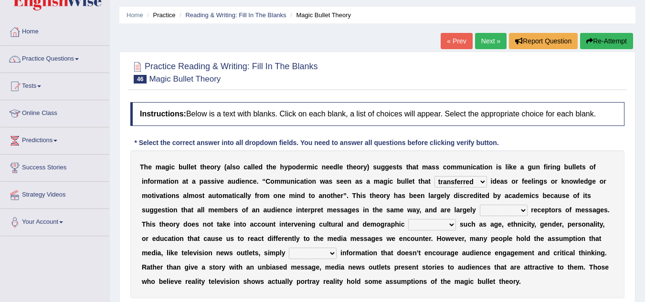
click at [434, 176] on select "transported translated transferred transformed" at bounding box center [460, 181] width 53 height 11
click at [468, 184] on select "transported translated transferred transformed" at bounding box center [460, 181] width 53 height 11
click at [434, 176] on select "transported translated transferred transformed" at bounding box center [460, 181] width 53 height 11
click at [501, 213] on select "negative active positive passive" at bounding box center [504, 210] width 48 height 11
select select "negative"
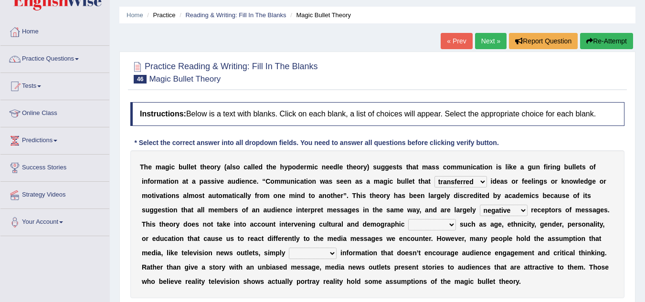
click at [480, 205] on select "negative active positive passive" at bounding box center [504, 210] width 48 height 11
click at [423, 223] on select "variables varies varieties variations" at bounding box center [432, 224] width 48 height 11
select select "varieties"
click at [408, 219] on select "variables varies varieties variations" at bounding box center [432, 224] width 48 height 11
click at [319, 253] on select "respond resume release request" at bounding box center [313, 253] width 48 height 11
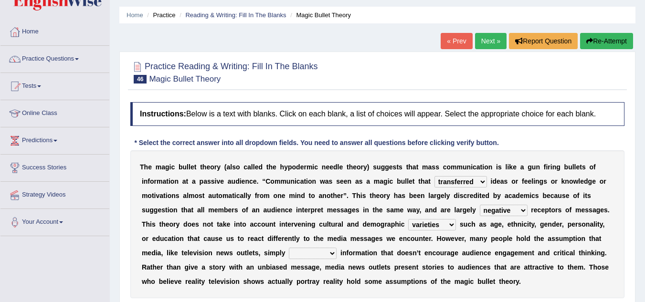
click at [568, 287] on div "T h e m a g i c b u l l e t t h e o r y ( a l s o c a l l e d t h e h y p o d e…" at bounding box center [377, 224] width 494 height 148
click at [304, 251] on select "respond resume release request" at bounding box center [313, 253] width 48 height 11
select select "release"
click at [289, 248] on select "respond resume release request" at bounding box center [313, 253] width 48 height 11
click at [318, 253] on select "respond resume release request" at bounding box center [313, 253] width 48 height 11
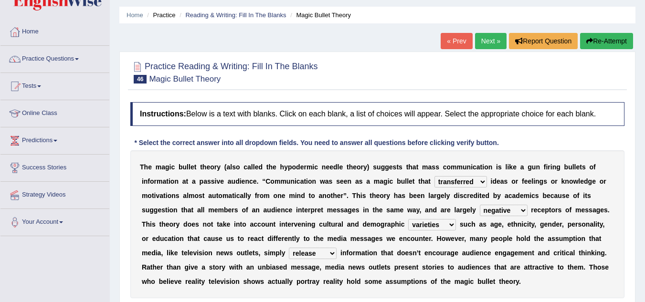
click at [289, 248] on select "respond resume release request" at bounding box center [313, 253] width 48 height 11
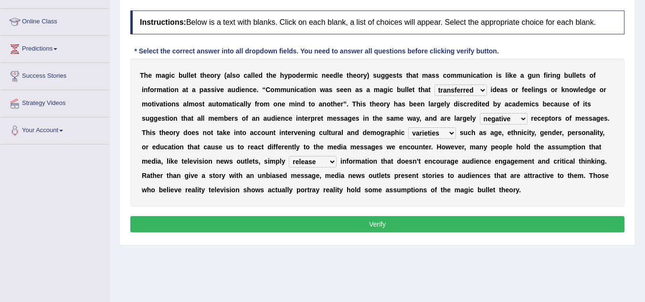
scroll to position [121, 0]
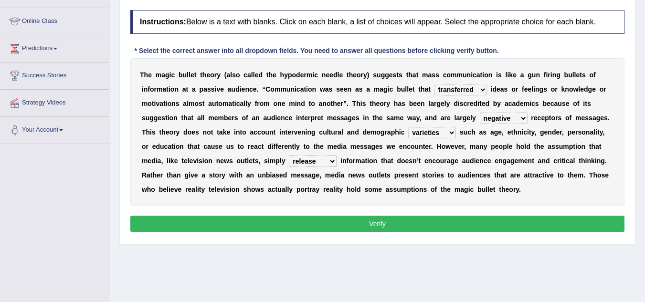
click at [363, 224] on button "Verify" at bounding box center [377, 224] width 494 height 16
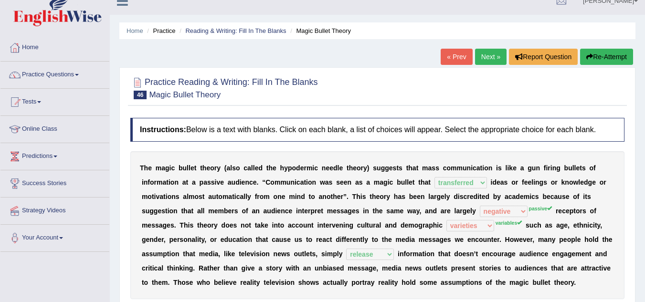
scroll to position [0, 0]
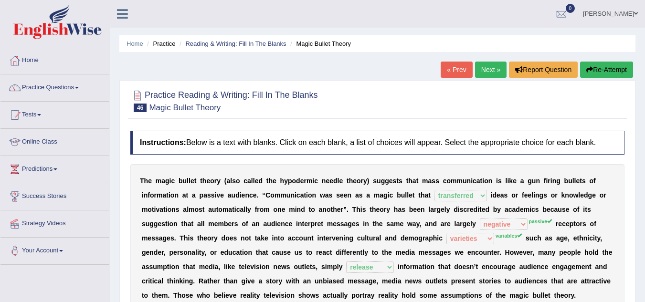
click at [484, 63] on link "Next »" at bounding box center [491, 70] width 32 height 16
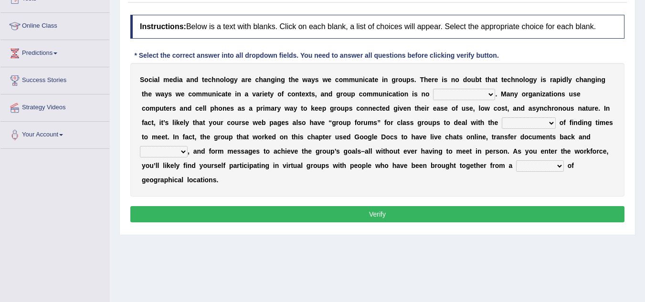
scroll to position [116, 0]
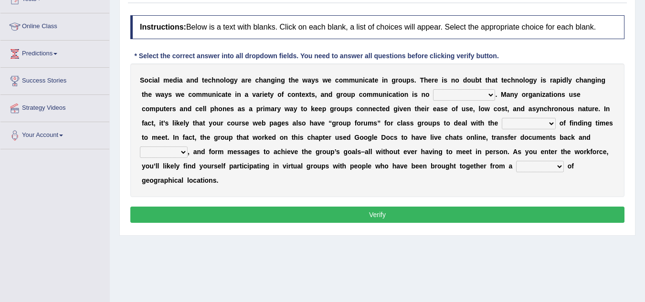
click at [457, 97] on select "exception exemplification extradition excursion" at bounding box center [464, 94] width 62 height 11
select select "exception"
click at [433, 89] on select "exception exemplification extradition excursion" at bounding box center [464, 94] width 62 height 11
click at [450, 94] on select "exception exemplification extradition excursion" at bounding box center [464, 94] width 62 height 11
click at [433, 89] on select "exception exemplification extradition excursion" at bounding box center [464, 94] width 62 height 11
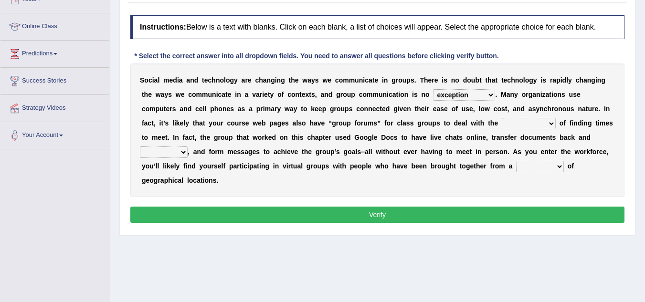
click at [526, 125] on select "localities liabilities complexities causalities" at bounding box center [529, 123] width 54 height 11
select select "localities"
click at [502, 118] on select "localities liabilities complexities causalities" at bounding box center [529, 123] width 54 height 11
click at [173, 155] on select "fill forth toward beyond" at bounding box center [164, 152] width 48 height 11
select select "forth"
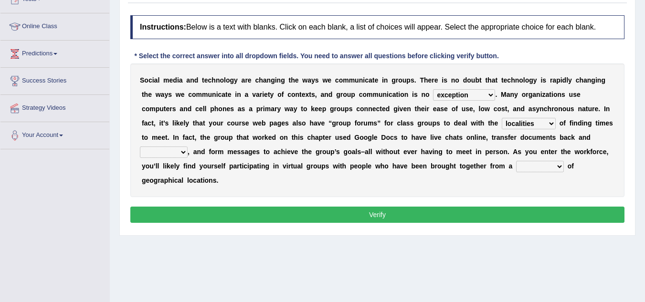
click at [140, 147] on select "fill forth toward beyond" at bounding box center [164, 152] width 48 height 11
click at [522, 168] on select "form variety kind variation" at bounding box center [540, 166] width 48 height 11
select select "form"
click at [516, 161] on select "form variety kind variation" at bounding box center [540, 166] width 48 height 11
click at [496, 210] on button "Verify" at bounding box center [377, 215] width 494 height 16
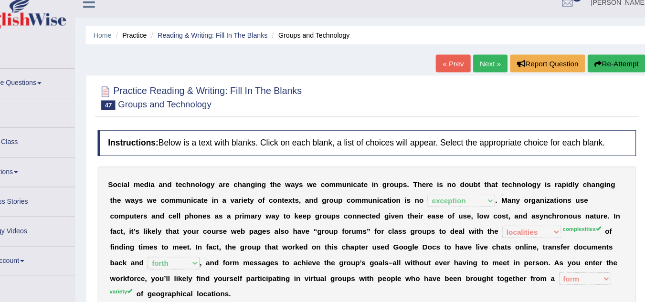
scroll to position [1, 0]
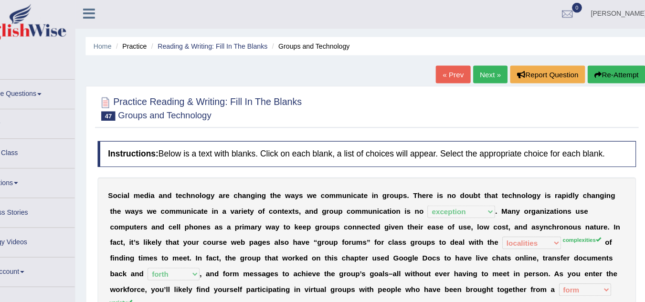
click at [490, 66] on link "Next »" at bounding box center [491, 68] width 32 height 16
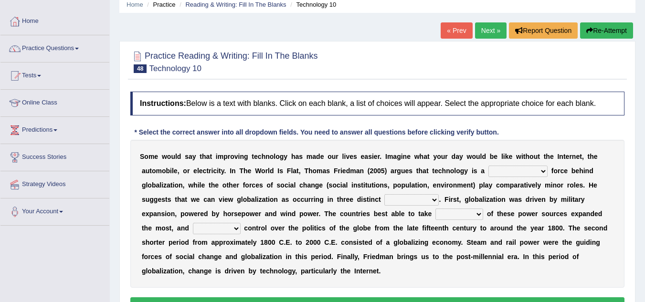
scroll to position [40, 0]
click at [541, 176] on select "driving demeaning distinguishing demanding" at bounding box center [517, 170] width 59 height 11
select select "driving"
click at [488, 165] on select "driving demeaning distinguishing demanding" at bounding box center [517, 170] width 59 height 11
click at [520, 169] on select "driving demeaning distinguishing demanding" at bounding box center [517, 170] width 59 height 11
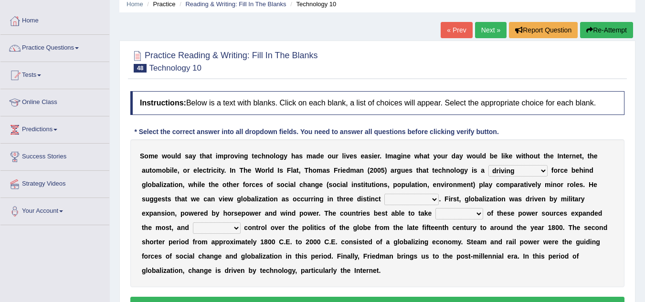
click at [488, 165] on select "driving demeaning distinguishing demanding" at bounding box center [517, 170] width 59 height 11
click at [413, 202] on select "periods periodicals perspectives perceptions" at bounding box center [411, 199] width 54 height 11
select select "perspectives"
click at [384, 194] on select "periods periodicals perspectives perceptions" at bounding box center [411, 199] width 54 height 11
click at [419, 202] on select "periods periodicals perspectives perceptions" at bounding box center [411, 199] width 54 height 11
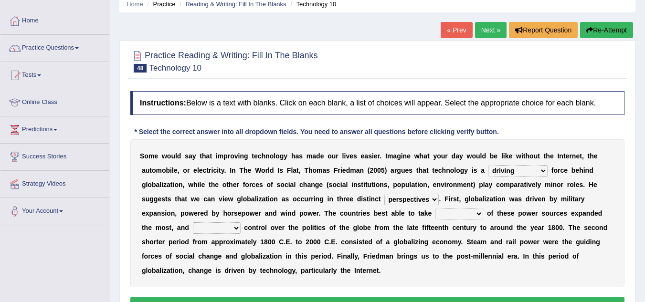
click at [384, 194] on select "periods periodicals perspectives perceptions" at bounding box center [411, 199] width 54 height 11
click at [458, 212] on select "action advantage account care" at bounding box center [459, 213] width 48 height 11
click at [435, 208] on select "action advantage account care" at bounding box center [459, 213] width 48 height 11
click at [482, 215] on select "action advantage account care" at bounding box center [459, 213] width 48 height 11
click at [435, 208] on select "action advantage account care" at bounding box center [459, 213] width 48 height 11
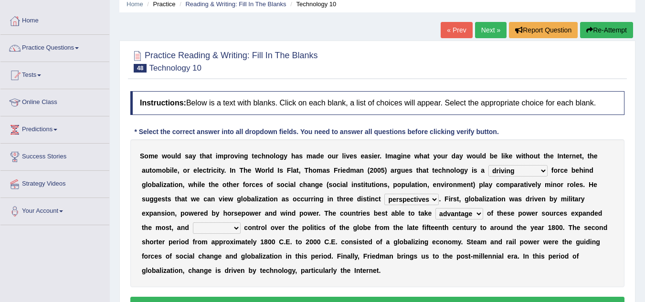
click at [475, 218] on select "action advantage account care" at bounding box center [459, 213] width 48 height 11
click at [435, 208] on select "action advantage account care" at bounding box center [459, 213] width 48 height 11
click at [458, 212] on select "action advantage account care" at bounding box center [459, 213] width 48 height 11
select select "advantage"
click at [435, 208] on select "action advantage account care" at bounding box center [459, 213] width 48 height 11
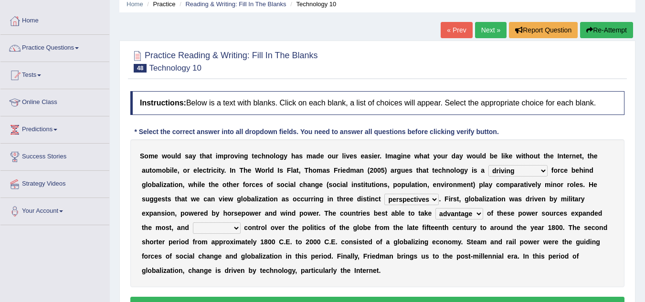
click at [201, 228] on select "exist extract exert expect" at bounding box center [217, 227] width 48 height 11
select select "exist"
click at [193, 222] on select "exist extract exert expect" at bounding box center [217, 227] width 48 height 11
click at [230, 232] on select "exist extract exert expect" at bounding box center [217, 227] width 48 height 11
click at [193, 222] on select "exist extract exert expect" at bounding box center [217, 227] width 48 height 11
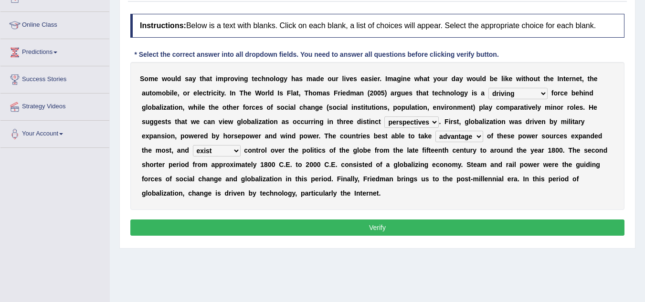
scroll to position [117, 0]
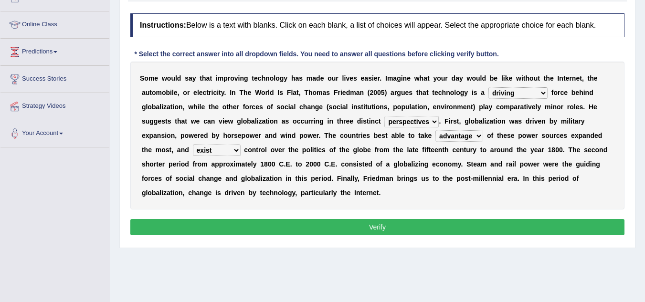
click at [399, 232] on button "Verify" at bounding box center [377, 227] width 494 height 16
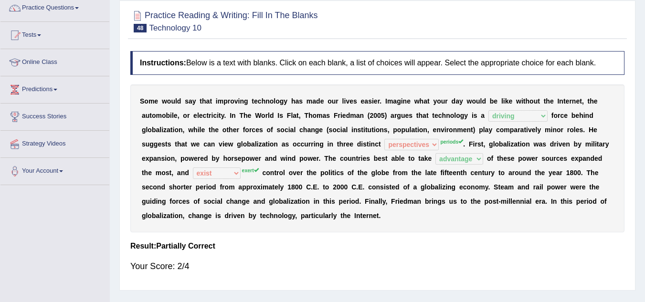
scroll to position [0, 0]
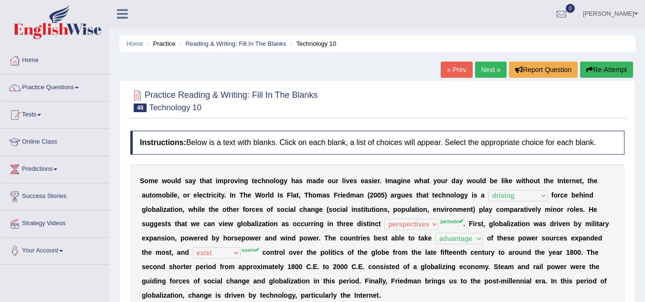
click at [483, 78] on link "Next »" at bounding box center [491, 70] width 32 height 16
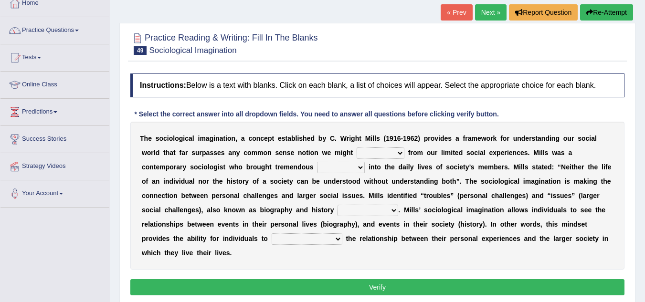
scroll to position [57, 0]
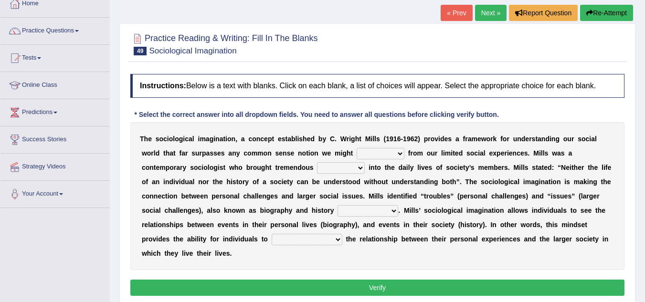
click at [386, 153] on select "depart derive describe deprive" at bounding box center [381, 153] width 48 height 11
select select "depart"
click at [357, 148] on select "depart derive describe deprive" at bounding box center [381, 153] width 48 height 11
click at [338, 169] on select "sight insight comment interaction" at bounding box center [341, 167] width 48 height 11
select select "insight"
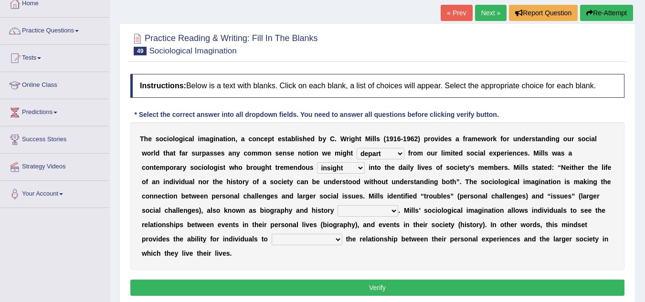
click at [317, 162] on select "sight insight comment interaction" at bounding box center [341, 167] width 48 height 11
click at [369, 212] on select "accordingly collectively respectively spontaneously" at bounding box center [367, 210] width 61 height 11
click at [431, 262] on div "T h e s o c i o l o g i c a l i m a g i n a t i o n , a c o n c e p t e s t a b…" at bounding box center [377, 196] width 494 height 148
click at [373, 210] on select "accordingly collectively respectively spontaneously" at bounding box center [367, 210] width 61 height 11
select select "respectively"
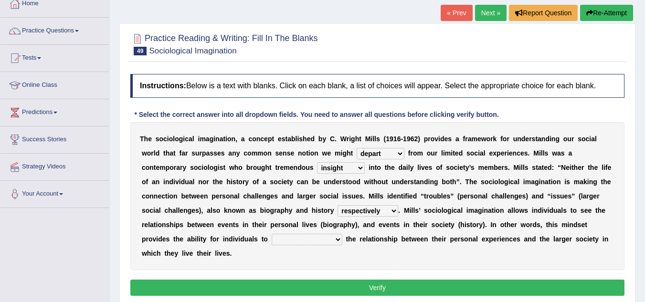
click at [337, 205] on select "accordingly collectively respectively spontaneously" at bounding box center [367, 210] width 61 height 11
click at [311, 239] on select "commercialize capitalize realize compartmentalize" at bounding box center [307, 239] width 71 height 11
select select "realize"
click at [272, 234] on select "commercialize capitalize realize compartmentalize" at bounding box center [307, 239] width 71 height 11
click at [307, 280] on button "Verify" at bounding box center [377, 288] width 494 height 16
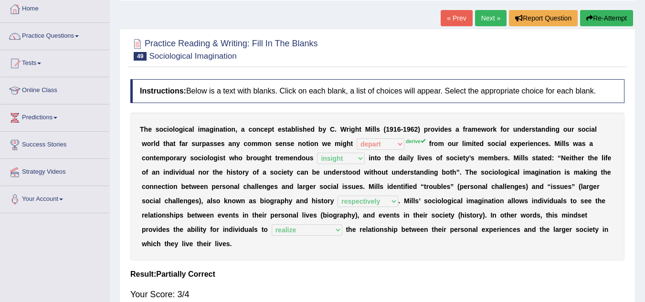
scroll to position [53, 0]
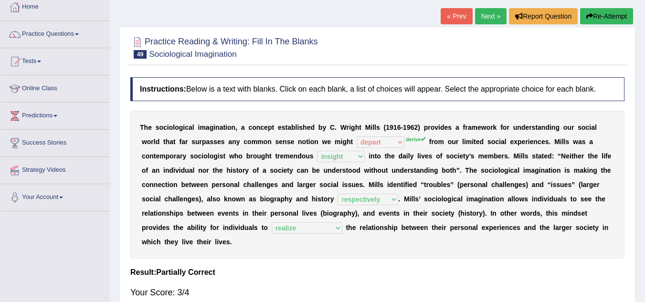
click at [488, 18] on link "Next »" at bounding box center [491, 16] width 32 height 16
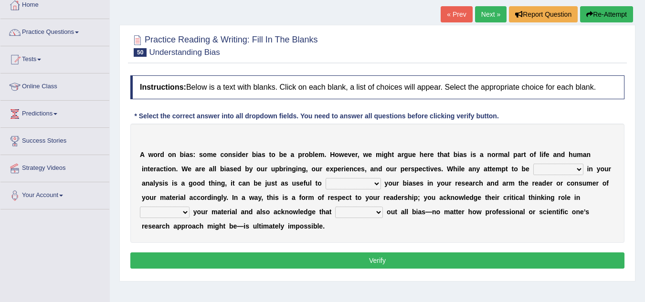
scroll to position [56, 0]
